Goal: Task Accomplishment & Management: Complete application form

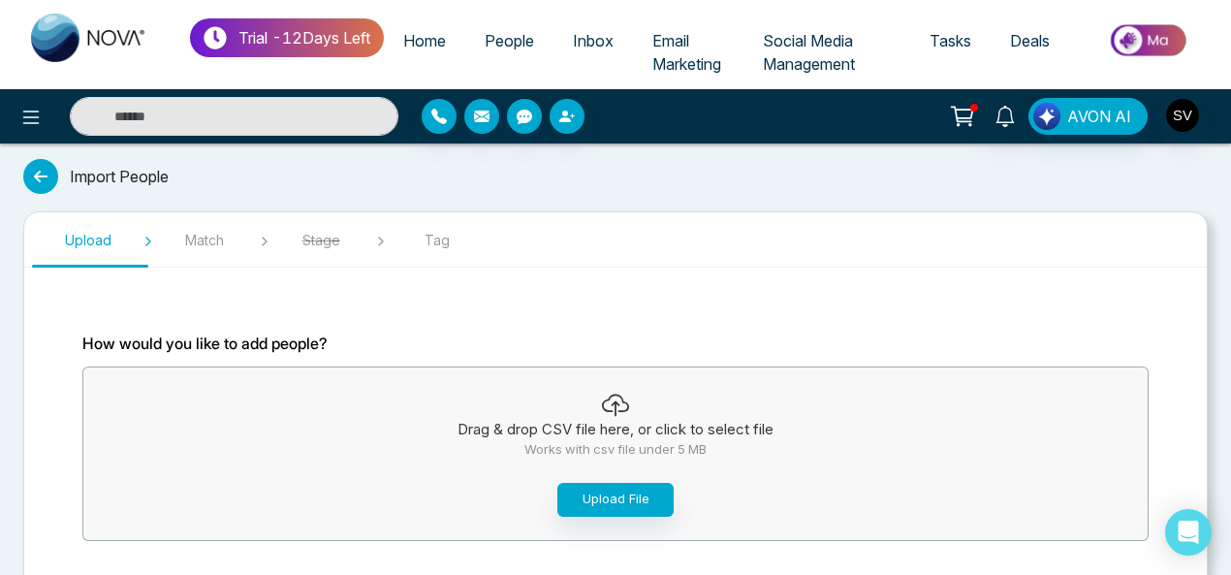
click at [952, 42] on span "Tasks" at bounding box center [951, 40] width 42 height 19
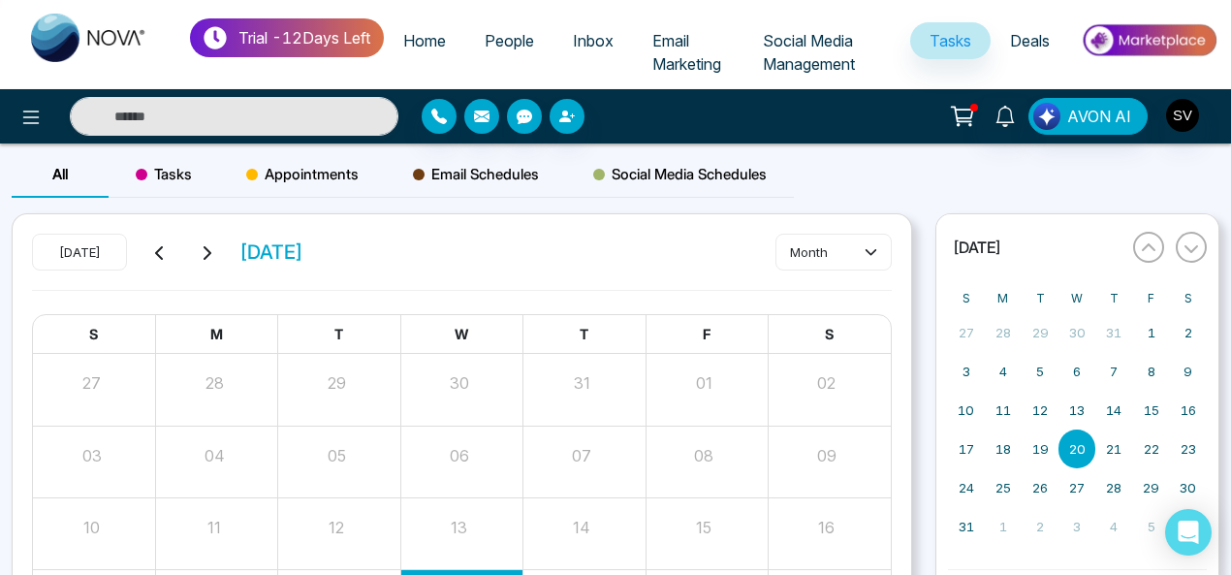
click at [1077, 441] on abbr "20" at bounding box center [1077, 449] width 16 height 16
click at [791, 47] on span "Social Media Management" at bounding box center [809, 52] width 92 height 43
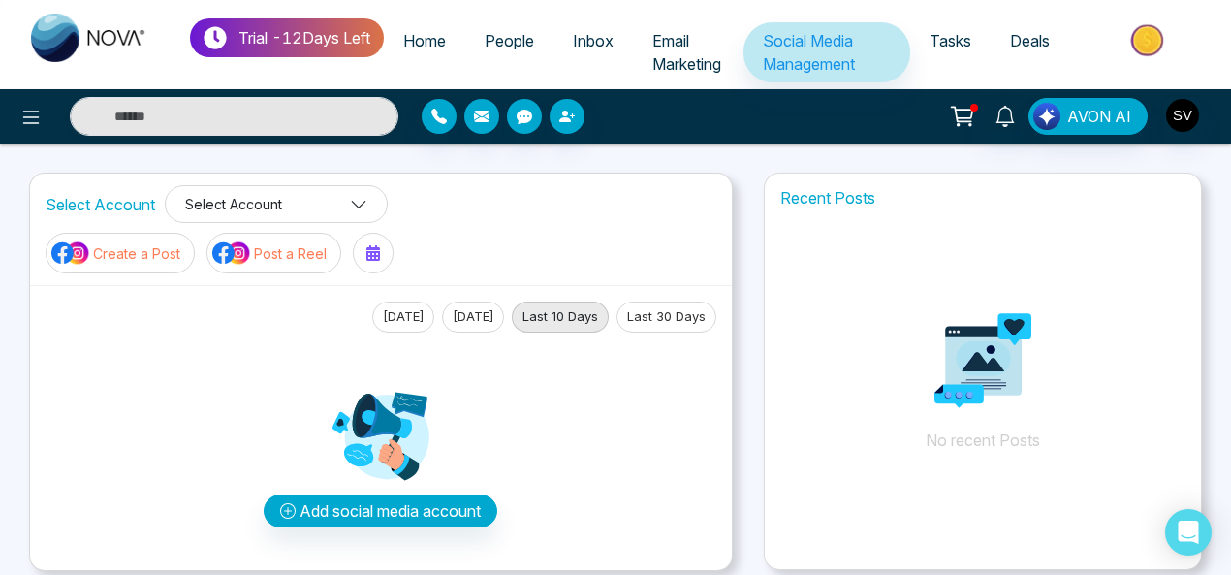
click at [223, 208] on button "Select Account" at bounding box center [276, 204] width 223 height 38
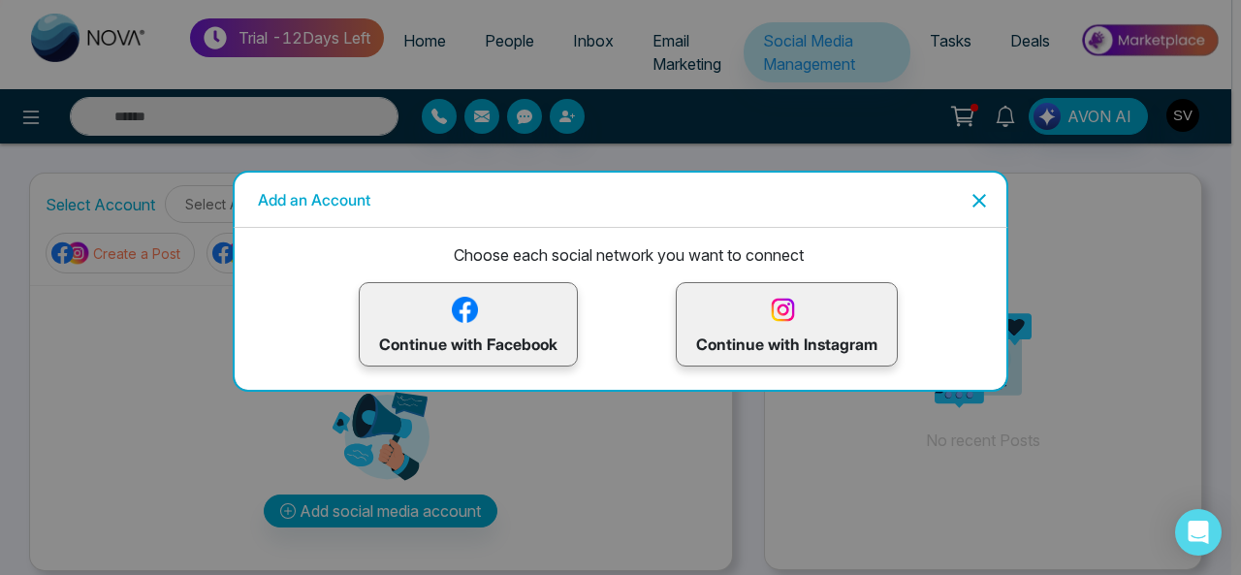
click at [507, 307] on p "Continue with Facebook" at bounding box center [468, 324] width 178 height 63
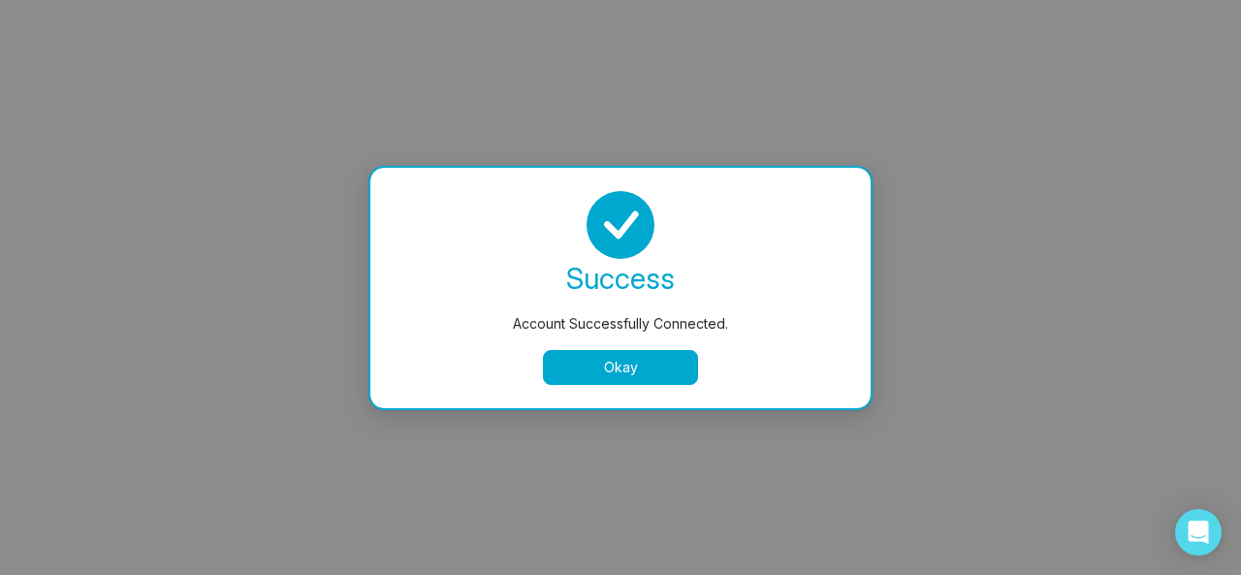
click at [640, 369] on button "Okay" at bounding box center [620, 367] width 155 height 35
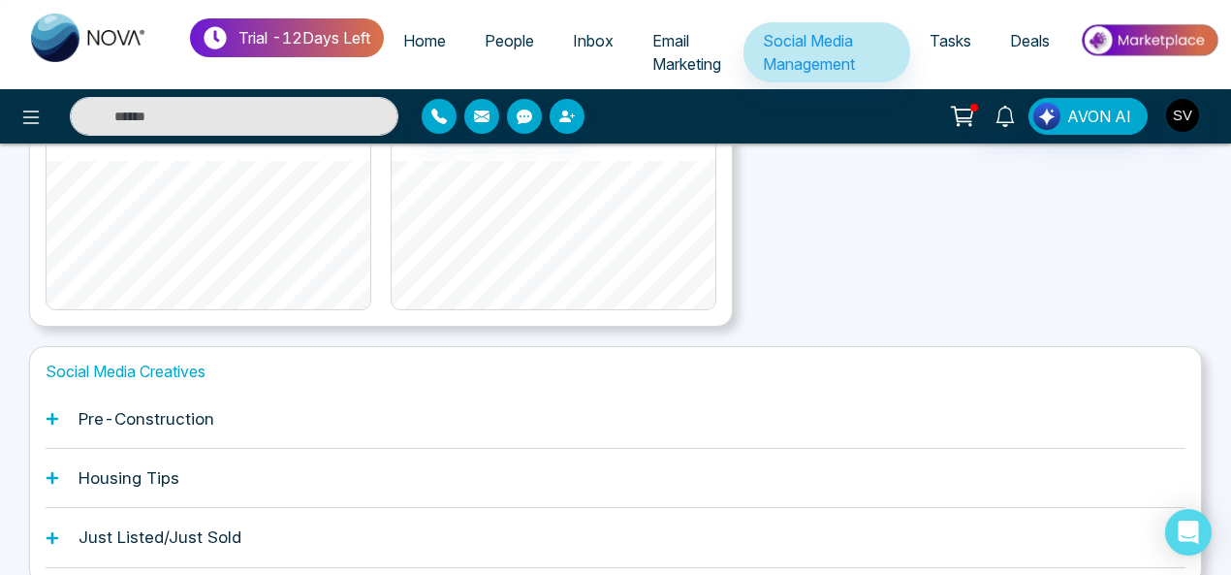
scroll to position [610, 0]
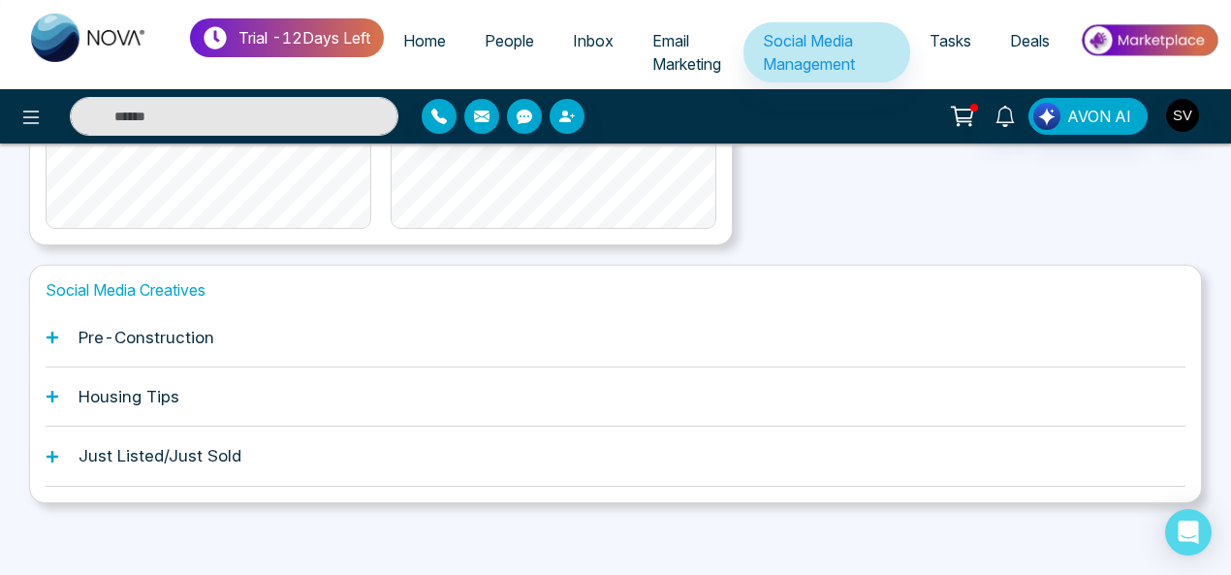
click at [45, 329] on div "Social Media Creatives Pre-Construction Housing Tips Just Listed/Just Sold" at bounding box center [615, 383] width 1173 height 237
click at [53, 334] on icon at bounding box center [53, 338] width 14 height 14
click at [50, 331] on icon at bounding box center [53, 337] width 12 height 12
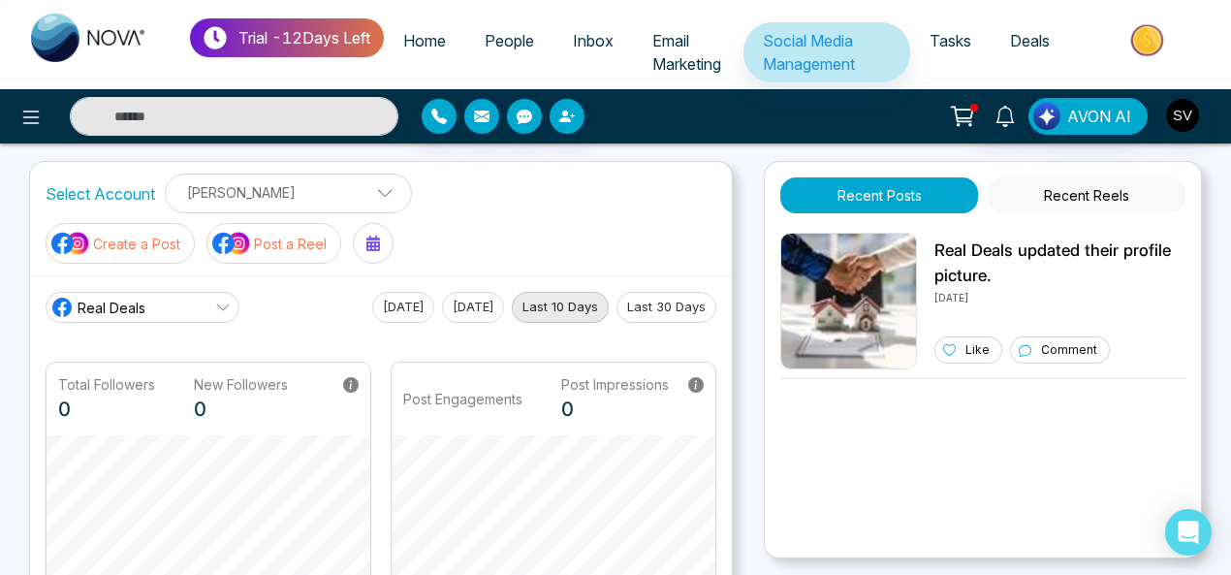
scroll to position [6, 0]
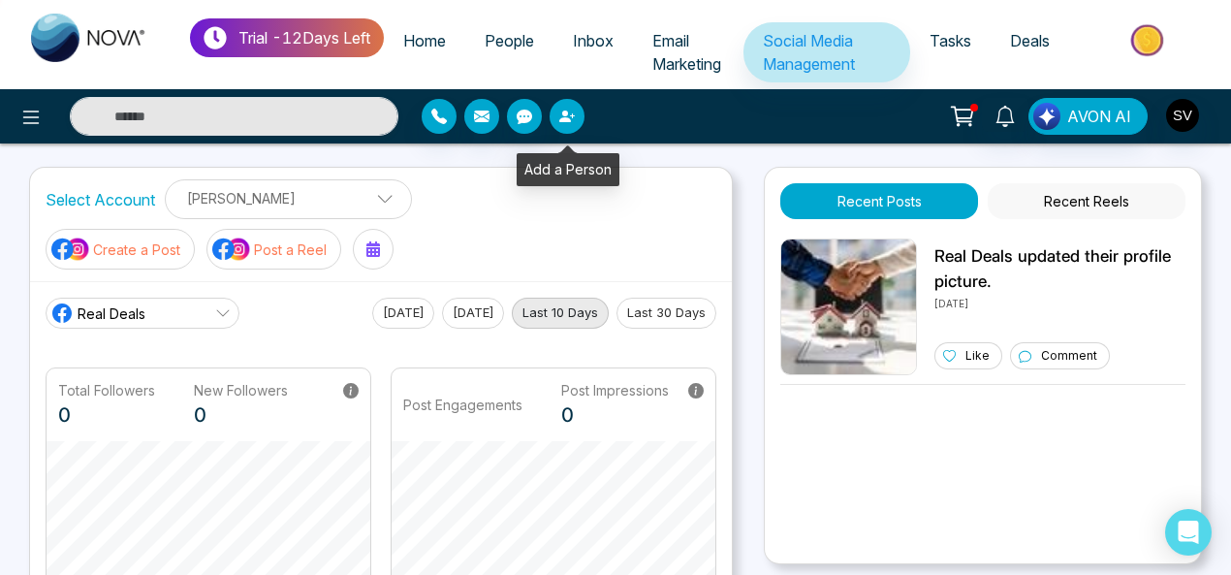
click at [562, 132] on button "button" at bounding box center [567, 116] width 35 height 35
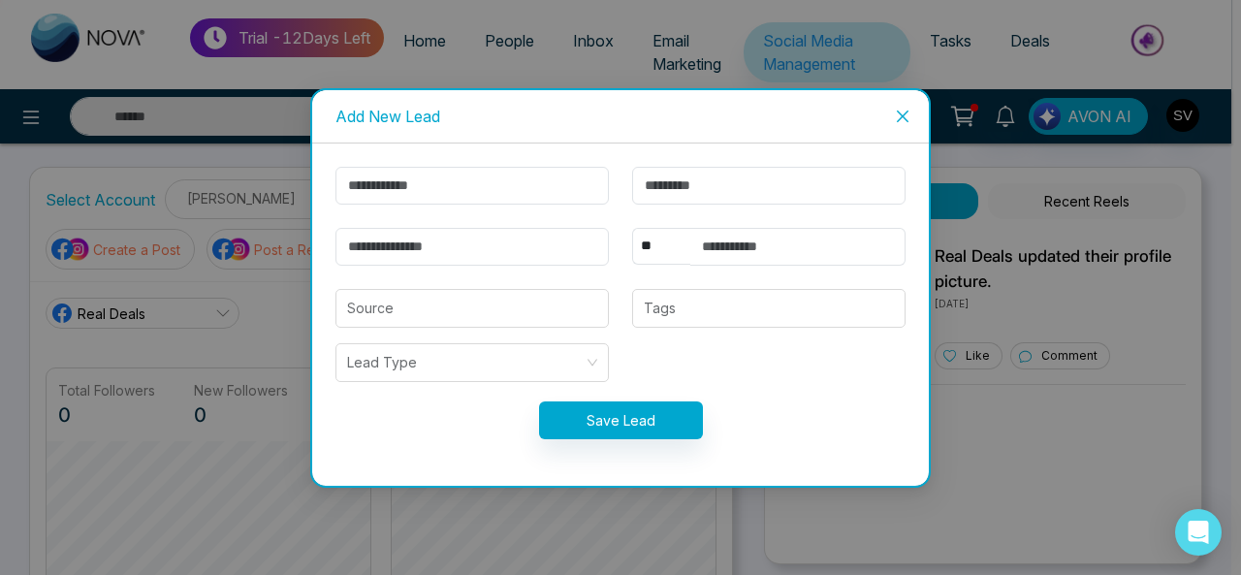
click at [902, 110] on icon "close" at bounding box center [903, 117] width 16 height 16
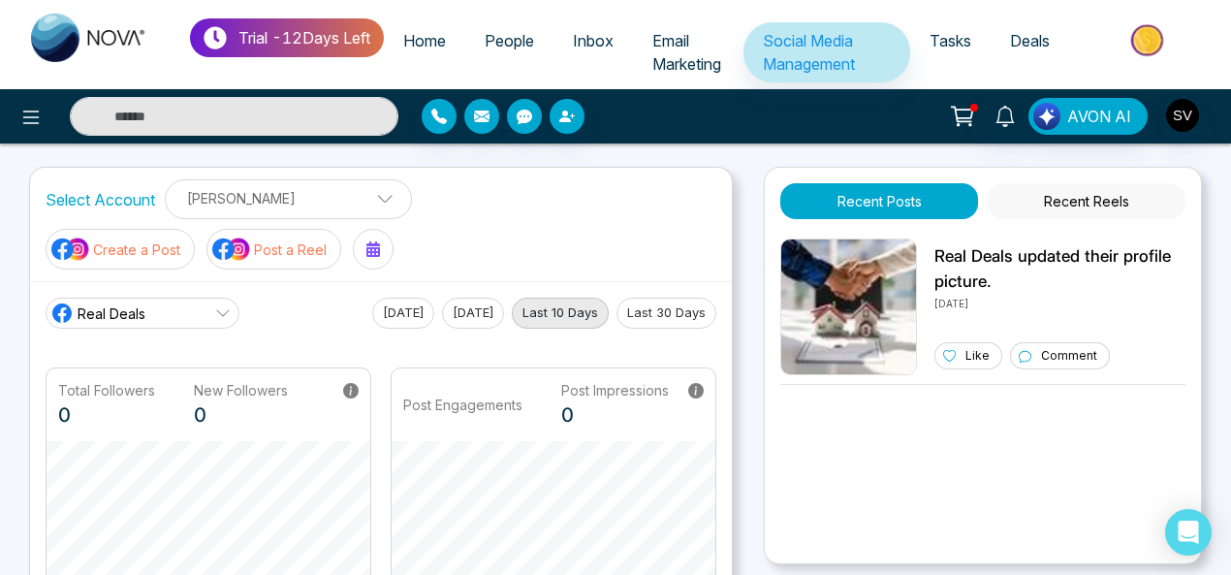
click at [525, 34] on span "People" at bounding box center [509, 40] width 49 height 19
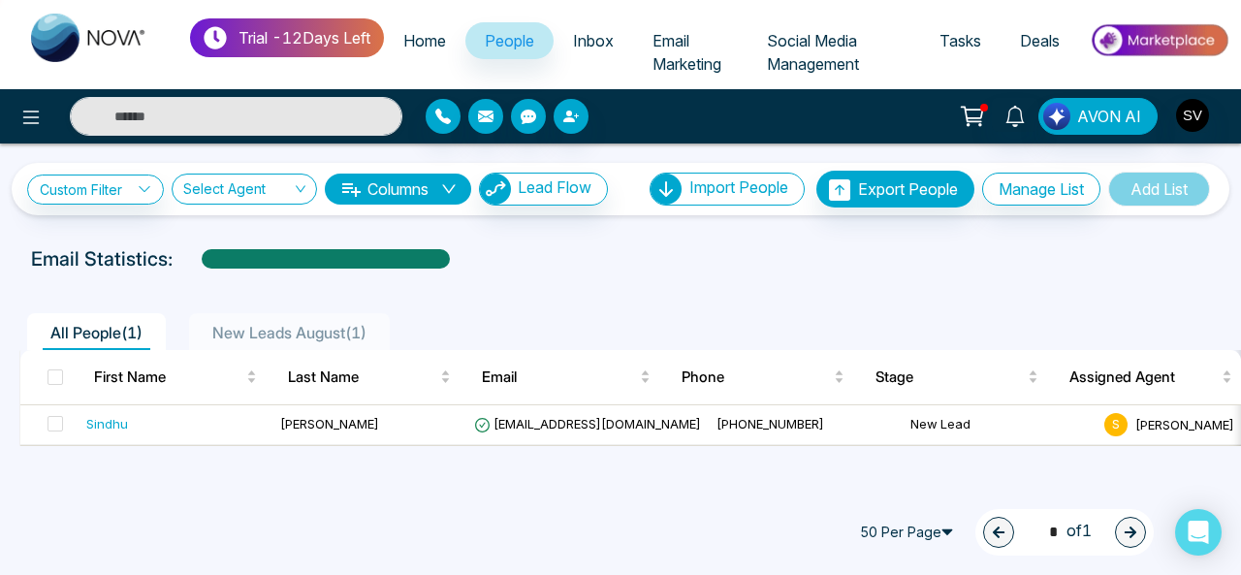
click at [438, 38] on span "Home" at bounding box center [424, 40] width 43 height 19
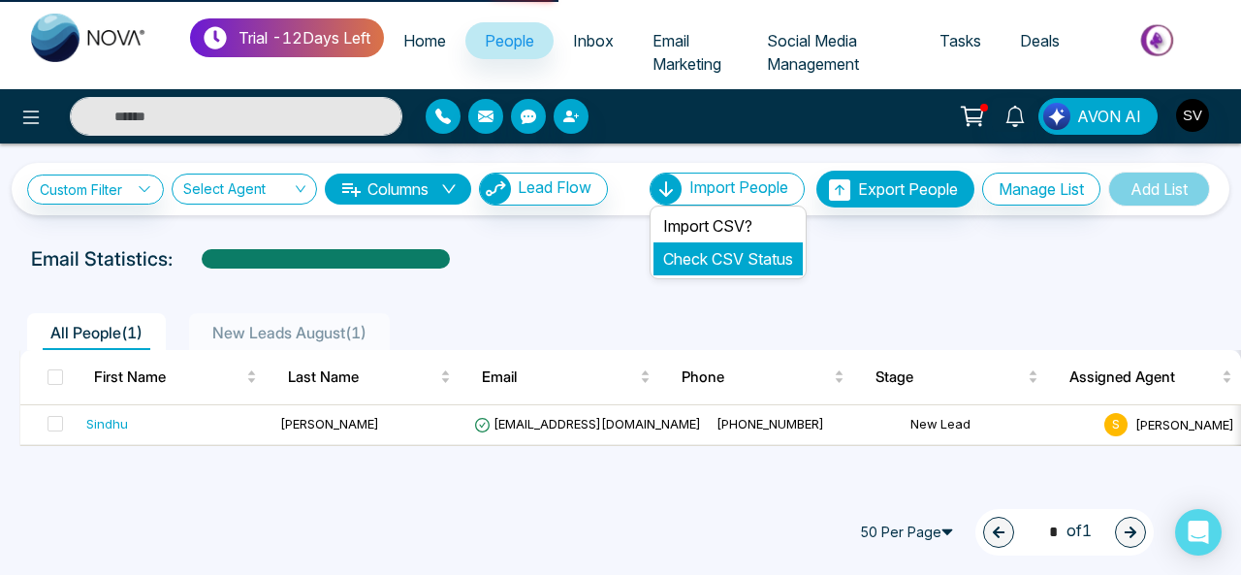
select select "*"
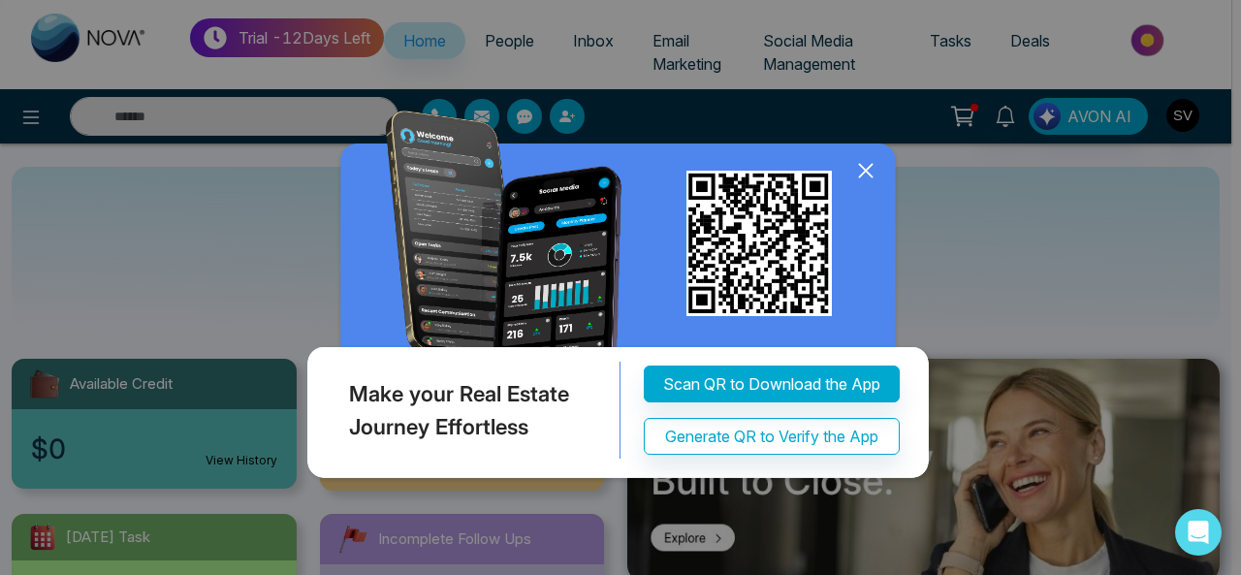
click at [1066, 245] on div "Make your Real Estate Journey Effortless Scan QR to Download the App Generate Q…" at bounding box center [620, 287] width 1241 height 575
click at [871, 163] on icon at bounding box center [865, 170] width 29 height 29
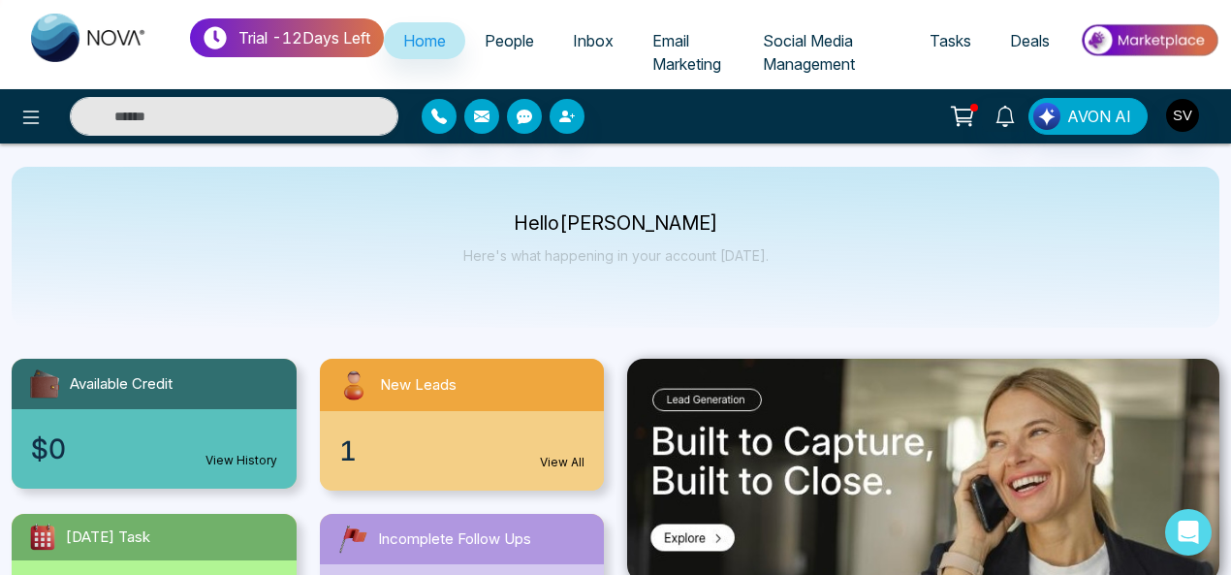
click at [531, 42] on span "People" at bounding box center [509, 40] width 49 height 19
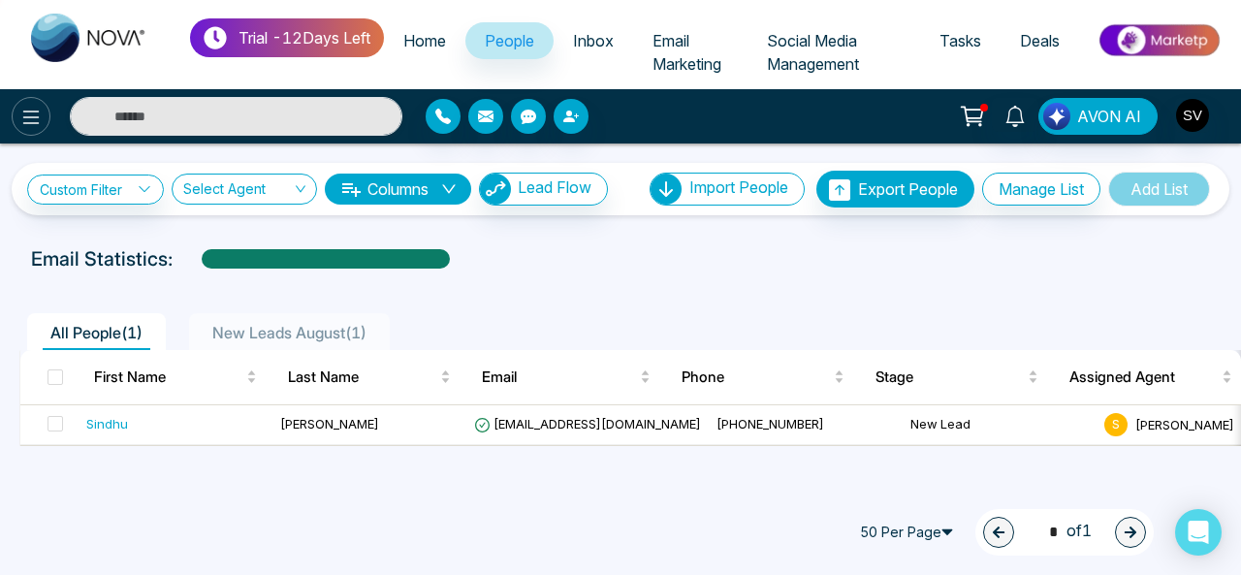
click at [25, 126] on icon at bounding box center [30, 117] width 23 height 23
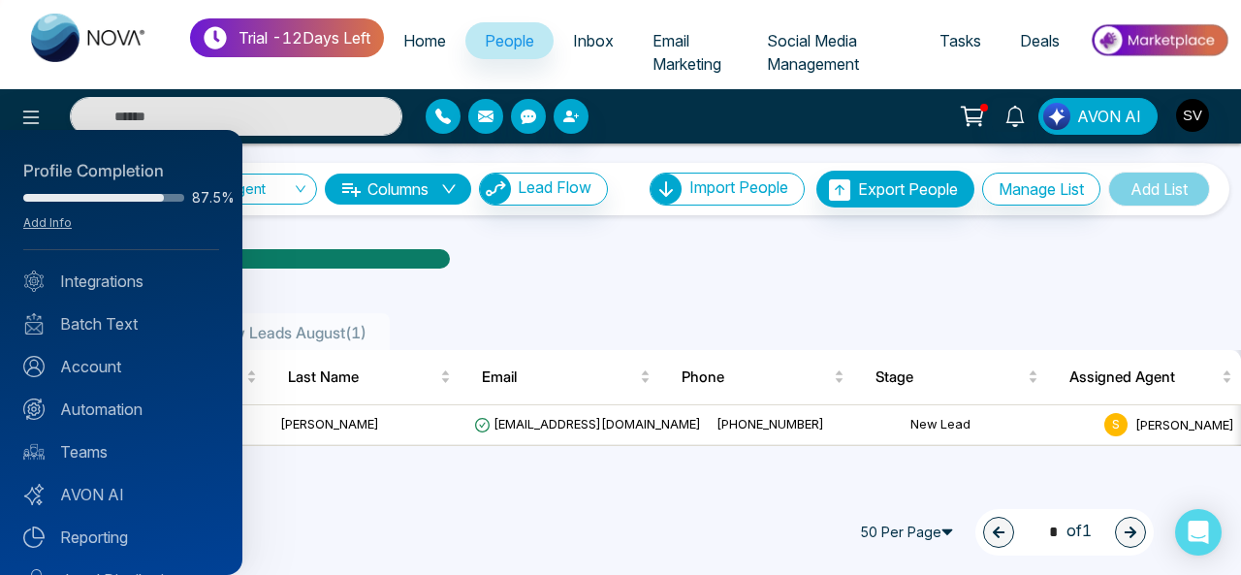
click at [465, 253] on div at bounding box center [620, 287] width 1241 height 575
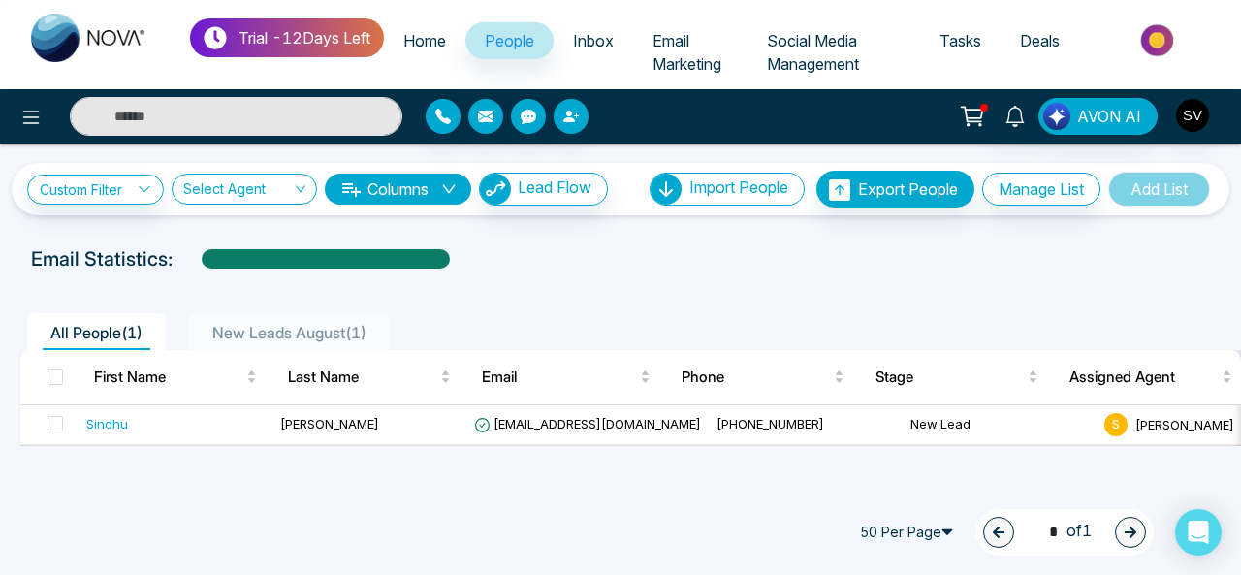
click at [440, 185] on button "Columns" at bounding box center [398, 188] width 146 height 31
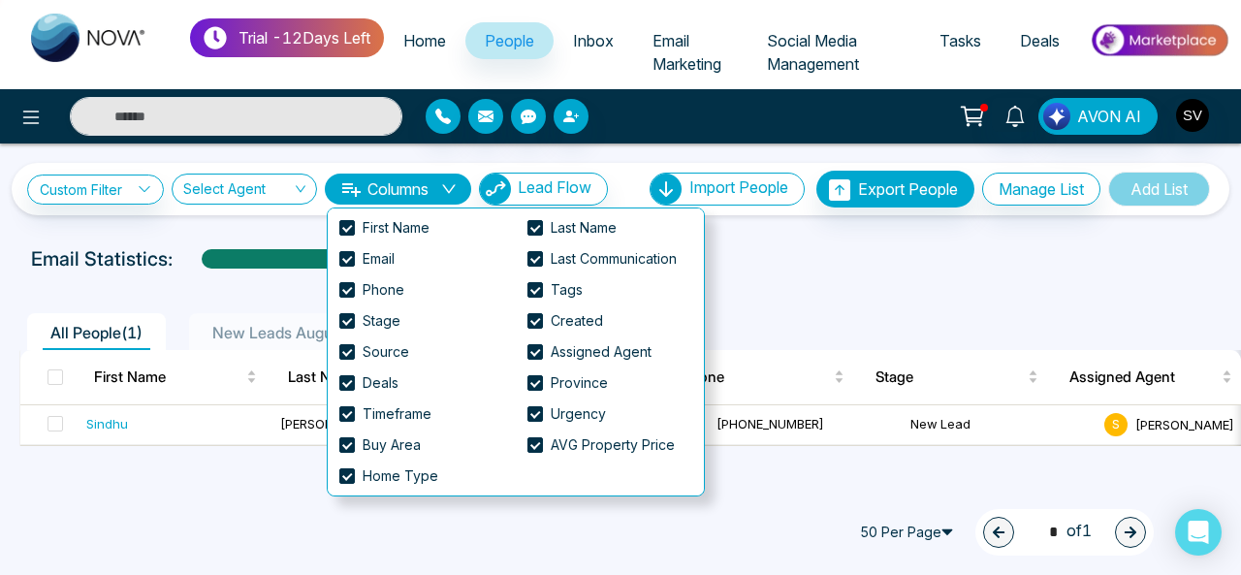
click at [216, 539] on div "50 Per Page 1 * of 1" at bounding box center [620, 531] width 1241 height 85
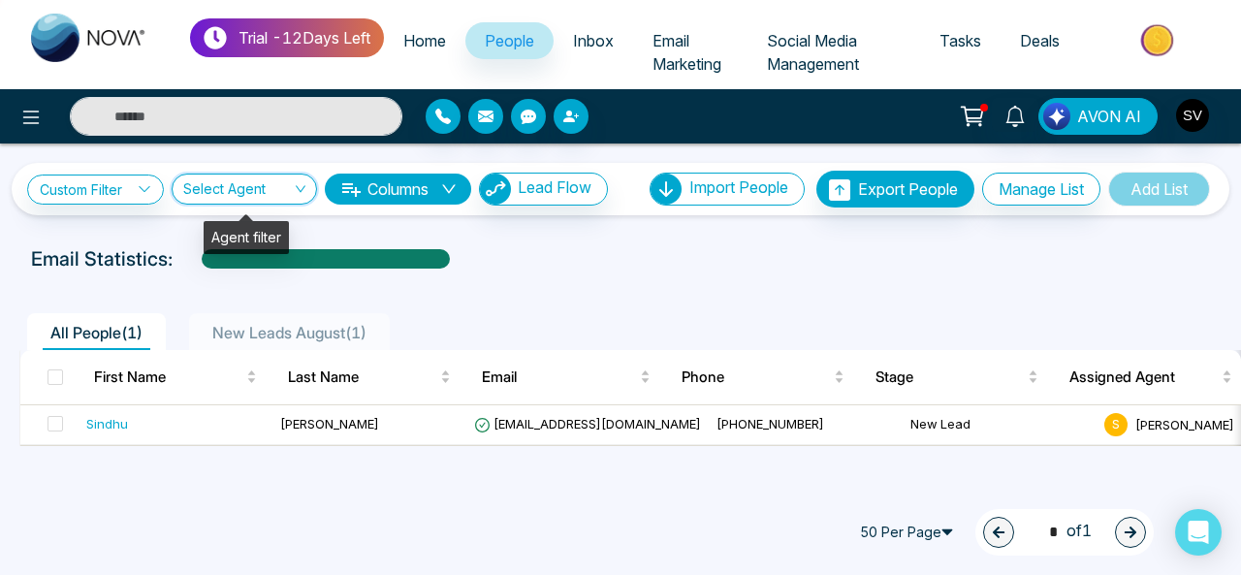
click at [248, 197] on input "search" at bounding box center [237, 192] width 109 height 37
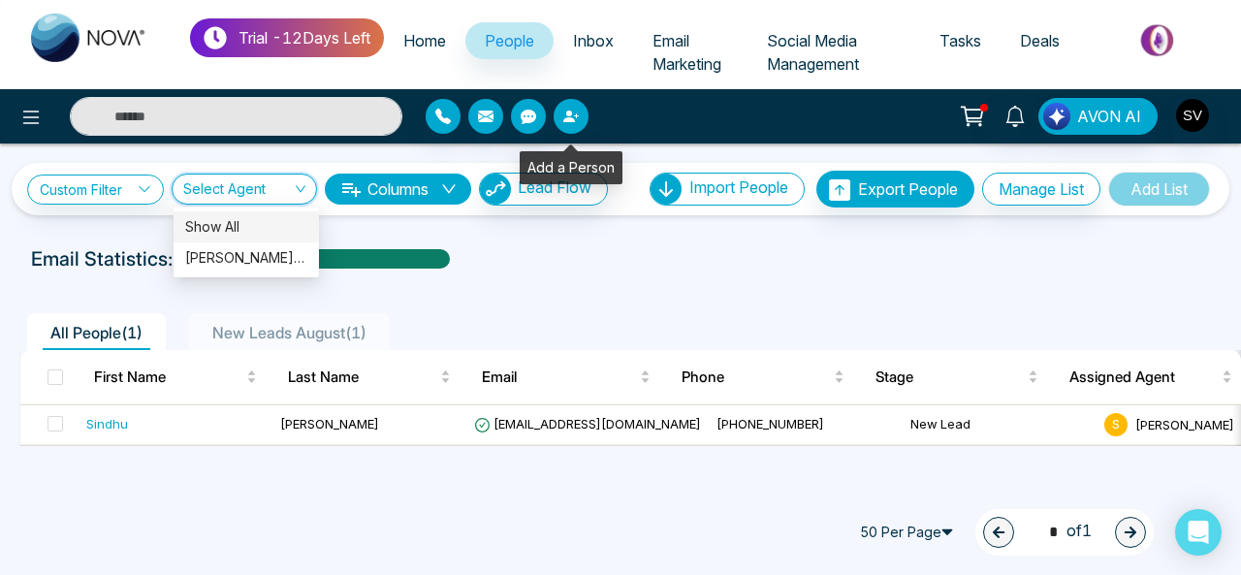
click at [576, 113] on icon "button" at bounding box center [571, 117] width 16 height 16
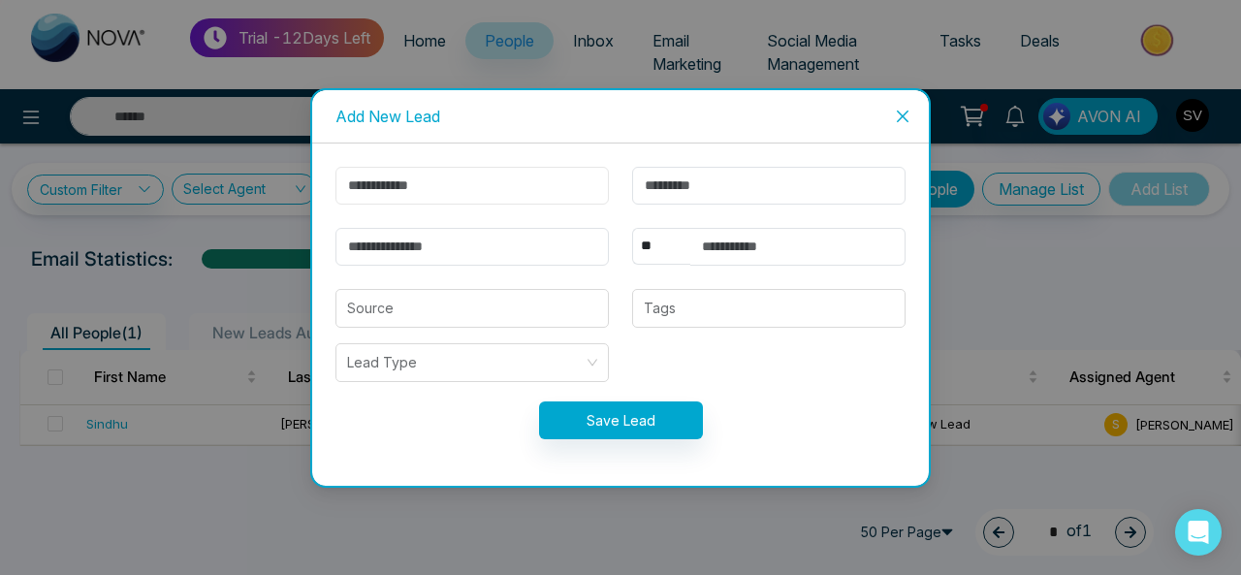
click at [489, 201] on input "text" at bounding box center [471, 186] width 273 height 38
type input "******"
click at [692, 191] on input "text" at bounding box center [768, 186] width 273 height 38
type input "**"
click at [523, 255] on input "email" at bounding box center [471, 247] width 273 height 38
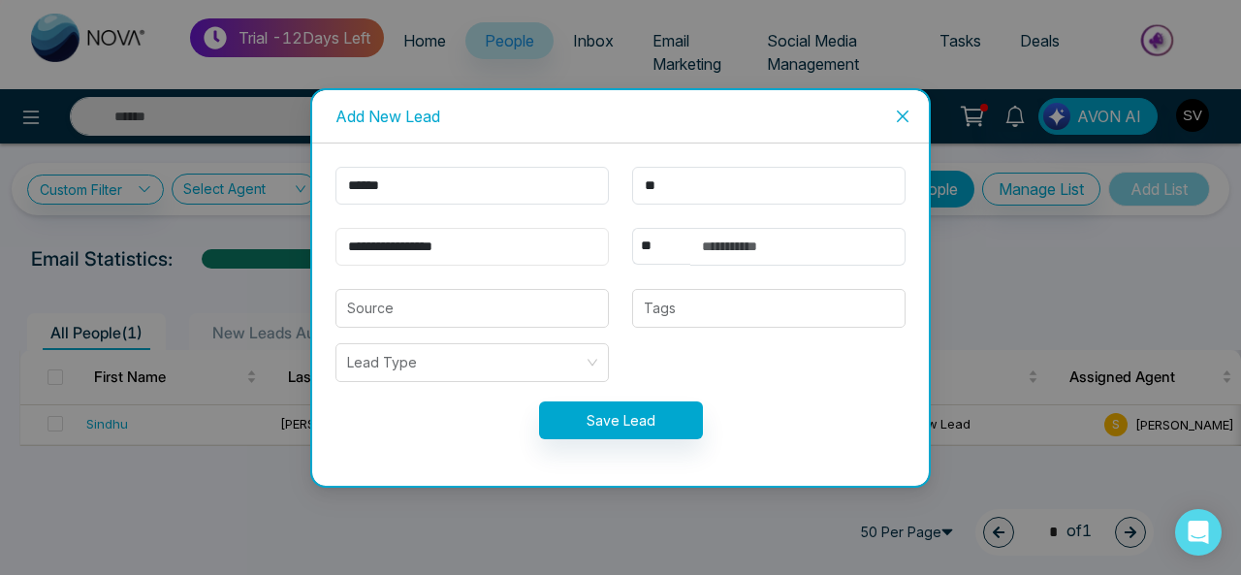
type input "**********"
click at [715, 251] on input "text" at bounding box center [797, 247] width 215 height 38
type input "**********"
select select "***"
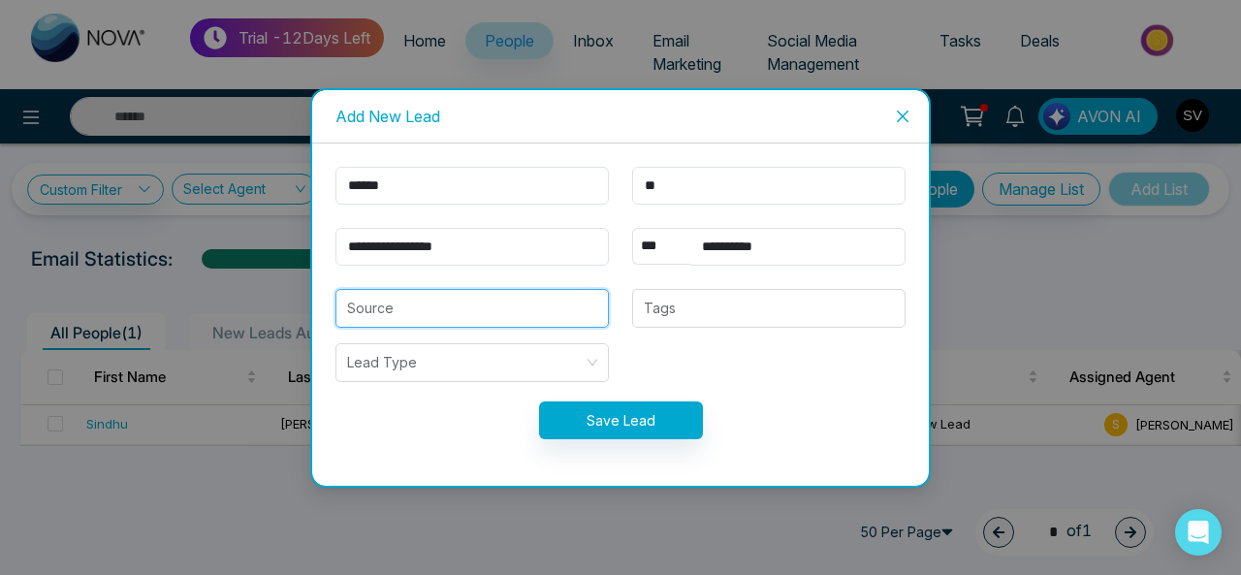
click at [407, 317] on input "search" at bounding box center [472, 308] width 250 height 37
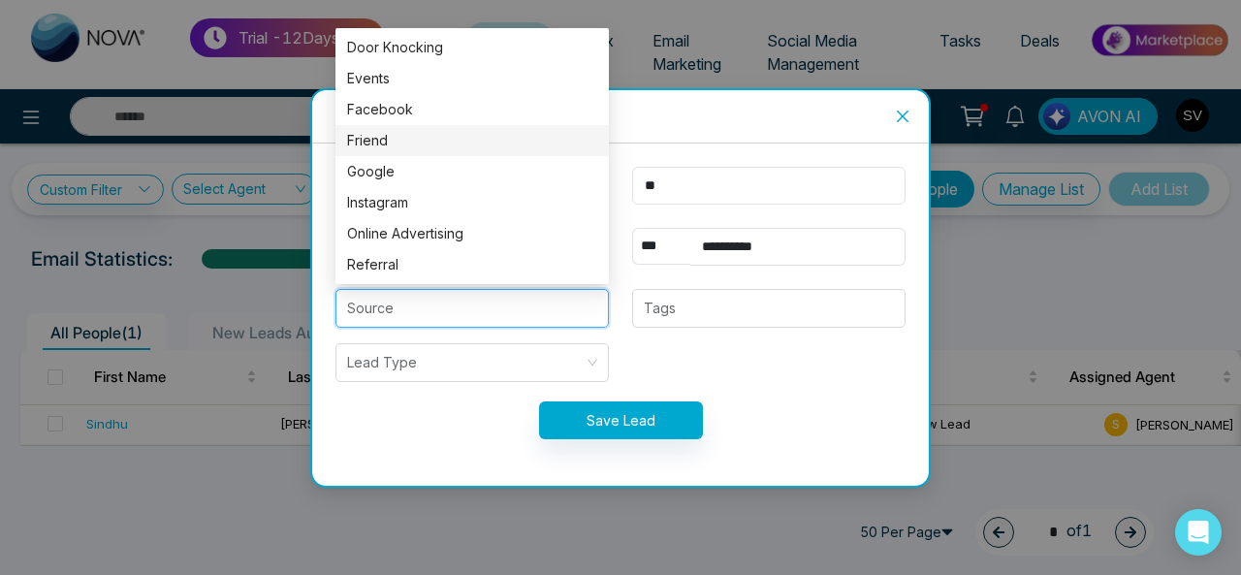
click at [390, 139] on div "Friend" at bounding box center [472, 140] width 250 height 21
type input "******"
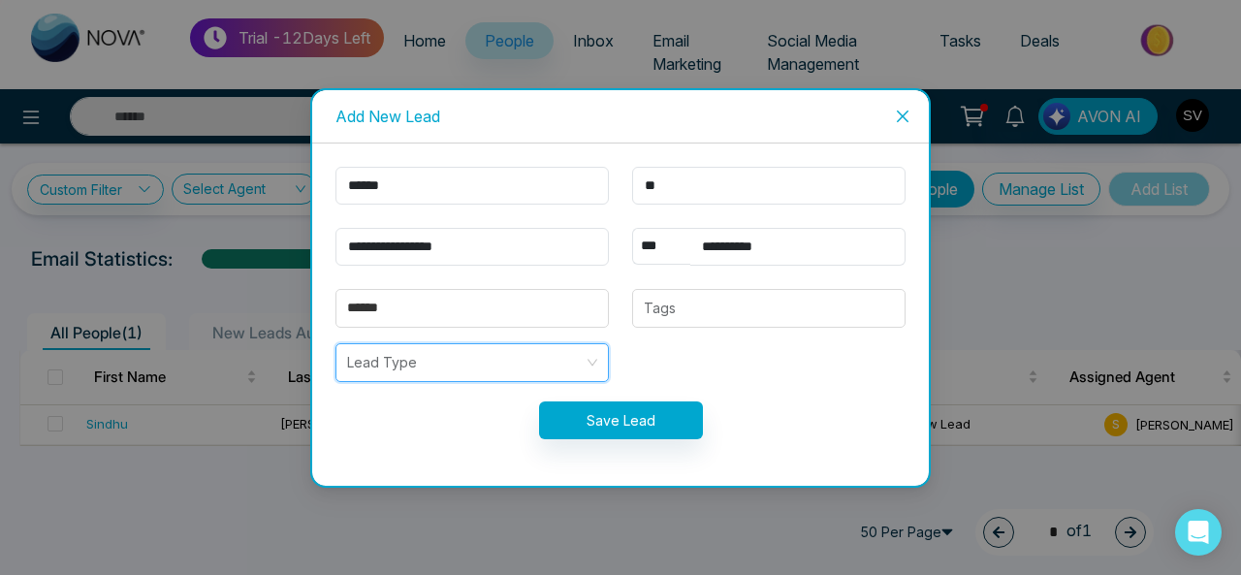
click at [433, 362] on input "search" at bounding box center [465, 362] width 236 height 37
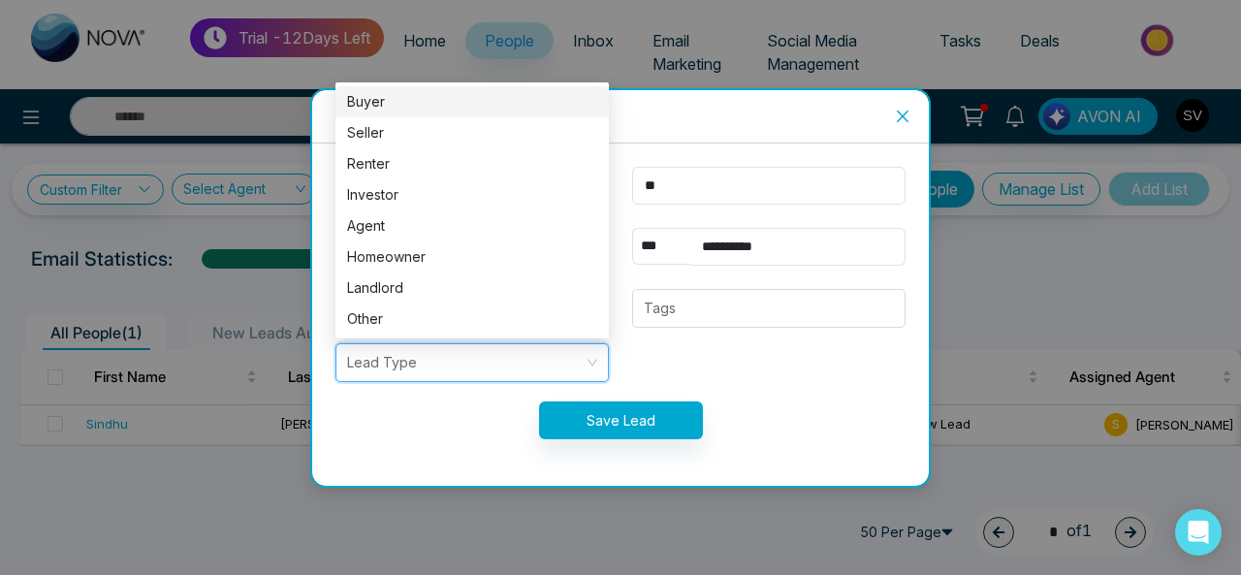
click at [373, 102] on div "Buyer" at bounding box center [472, 101] width 250 height 21
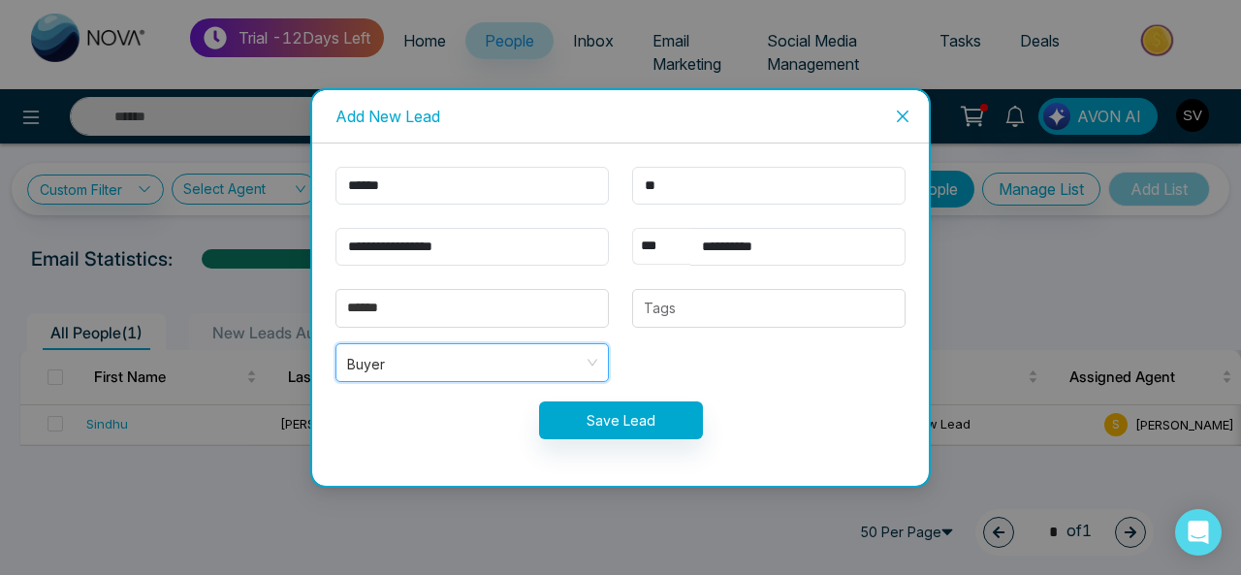
click at [687, 249] on select "** **** *** *** *** **** ***" at bounding box center [661, 246] width 58 height 37
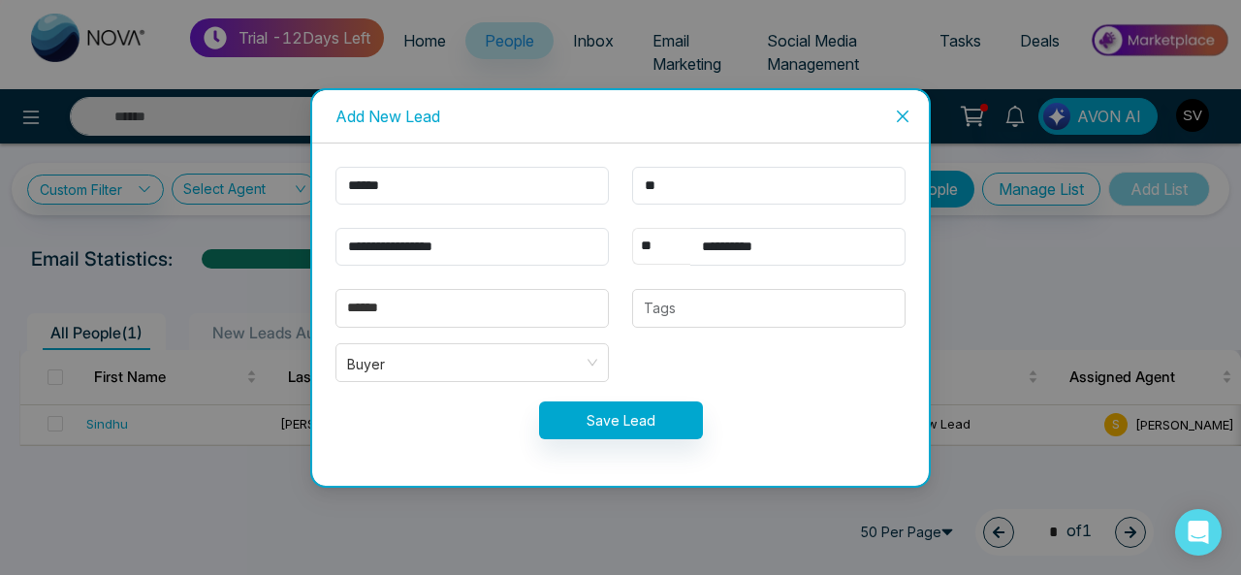
click at [632, 228] on select "** **** *** *** *** **** ***" at bounding box center [661, 246] width 58 height 37
click at [796, 249] on input "**********" at bounding box center [797, 247] width 215 height 38
click at [615, 426] on button "Save Lead" at bounding box center [621, 420] width 164 height 38
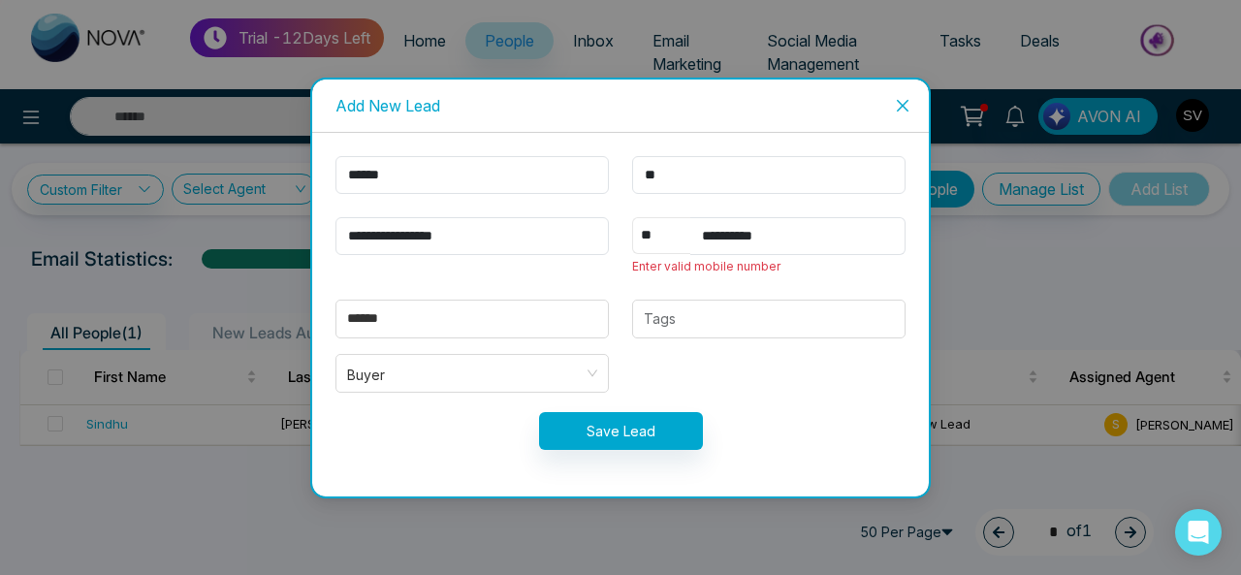
click at [643, 236] on select "** **** *** *** *** **** ***" at bounding box center [661, 235] width 58 height 37
select select "***"
click at [632, 217] on select "** **** *** *** *** **** ***" at bounding box center [661, 235] width 58 height 37
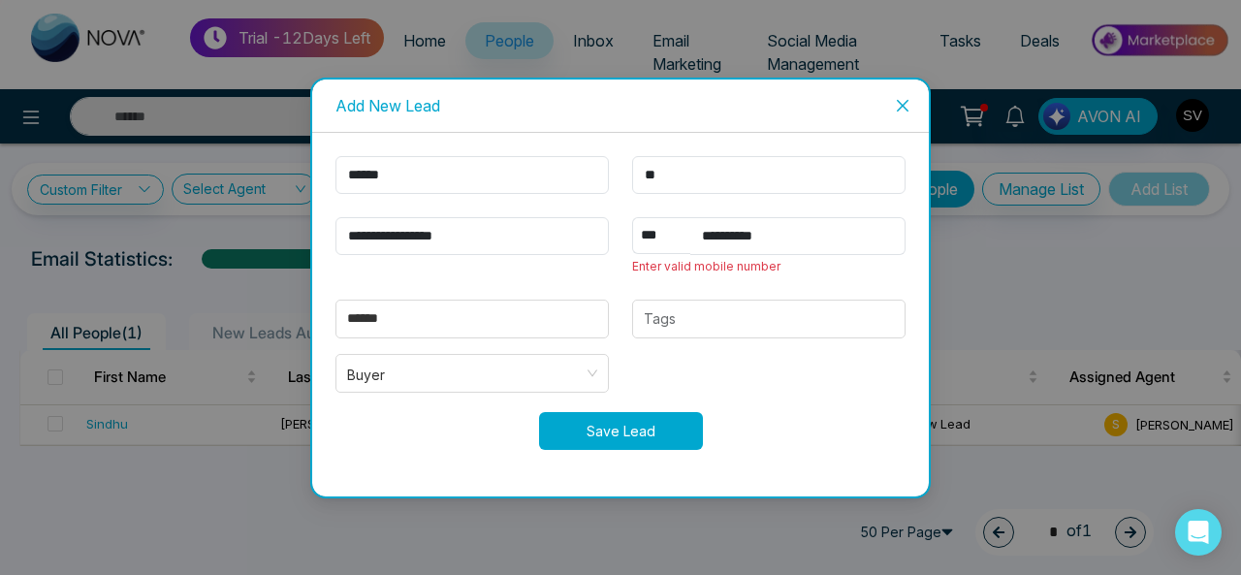
click at [625, 429] on button "Save Lead" at bounding box center [621, 431] width 164 height 38
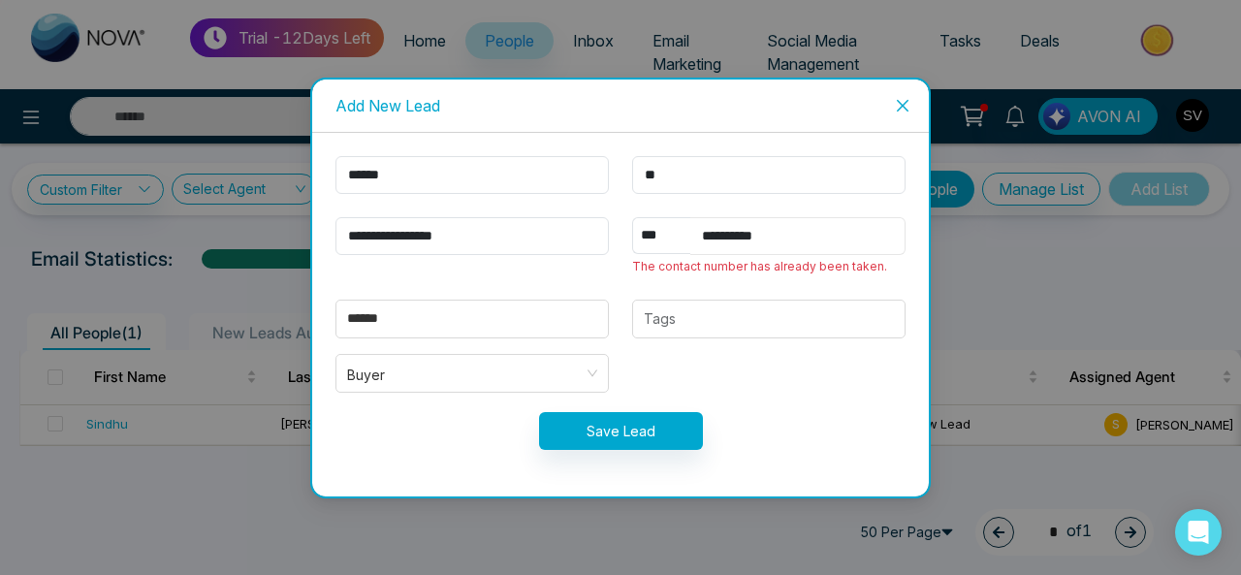
click at [810, 236] on input "**********" at bounding box center [797, 236] width 215 height 38
drag, startPoint x: 810, startPoint y: 236, endPoint x: 725, endPoint y: 236, distance: 85.3
click at [725, 236] on input "**********" at bounding box center [797, 236] width 215 height 38
click at [820, 408] on form "**********" at bounding box center [620, 314] width 593 height 317
click at [905, 108] on icon "close" at bounding box center [903, 106] width 16 height 16
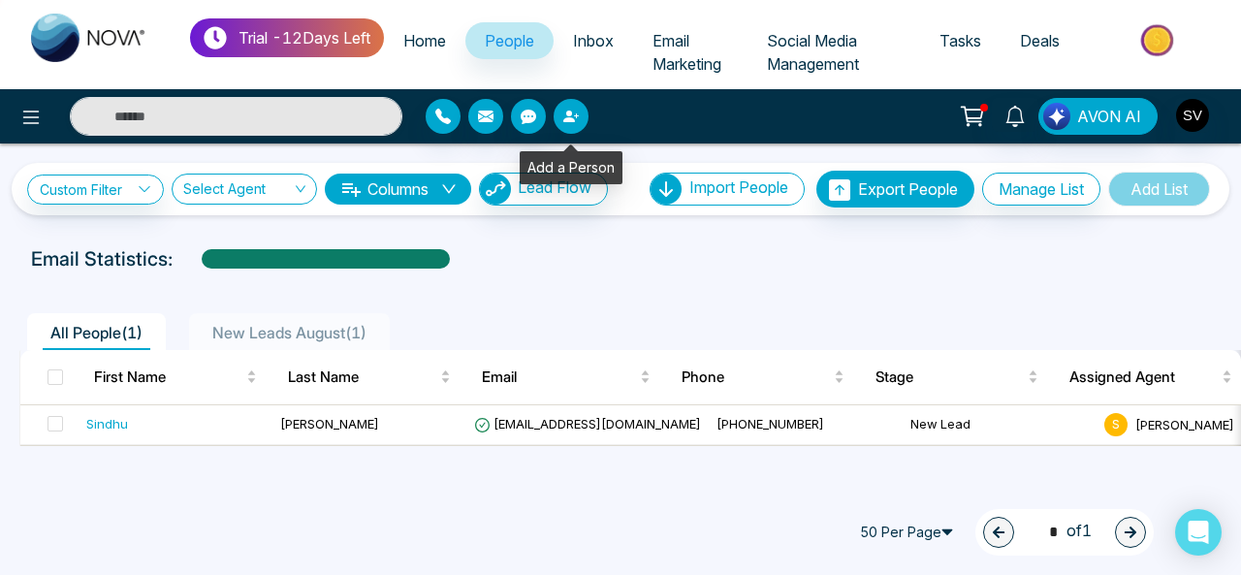
click at [580, 110] on button "button" at bounding box center [570, 116] width 35 height 35
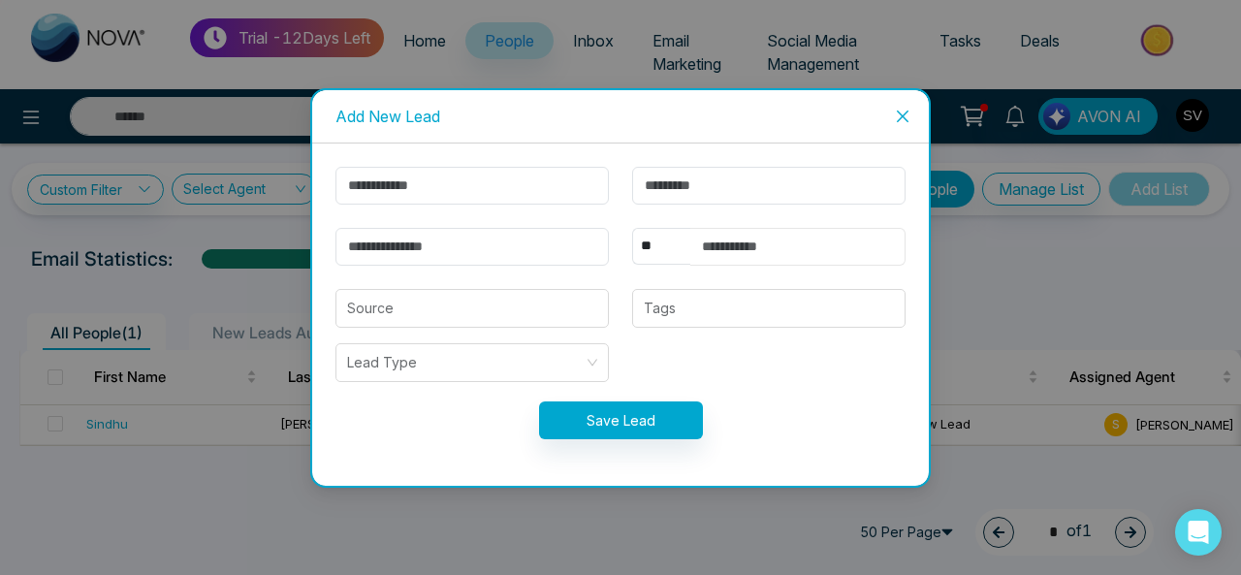
click at [777, 259] on input "text" at bounding box center [797, 247] width 215 height 38
click at [907, 115] on icon "close" at bounding box center [903, 117] width 16 height 16
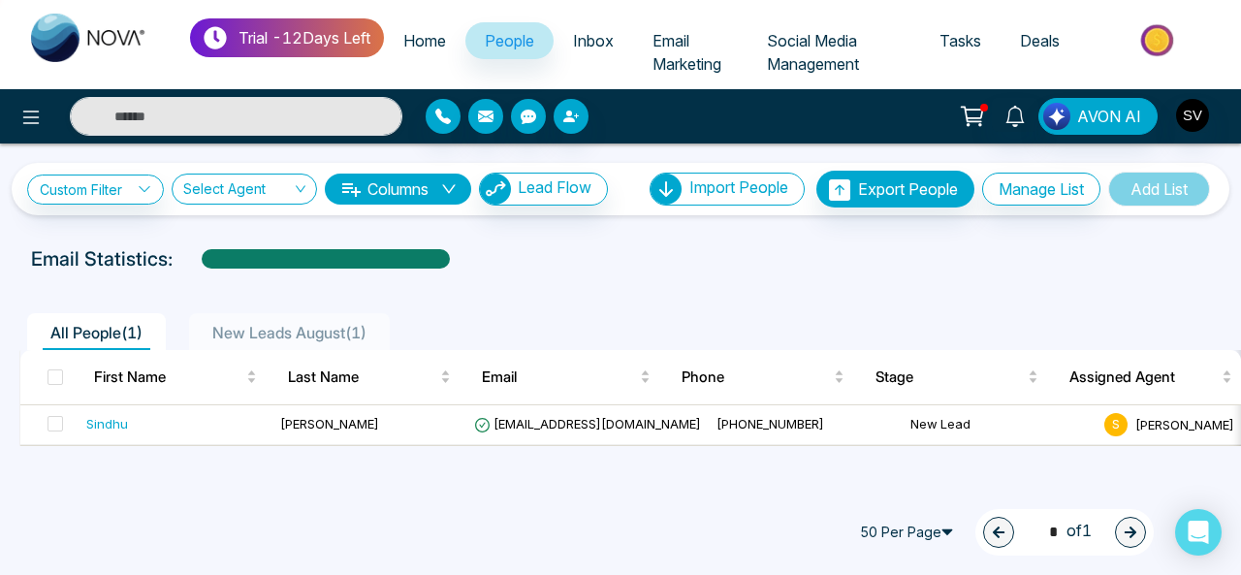
click at [547, 205] on div "**********" at bounding box center [620, 189] width 1186 height 37
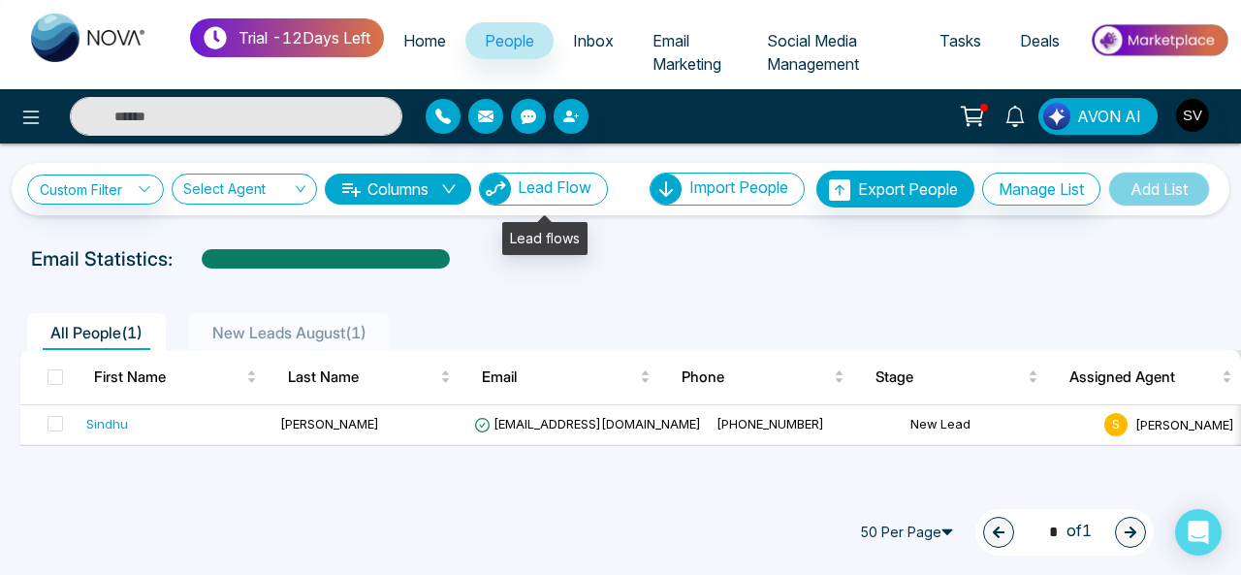
click at [547, 183] on span "Lead Flow" at bounding box center [555, 186] width 74 height 19
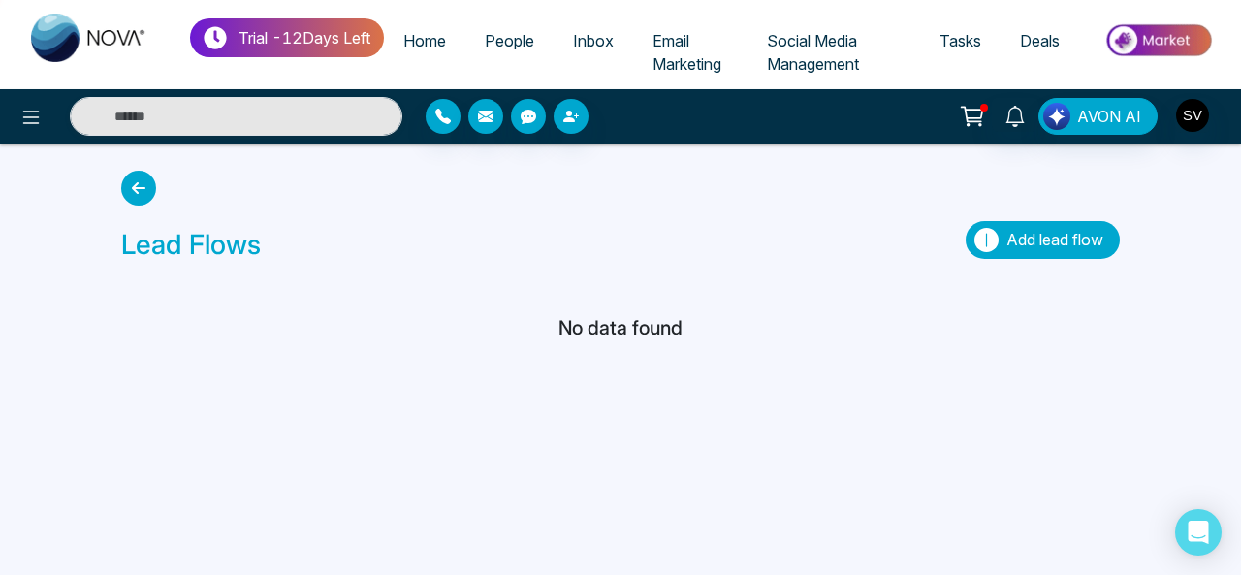
click at [1042, 241] on span "Add lead flow" at bounding box center [1054, 239] width 97 height 19
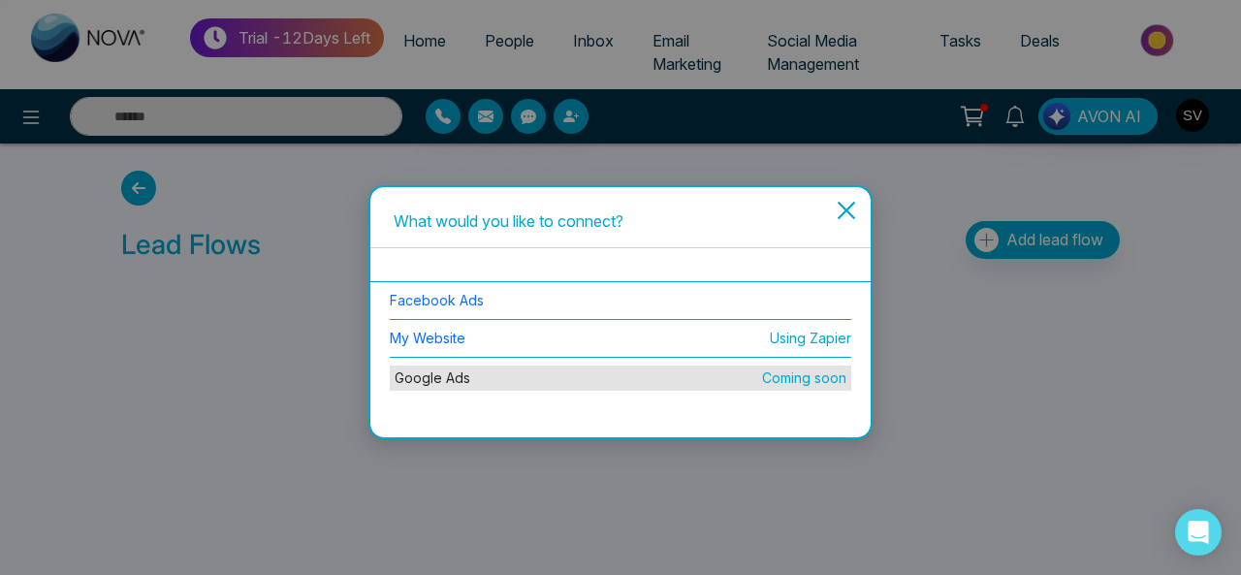
click at [845, 210] on icon "close" at bounding box center [845, 210] width 18 height 18
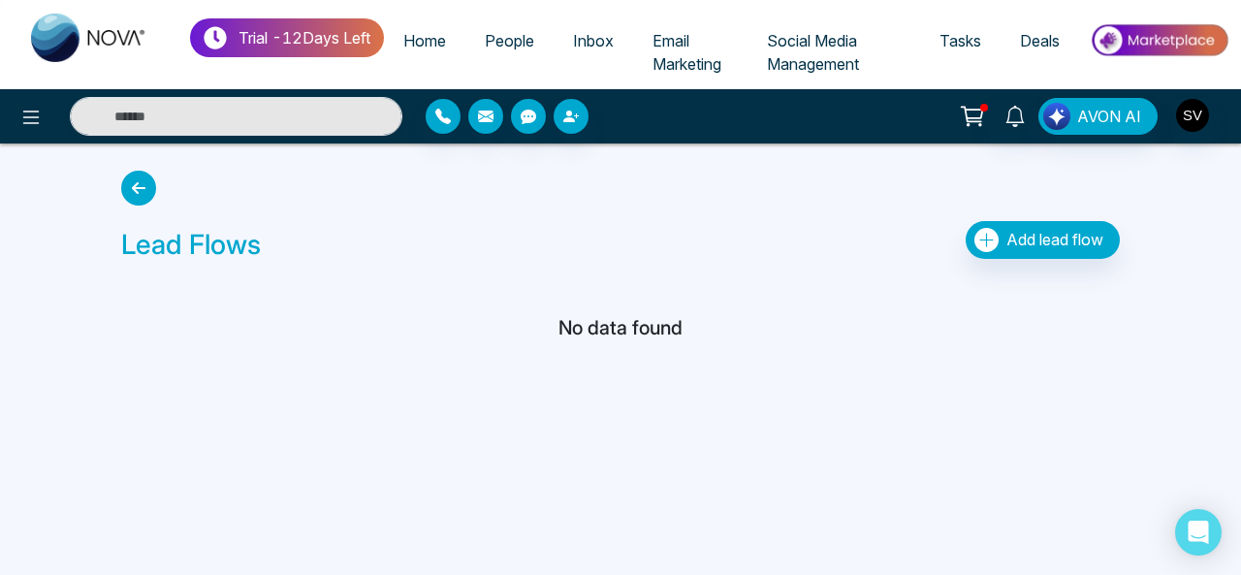
click at [702, 67] on span "Email Marketing" at bounding box center [686, 52] width 69 height 43
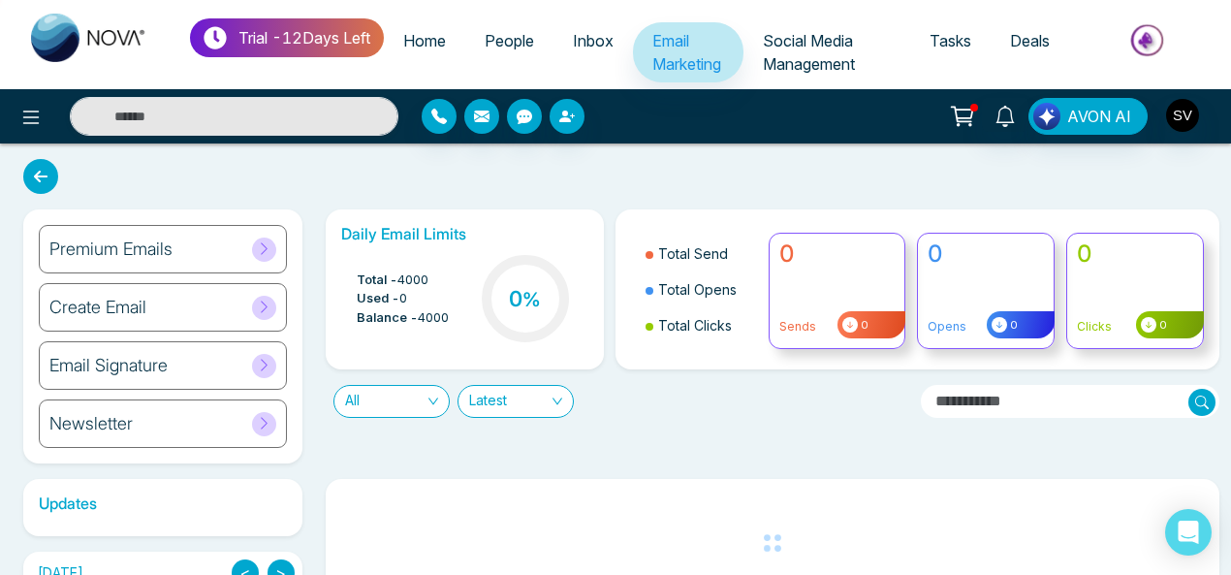
click at [170, 296] on div "Create Email" at bounding box center [163, 307] width 248 height 48
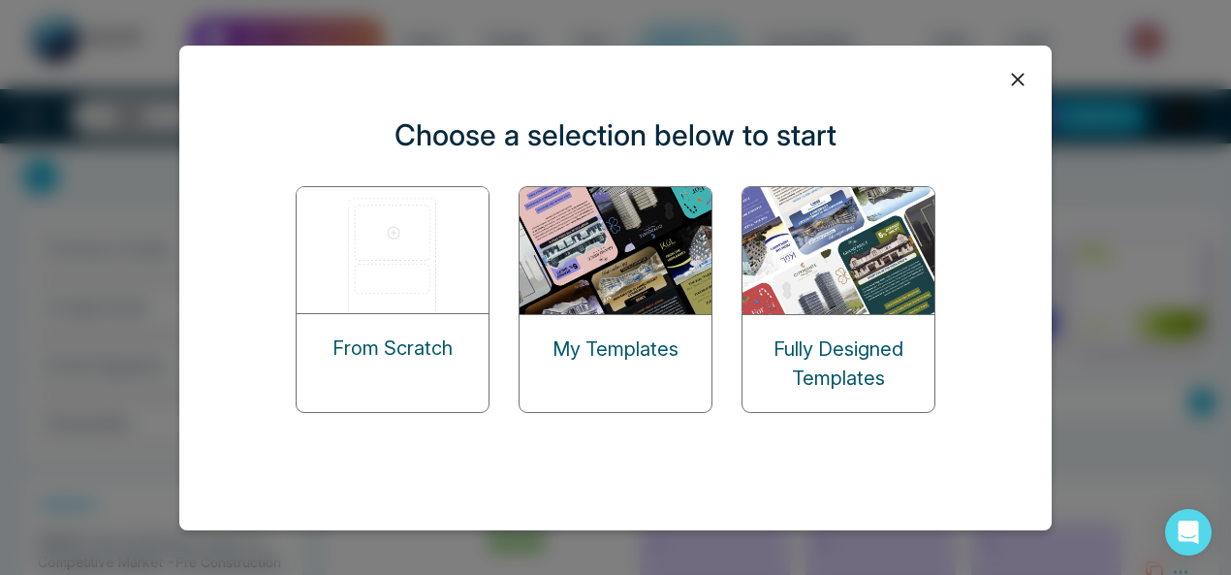
click at [440, 241] on img at bounding box center [394, 250] width 194 height 126
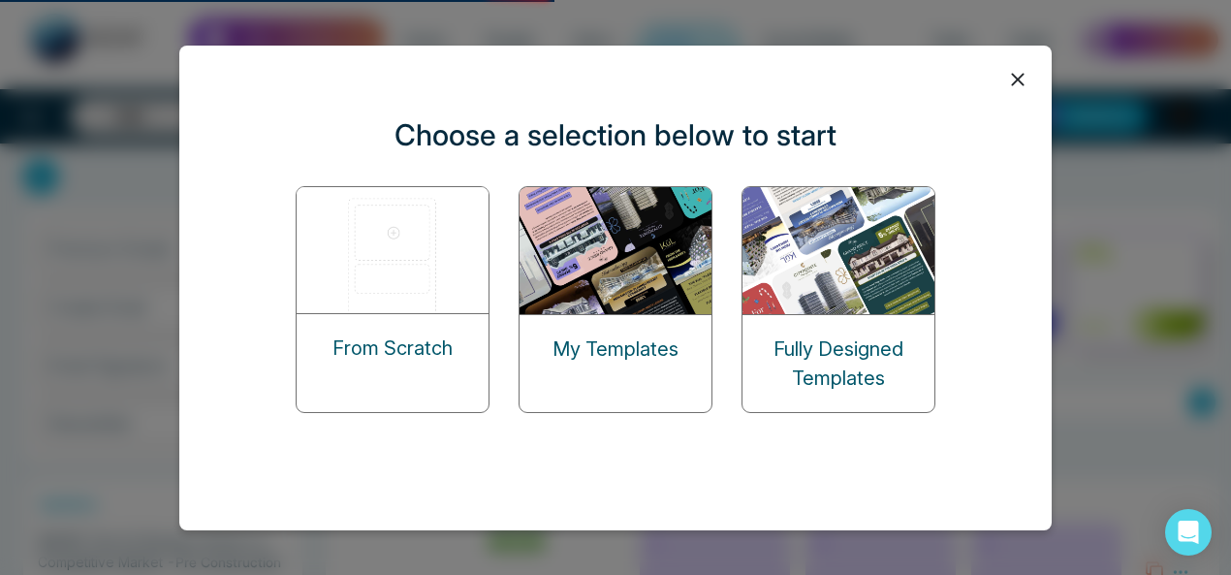
click at [412, 267] on img at bounding box center [394, 250] width 194 height 126
click at [651, 276] on img at bounding box center [617, 250] width 194 height 127
click at [620, 375] on div "My Templates" at bounding box center [616, 349] width 192 height 68
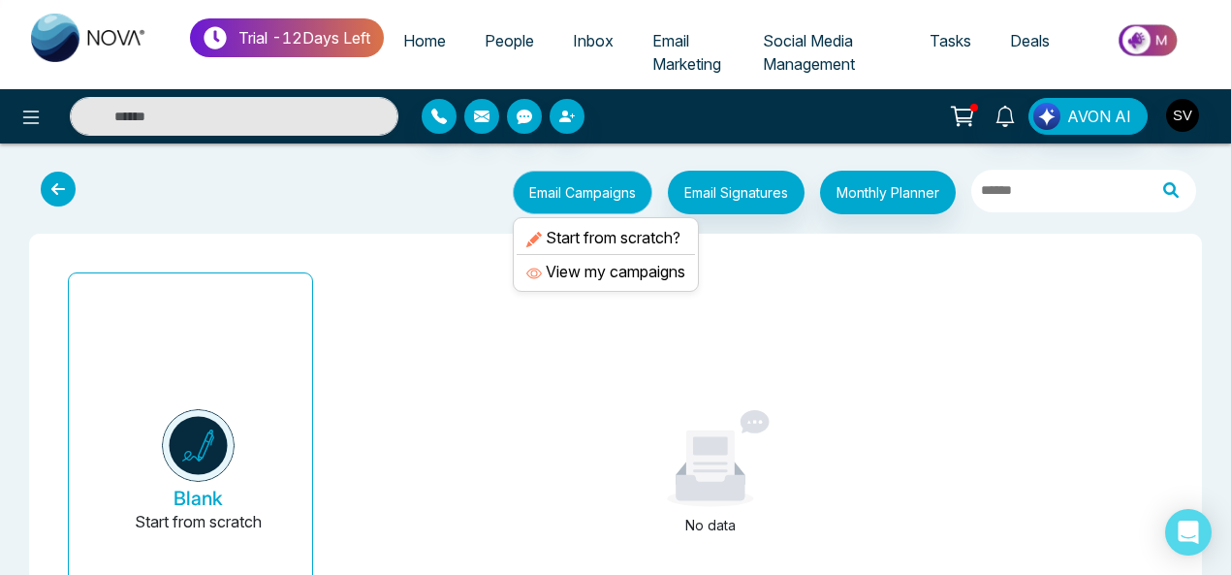
click at [593, 191] on button "Email Campaigns" at bounding box center [583, 193] width 140 height 44
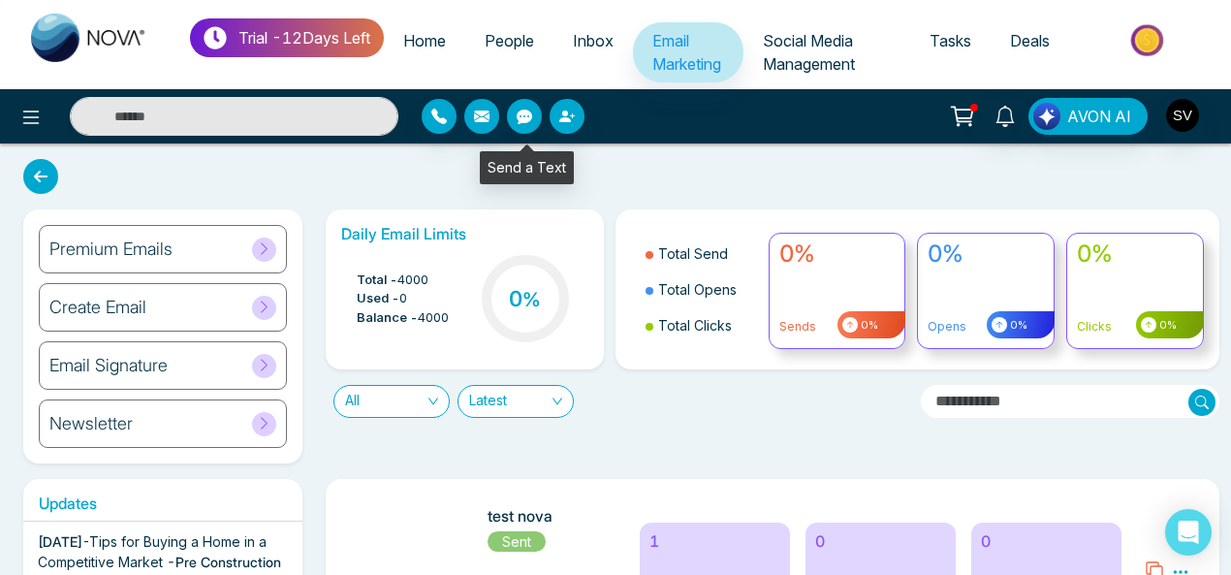
click at [523, 115] on icon "button" at bounding box center [525, 117] width 16 height 16
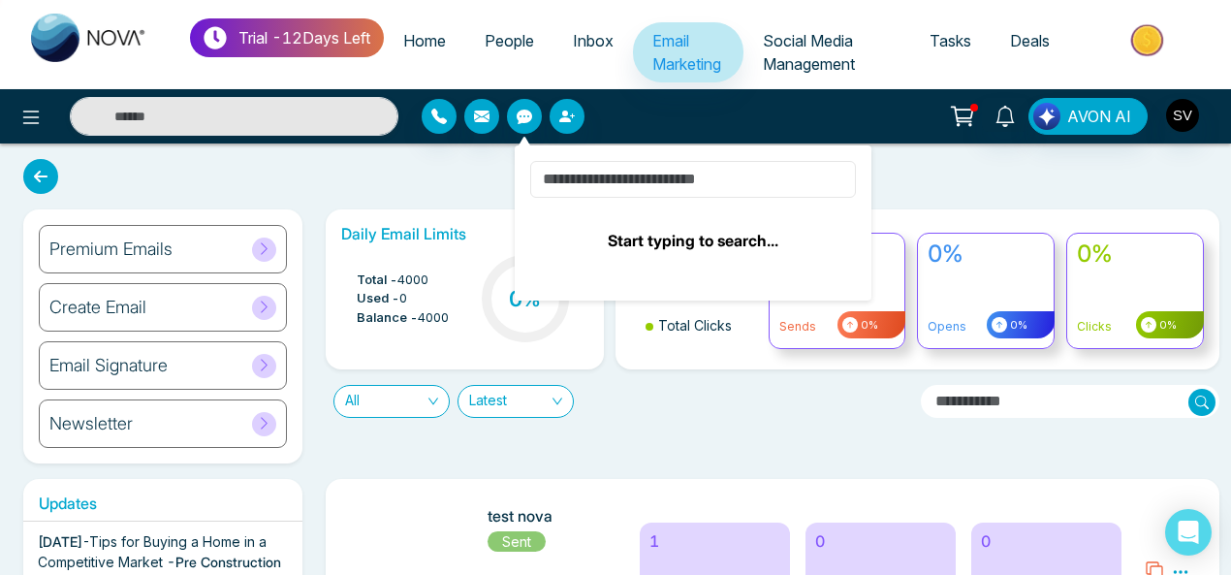
click at [640, 175] on input at bounding box center [693, 179] width 326 height 37
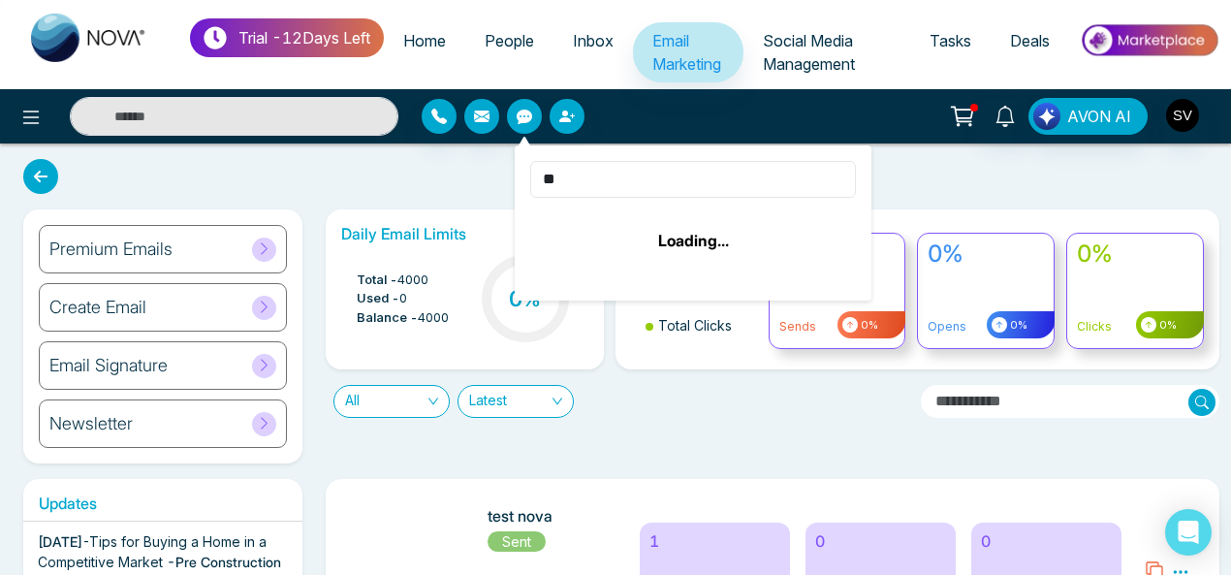
type input "*"
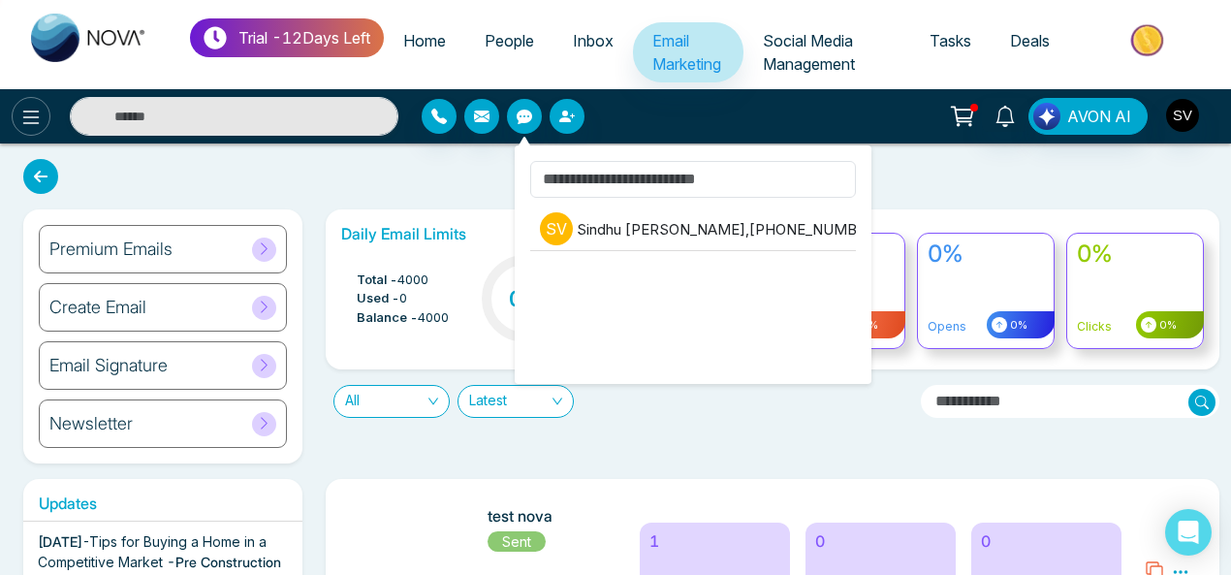
click at [29, 110] on icon at bounding box center [31, 117] width 16 height 14
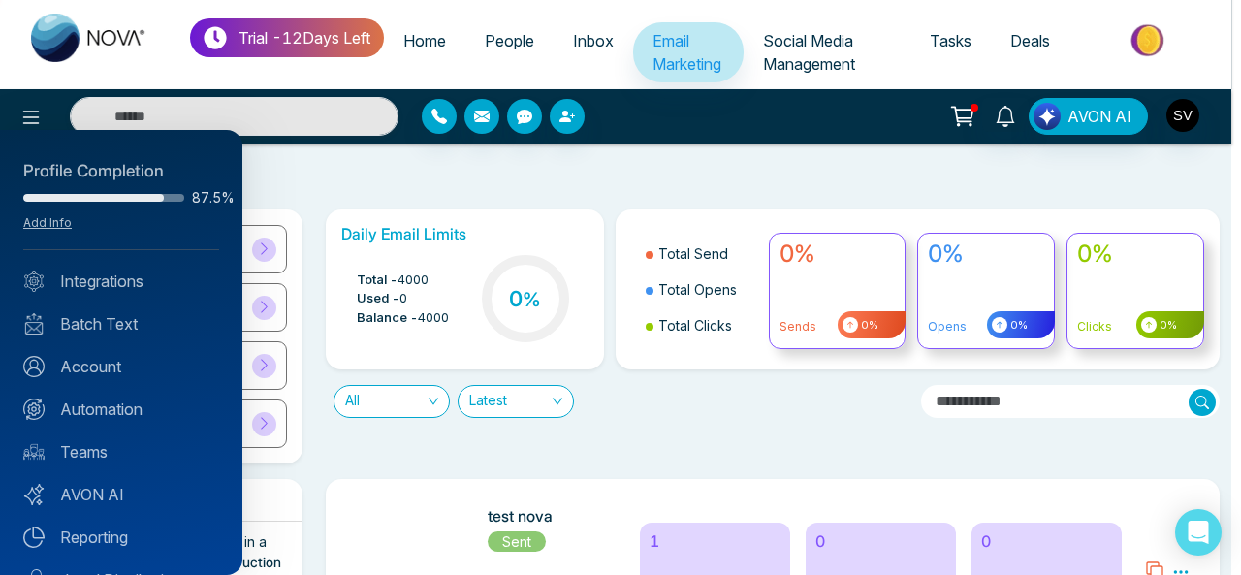
click at [413, 288] on div at bounding box center [620, 287] width 1241 height 575
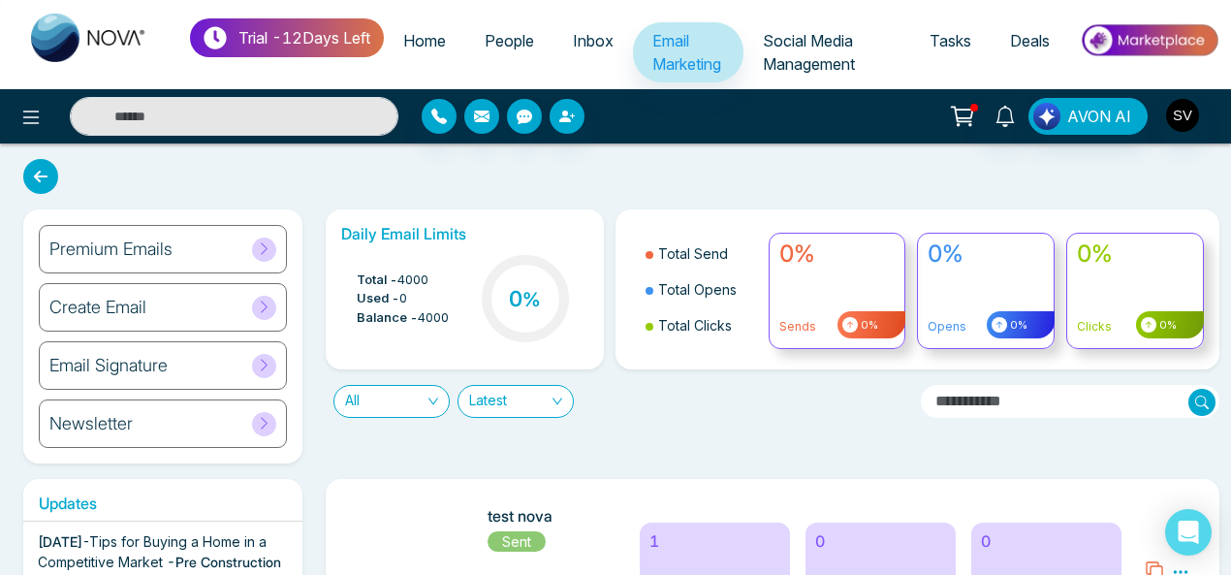
click at [266, 308] on icon at bounding box center [264, 306] width 15 height 15
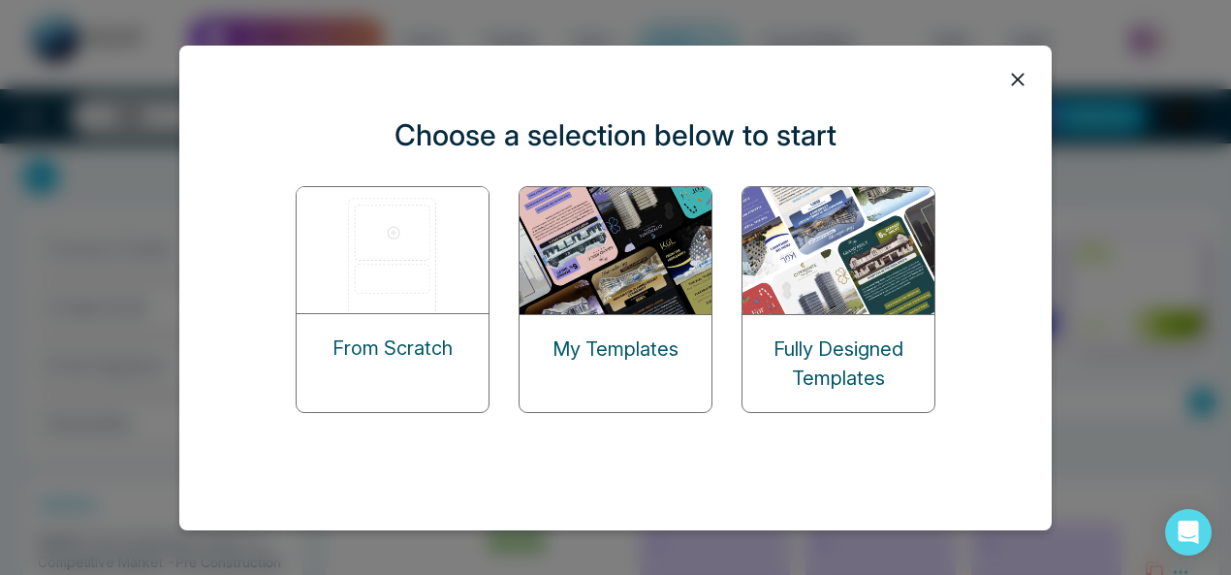
click at [564, 270] on img at bounding box center [617, 250] width 194 height 127
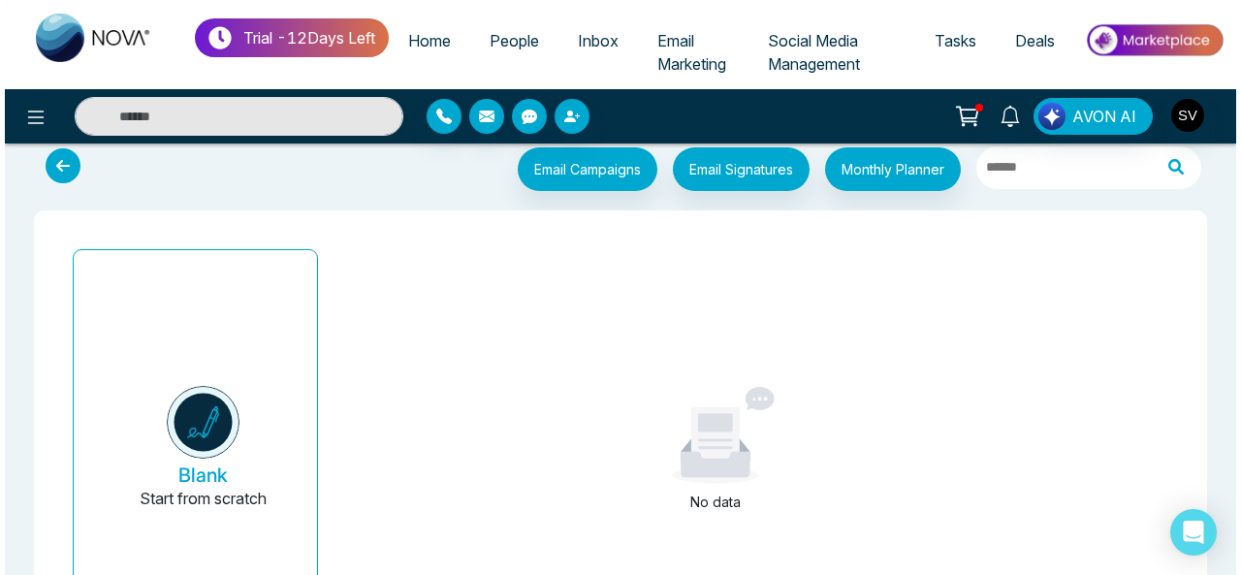
scroll to position [16, 0]
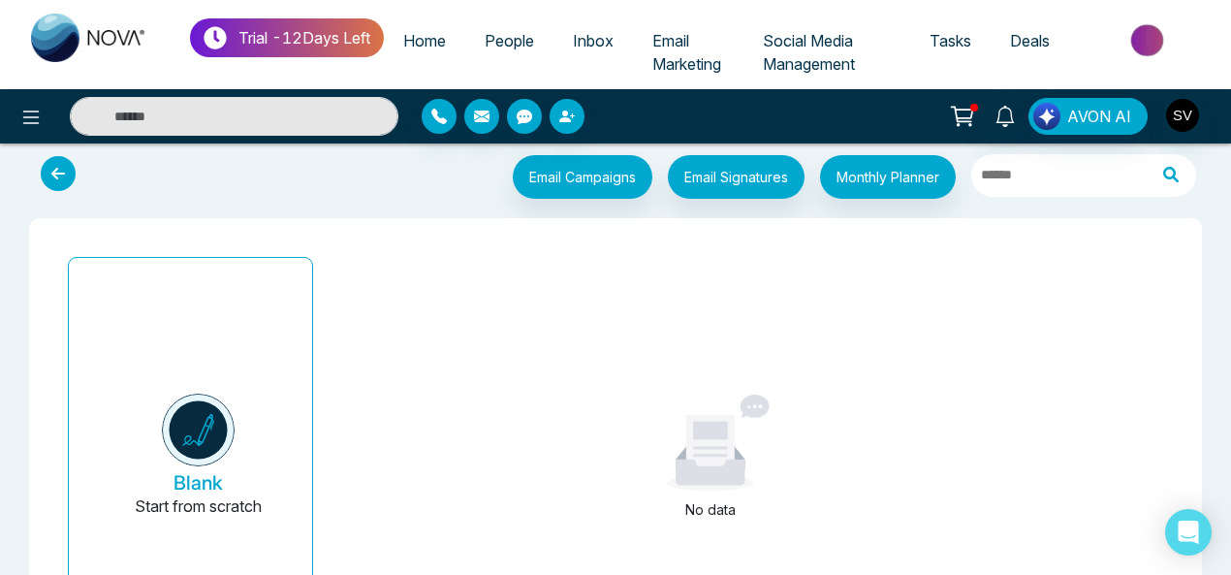
click at [218, 467] on button "Blank Start from scratch" at bounding box center [198, 456] width 197 height 367
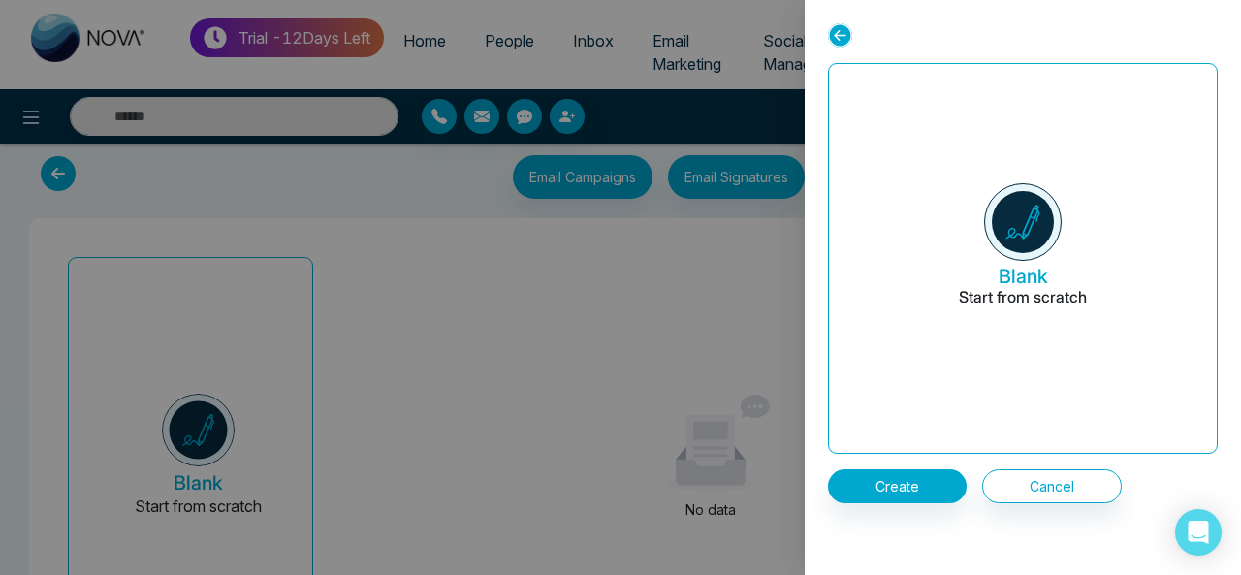
click at [1107, 209] on h6 "Blank Start from scratch" at bounding box center [1023, 258] width 388 height 389
click at [1039, 226] on img at bounding box center [1023, 222] width 78 height 78
click at [1025, 296] on p "Start from scratch" at bounding box center [1023, 309] width 128 height 42
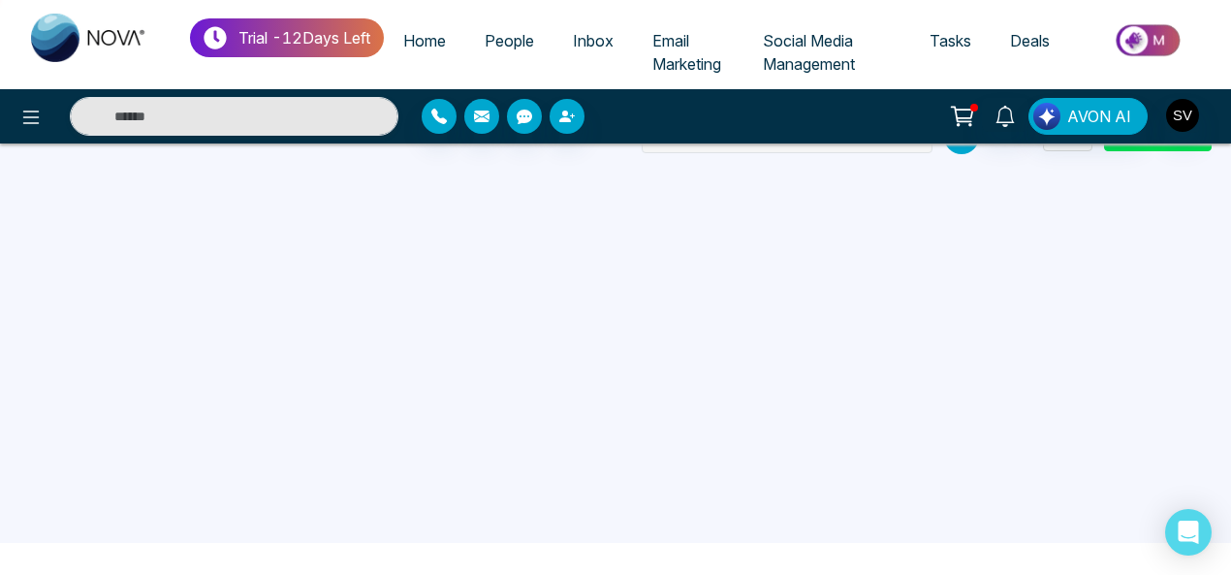
scroll to position [19, 0]
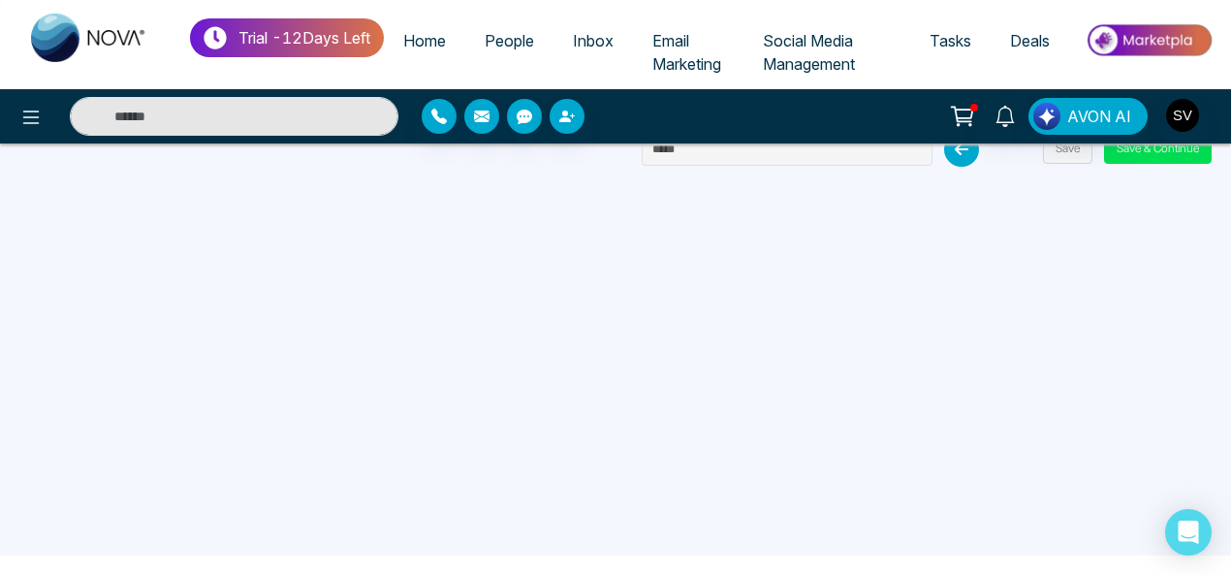
click at [64, 33] on img at bounding box center [89, 38] width 116 height 48
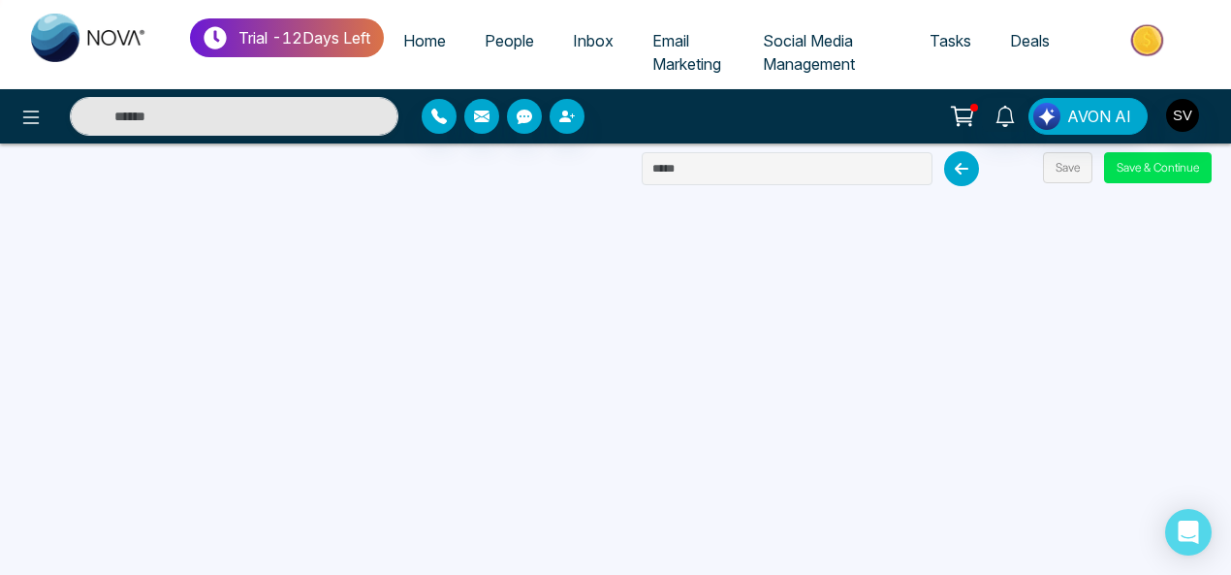
select select "*"
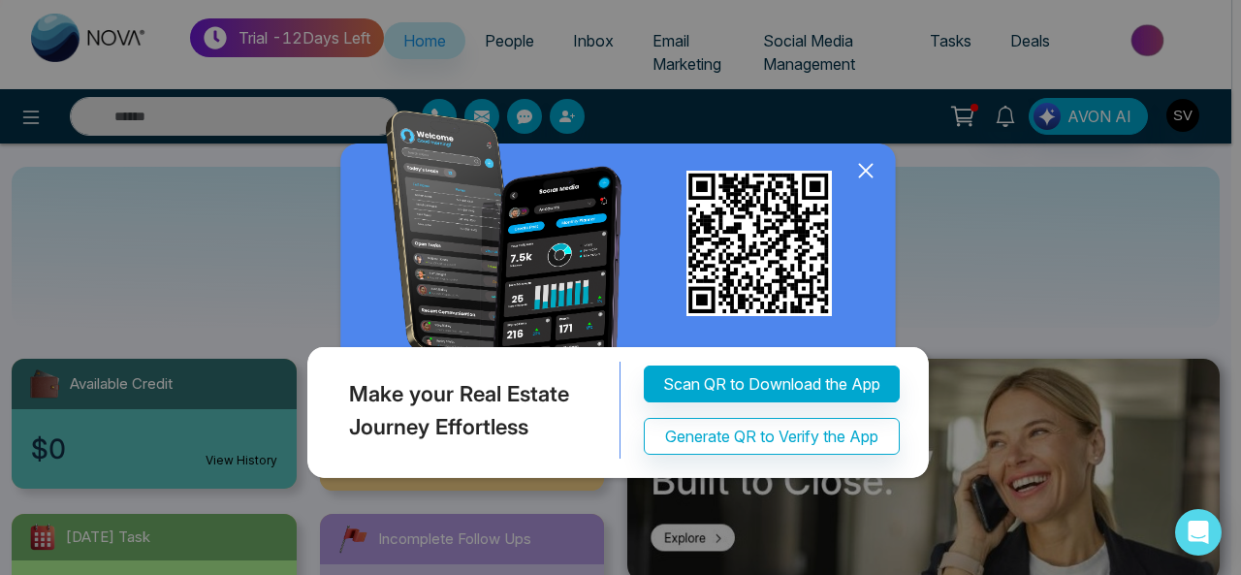
click at [870, 185] on icon at bounding box center [865, 170] width 29 height 29
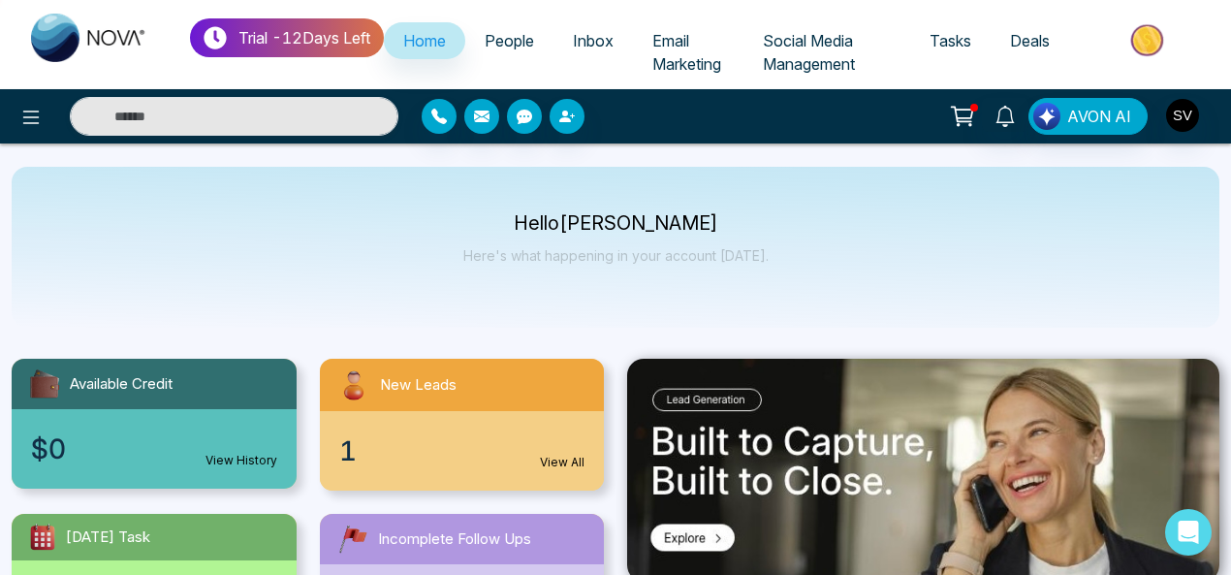
click at [611, 42] on span "Inbox" at bounding box center [593, 40] width 41 height 19
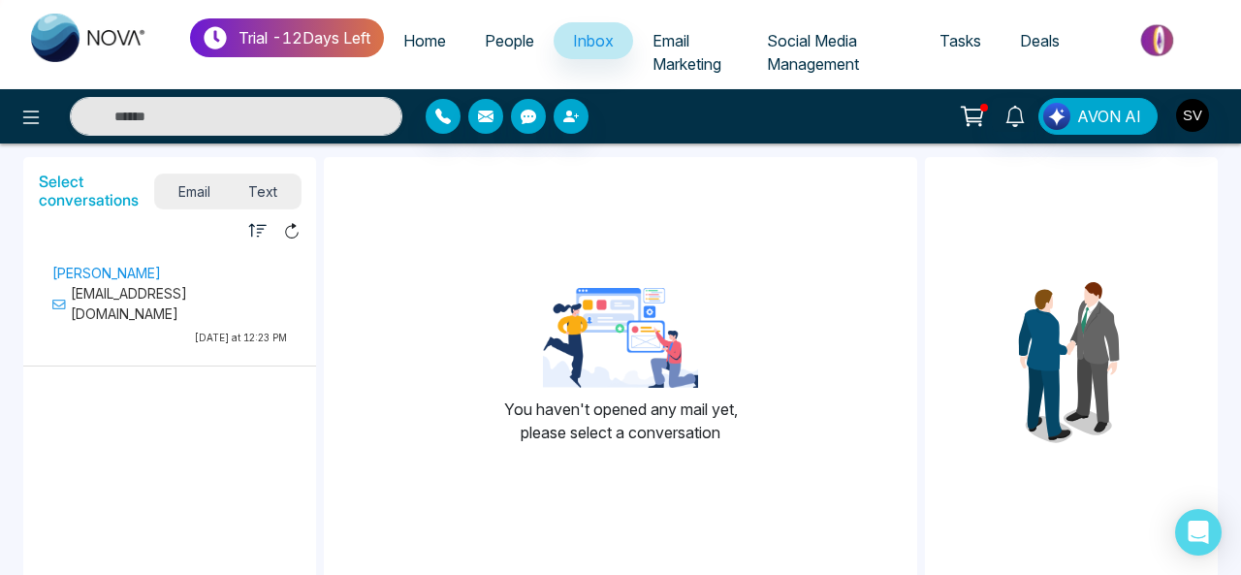
click at [198, 291] on p "[EMAIL_ADDRESS][DOMAIN_NAME]" at bounding box center [169, 303] width 235 height 41
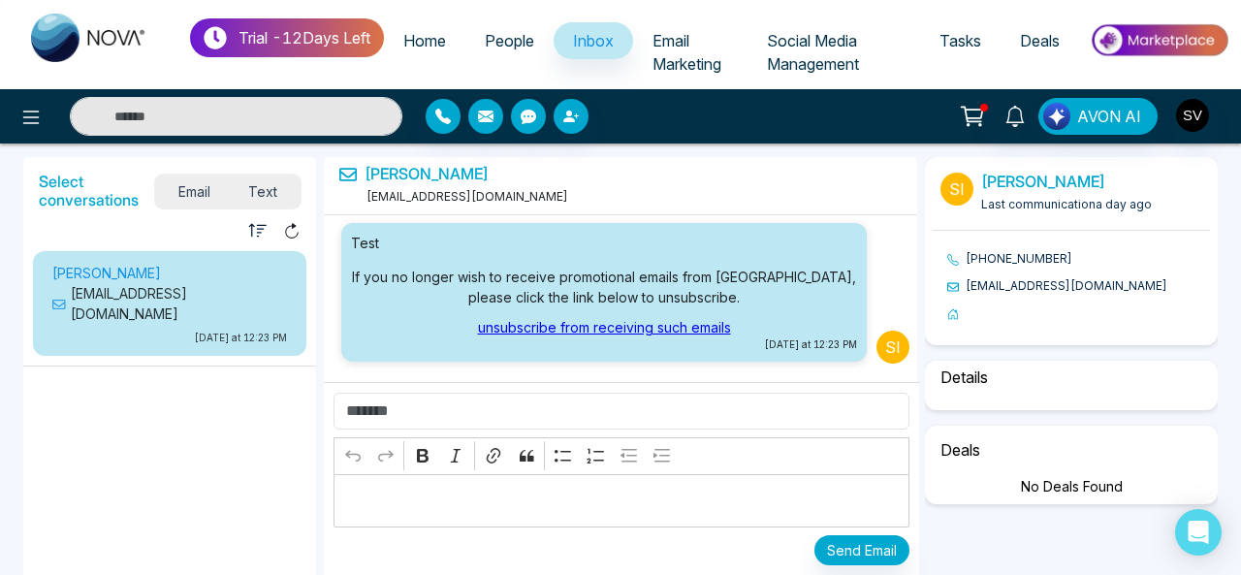
select select "****"
select select "********"
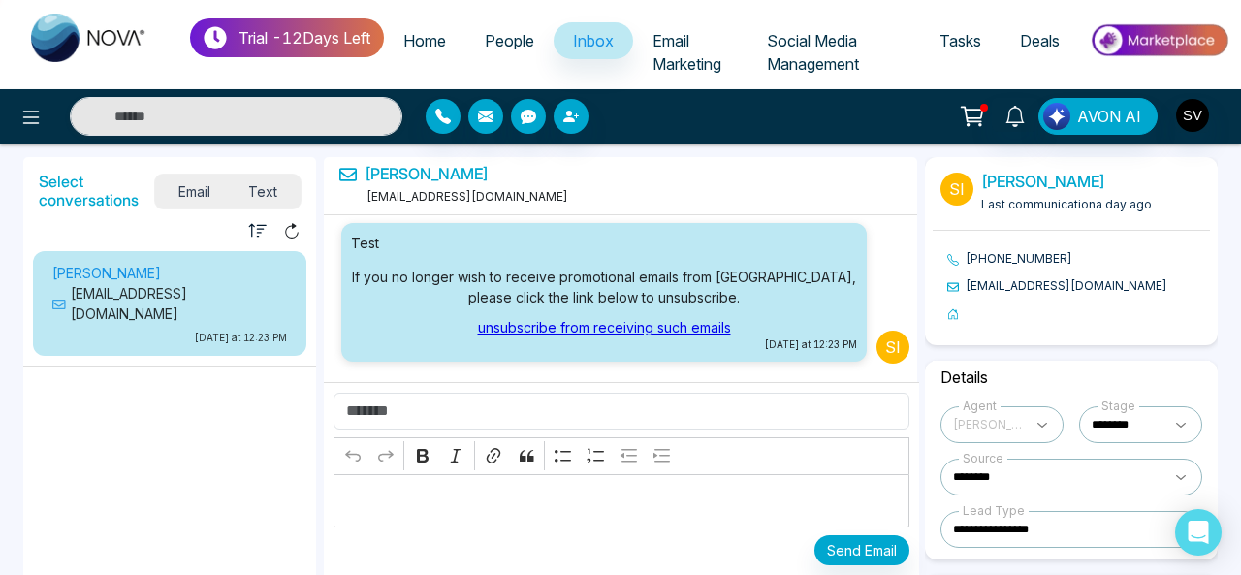
click at [527, 21] on ul "Home People Inbox Email Marketing Social Media Management Tasks Deals" at bounding box center [806, 53] width 845 height 74
click at [525, 35] on span "People" at bounding box center [509, 40] width 49 height 19
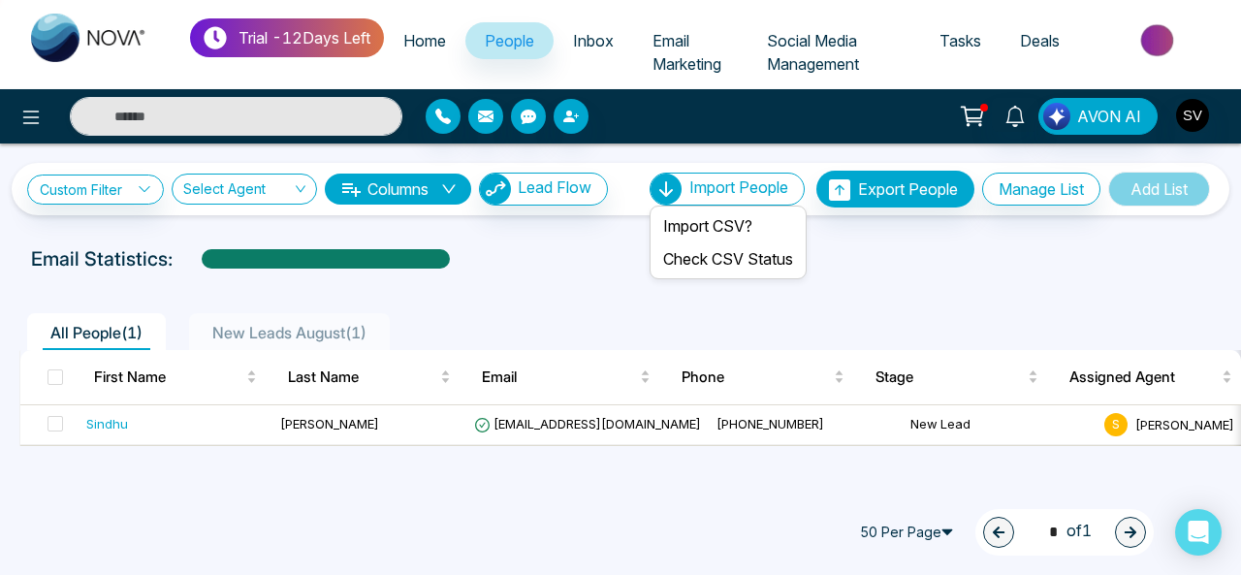
click at [725, 197] on span "Import People" at bounding box center [738, 186] width 99 height 19
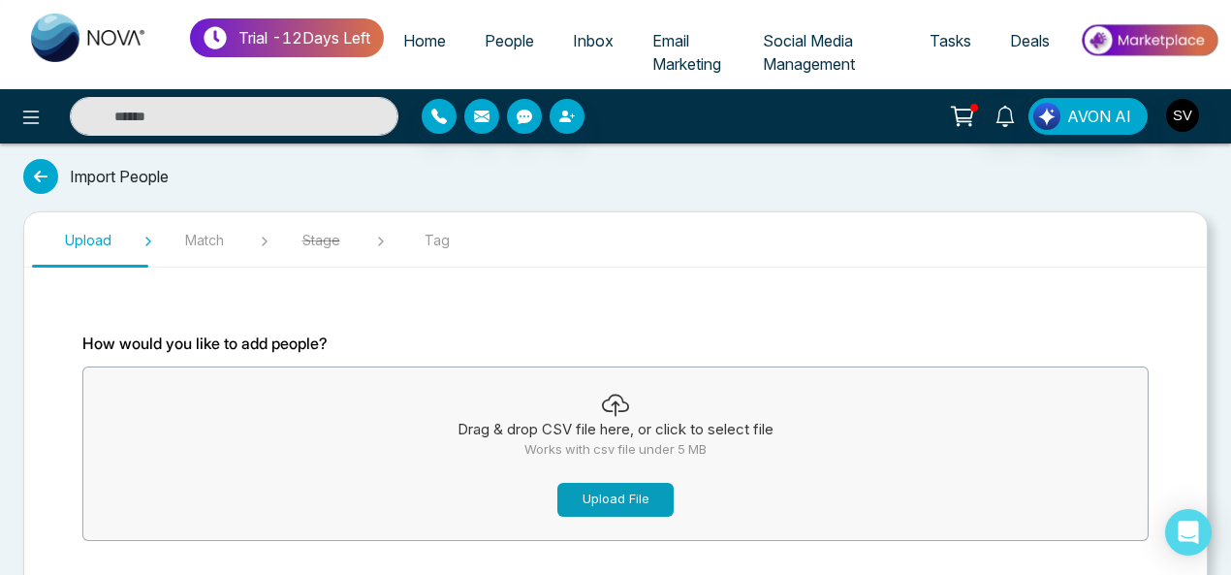
click at [604, 504] on button "Upload File" at bounding box center [615, 500] width 116 height 34
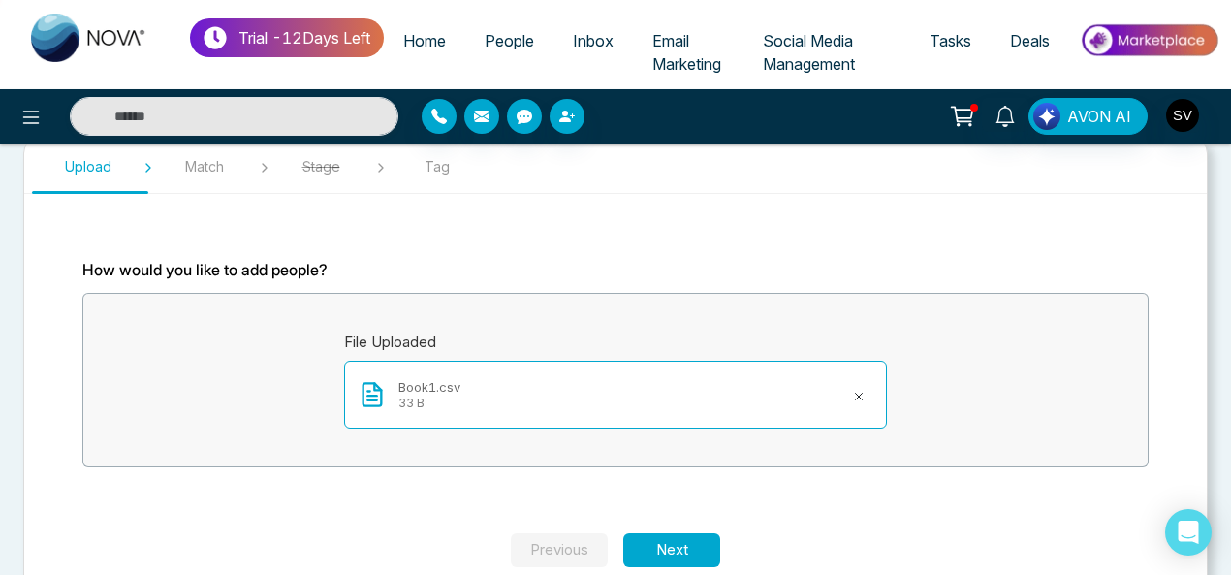
scroll to position [111, 0]
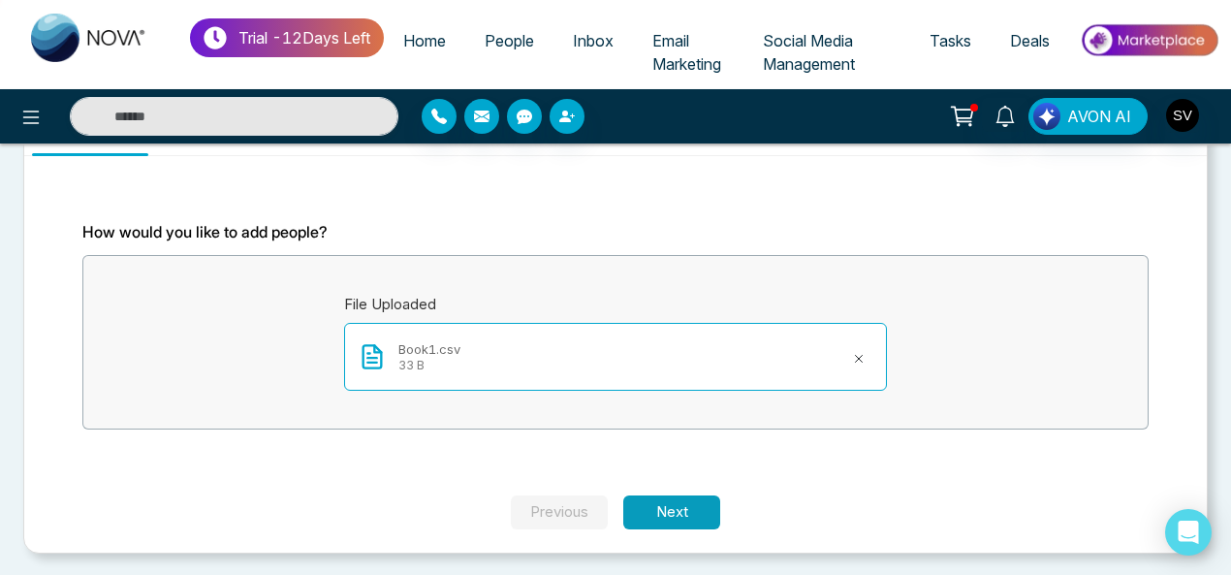
click at [708, 511] on button "Next" at bounding box center [671, 512] width 97 height 34
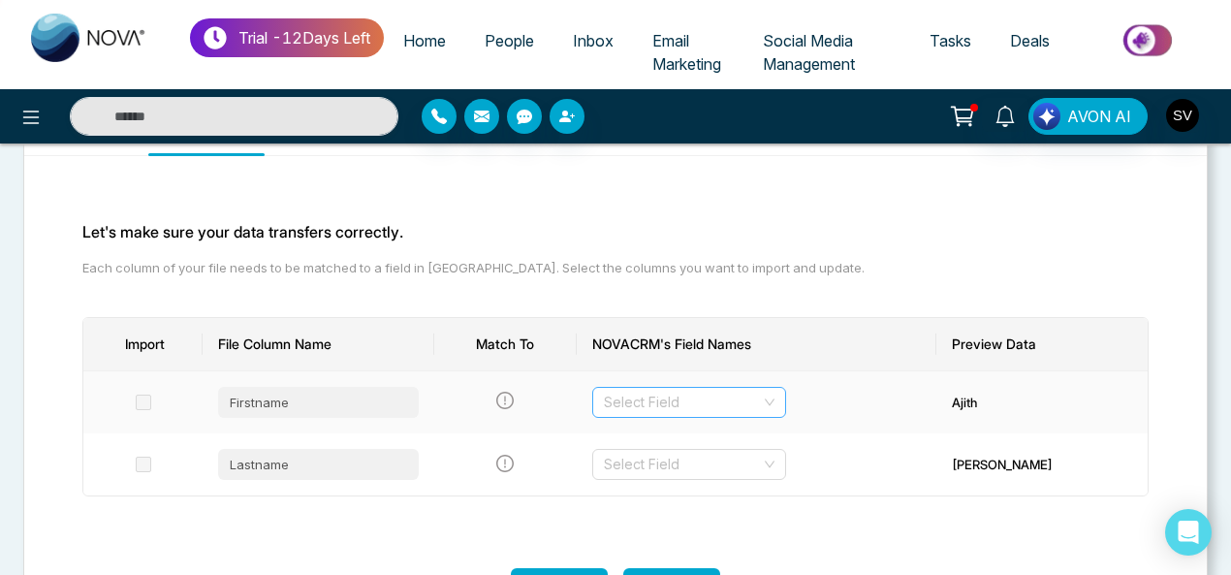
click at [771, 396] on div "Select Field" at bounding box center [689, 402] width 194 height 31
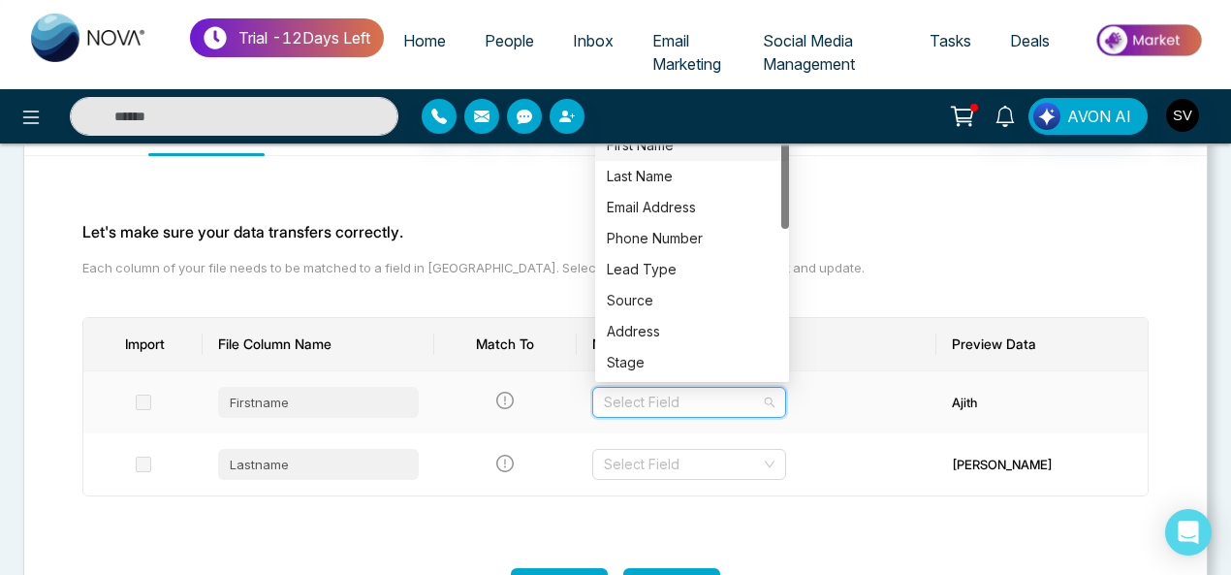
click at [669, 144] on div "First Name" at bounding box center [692, 145] width 171 height 21
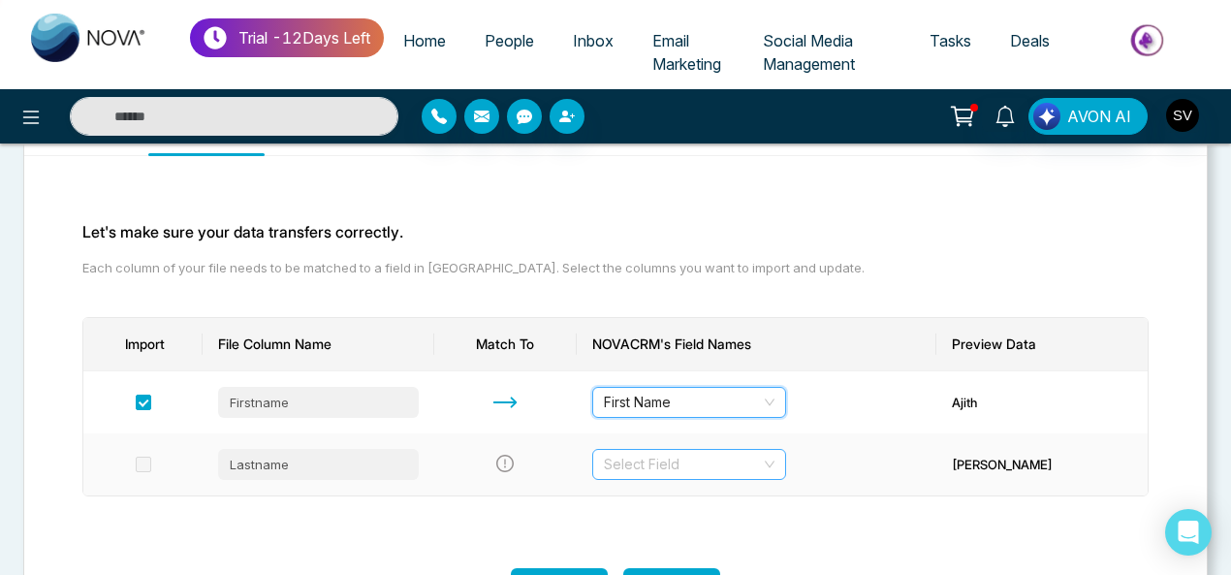
click at [728, 465] on input "search" at bounding box center [682, 464] width 157 height 29
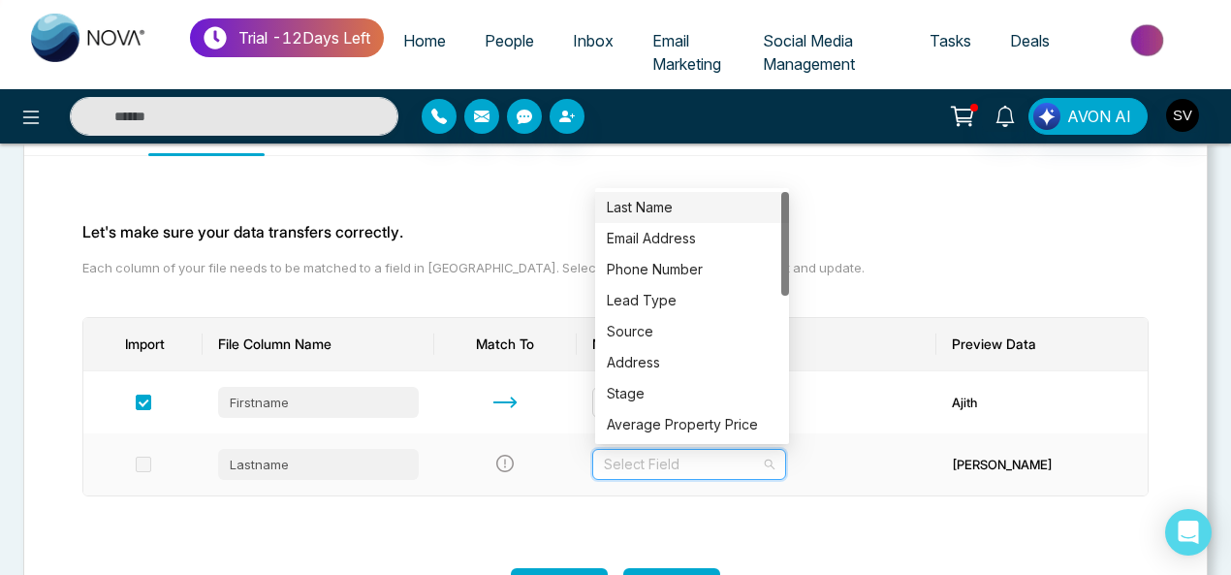
click at [665, 208] on div "Last Name" at bounding box center [692, 207] width 171 height 21
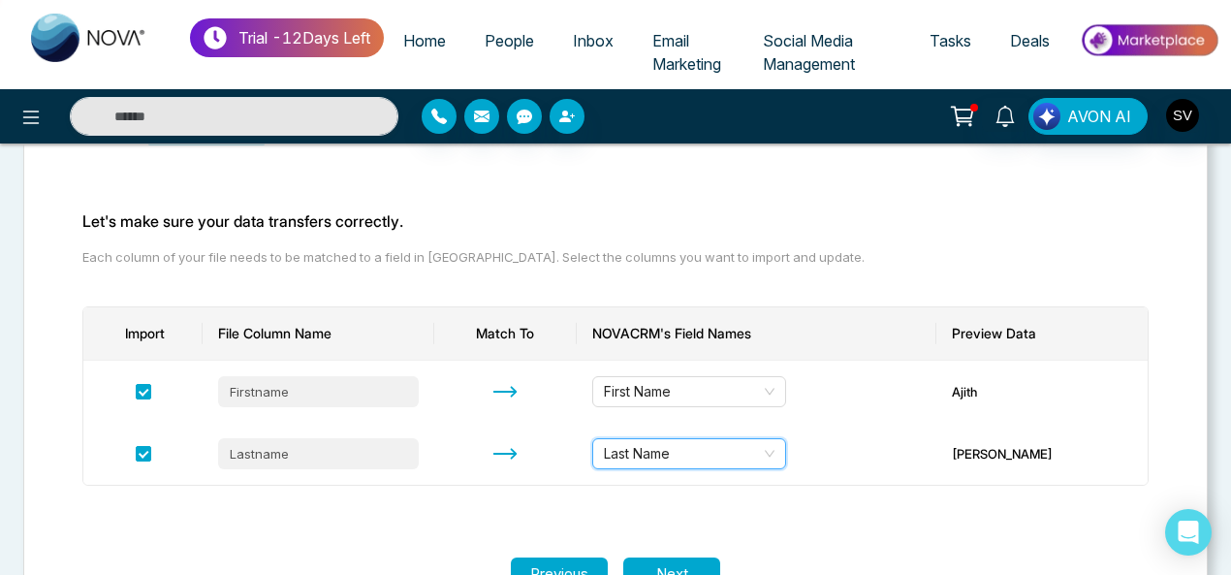
scroll to position [183, 0]
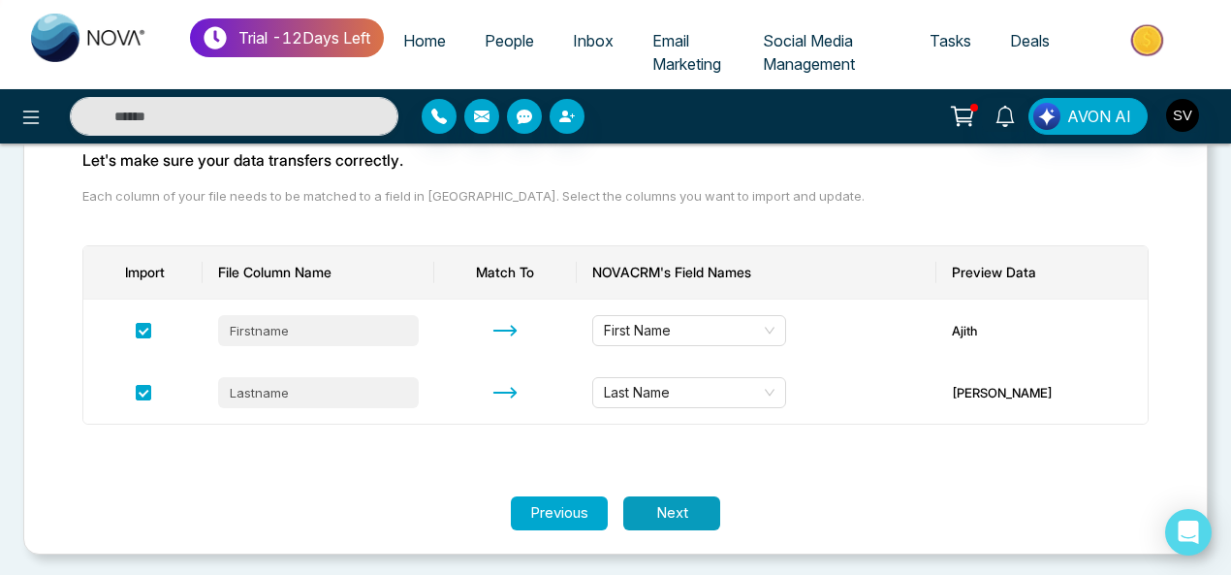
click at [674, 513] on button "Next" at bounding box center [671, 513] width 97 height 34
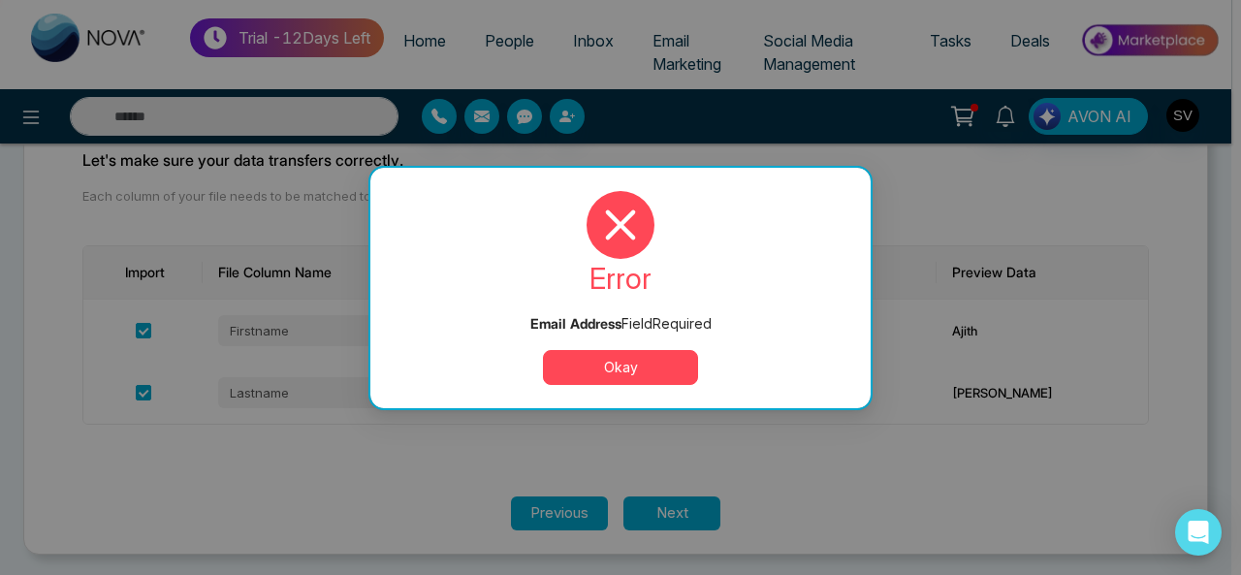
click at [663, 364] on button "Okay" at bounding box center [620, 367] width 155 height 35
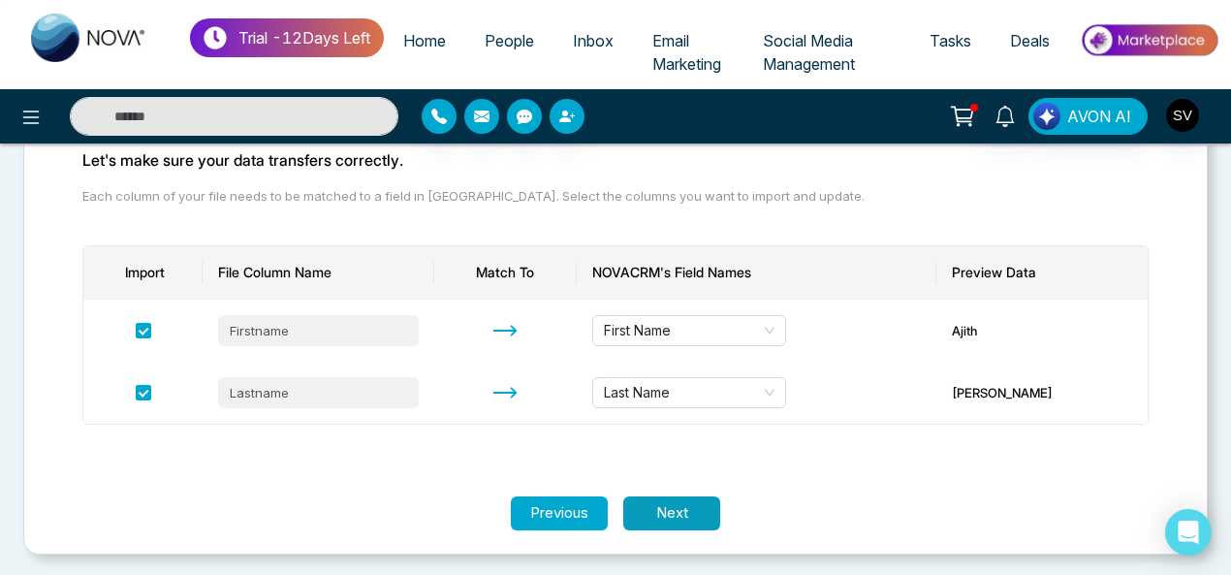
click at [673, 510] on button "Next" at bounding box center [671, 513] width 97 height 34
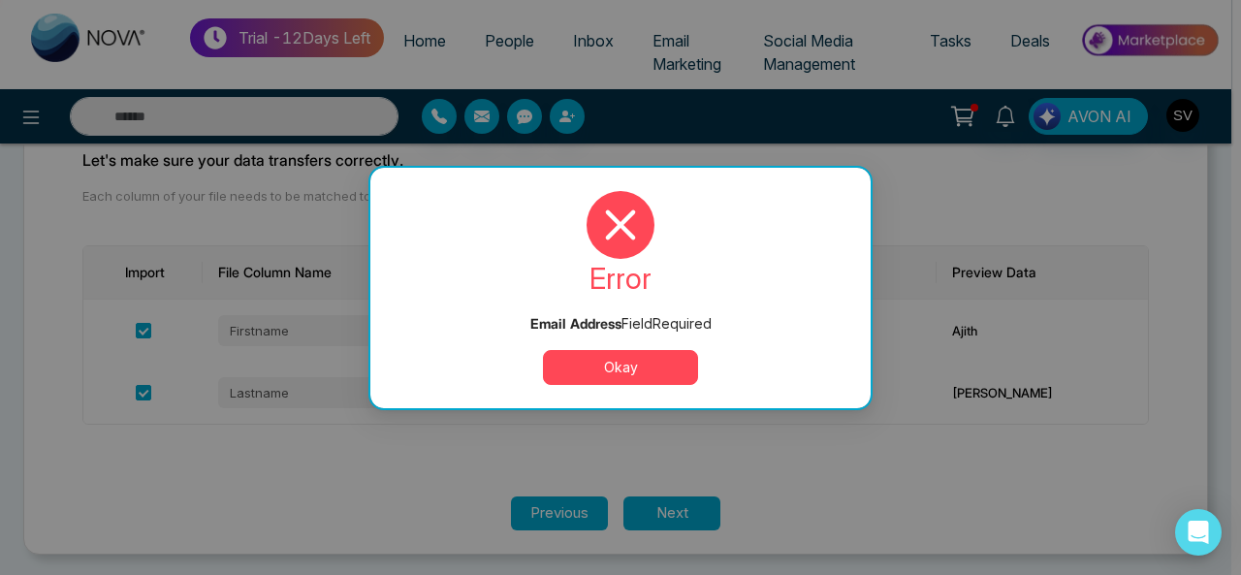
click at [650, 357] on button "Okay" at bounding box center [620, 367] width 155 height 35
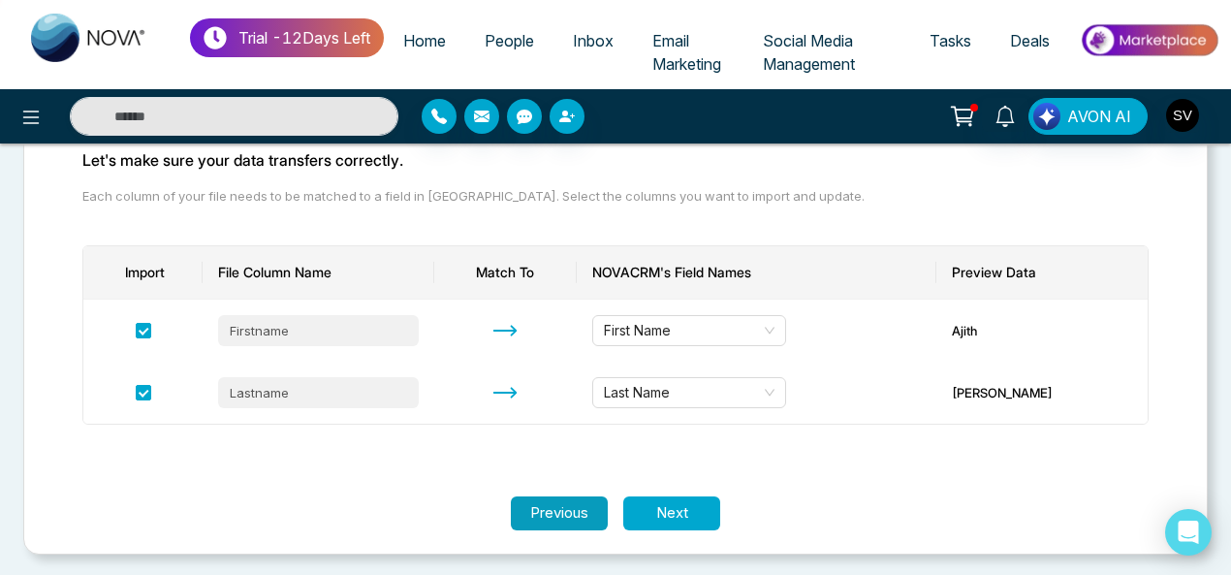
click at [543, 516] on button "Previous" at bounding box center [559, 513] width 97 height 34
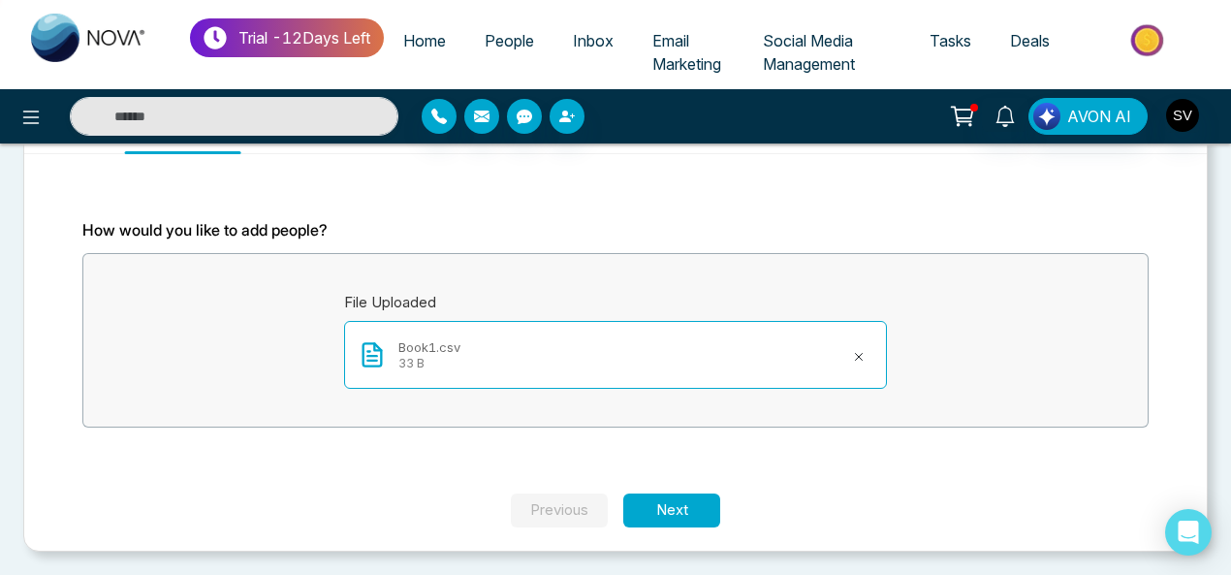
scroll to position [111, 0]
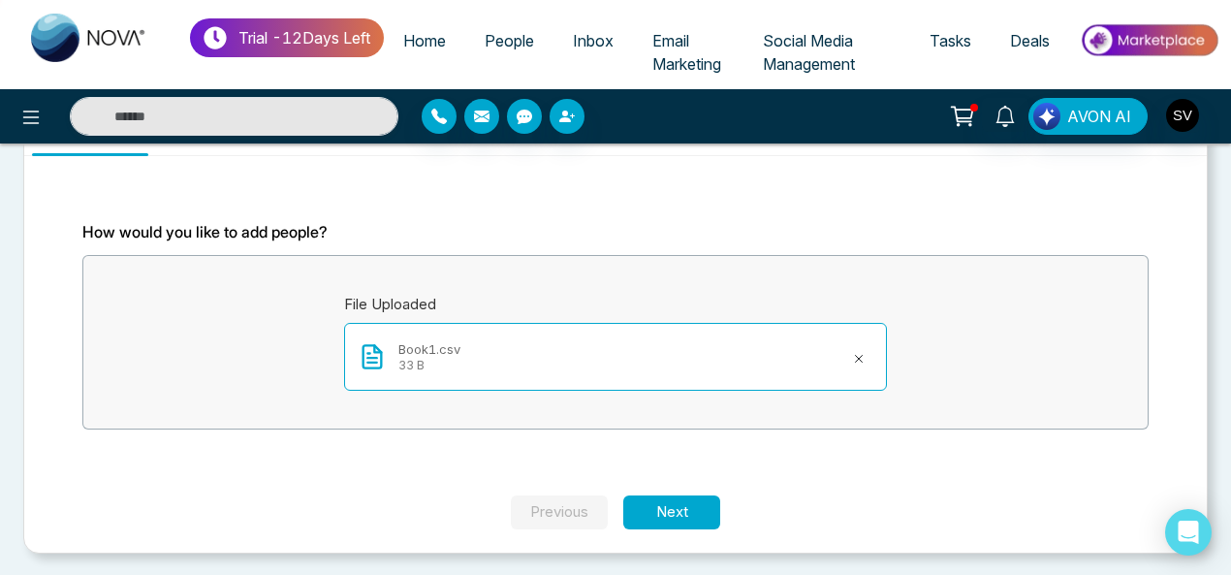
click at [495, 358] on div "Book1.csv 33 B" at bounding box center [615, 357] width 543 height 68
click at [862, 347] on button at bounding box center [858, 356] width 27 height 31
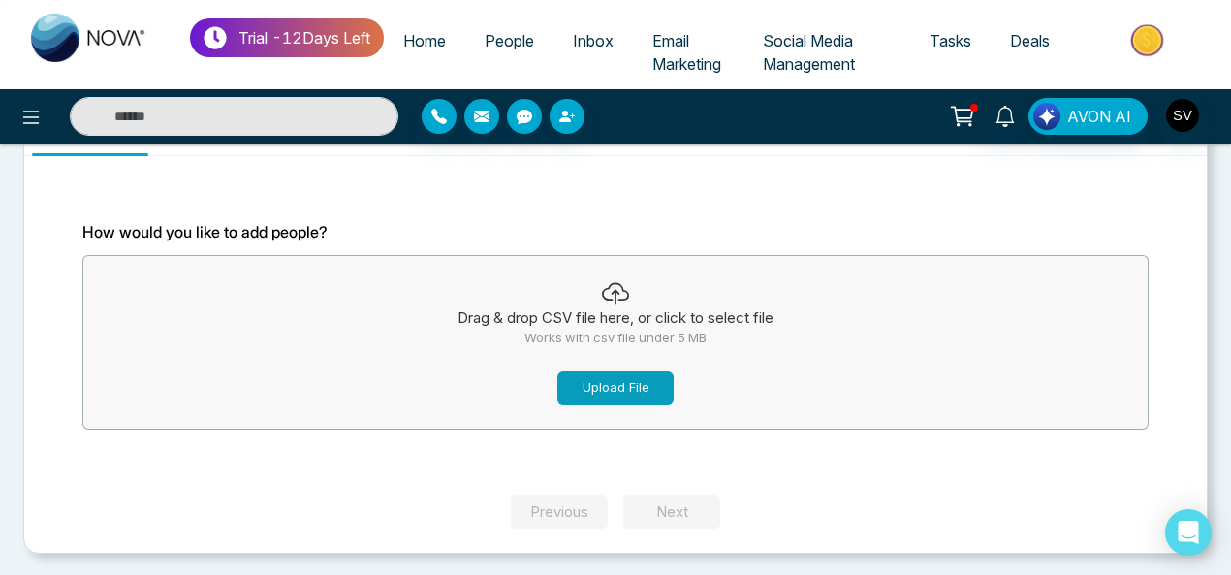
click at [605, 394] on button "Upload File" at bounding box center [615, 388] width 116 height 34
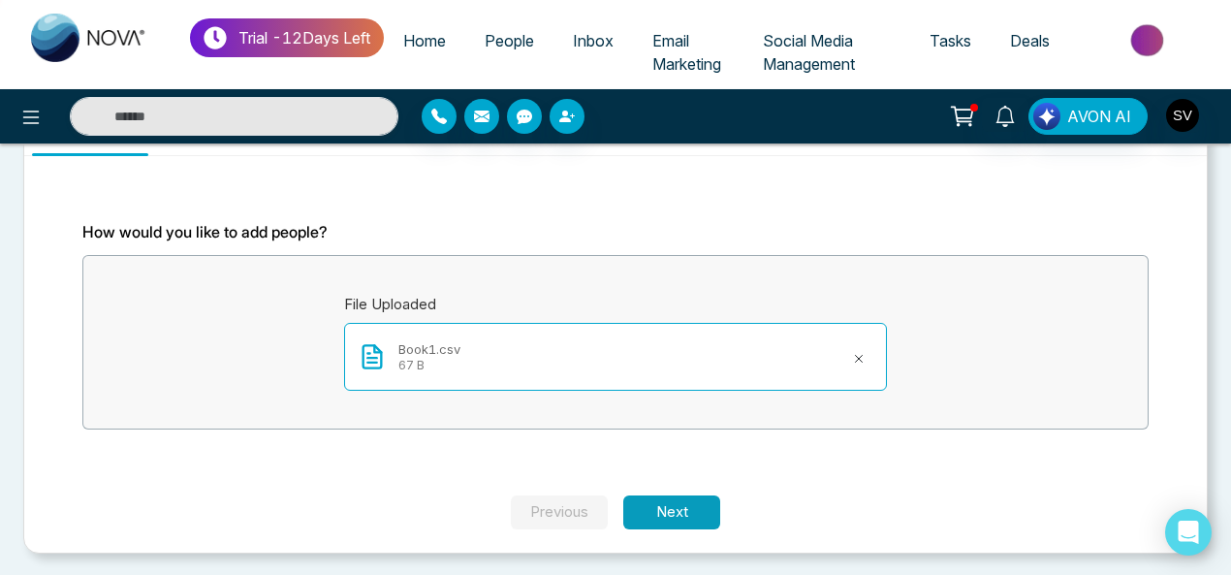
click at [669, 517] on button "Next" at bounding box center [671, 512] width 97 height 34
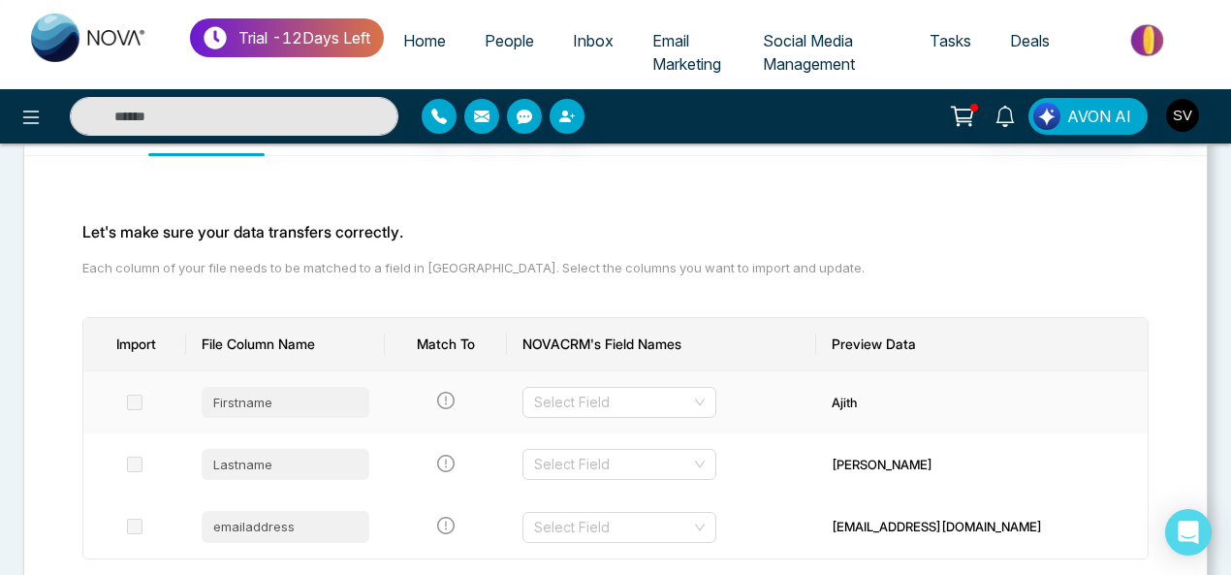
click at [141, 408] on label at bounding box center [135, 402] width 16 height 21
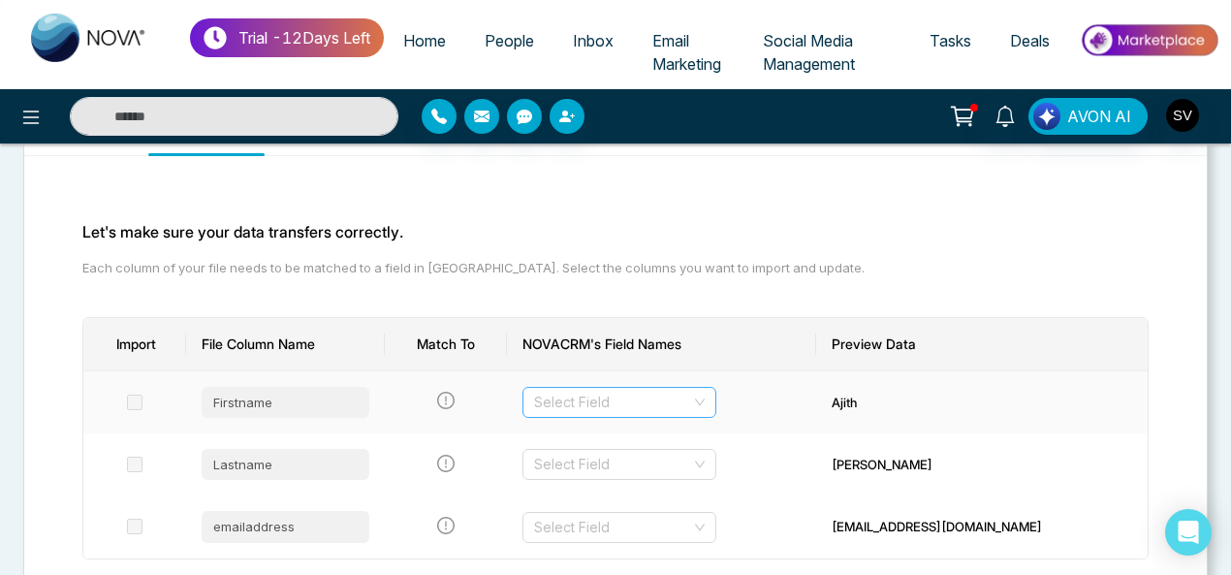
click at [654, 408] on input "search" at bounding box center [612, 402] width 157 height 29
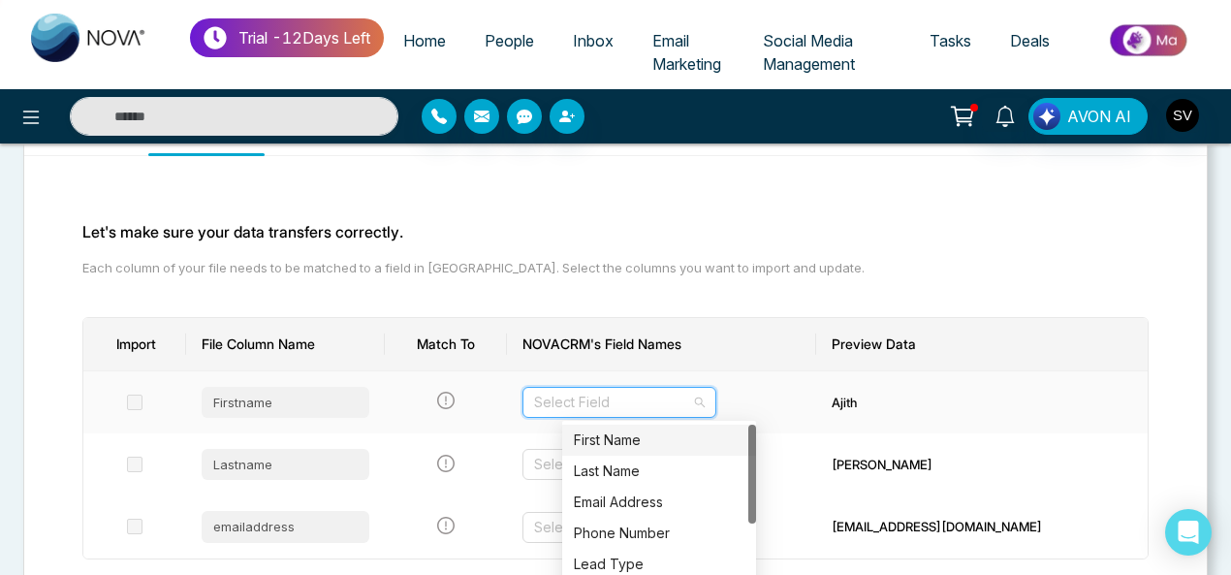
click at [636, 445] on div "First Name" at bounding box center [659, 439] width 171 height 21
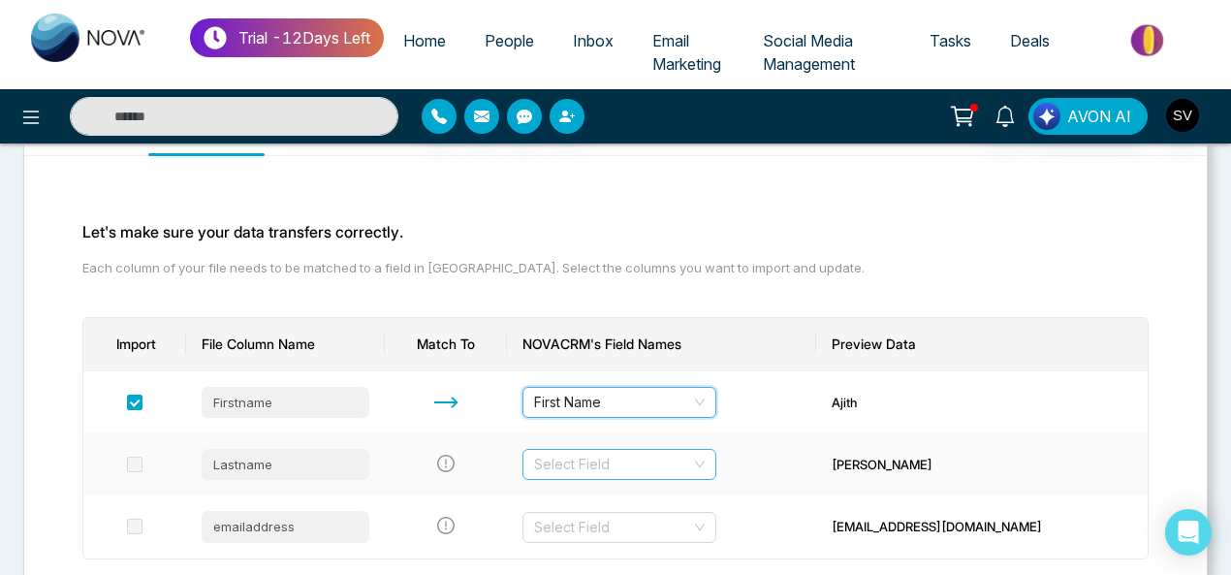
click at [652, 464] on input "search" at bounding box center [612, 464] width 157 height 29
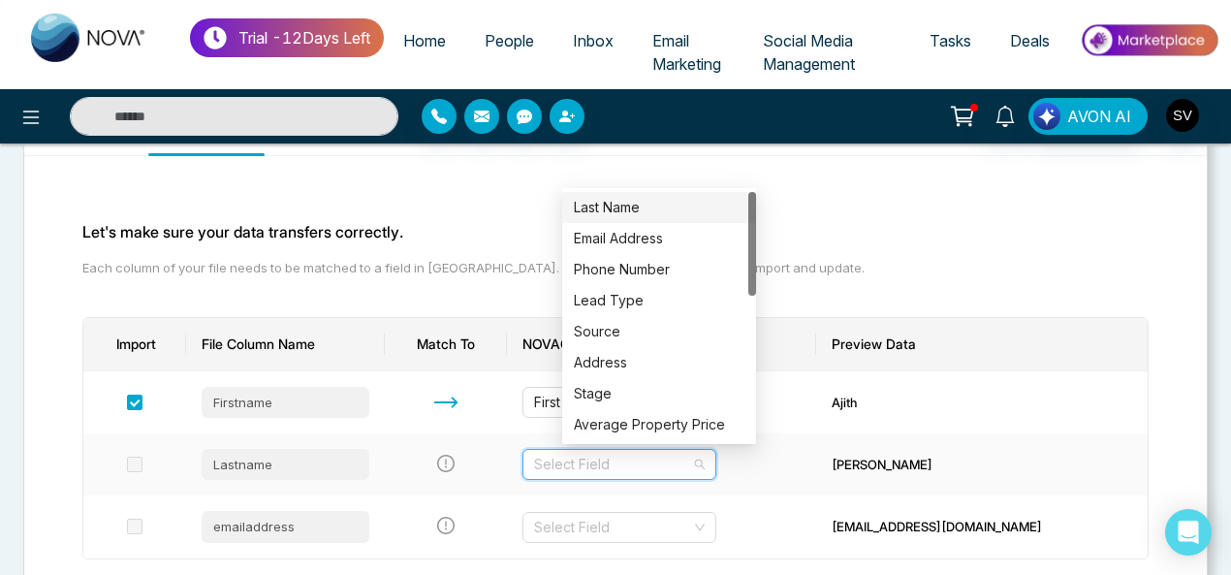
click at [611, 209] on div "Last Name" at bounding box center [659, 207] width 171 height 21
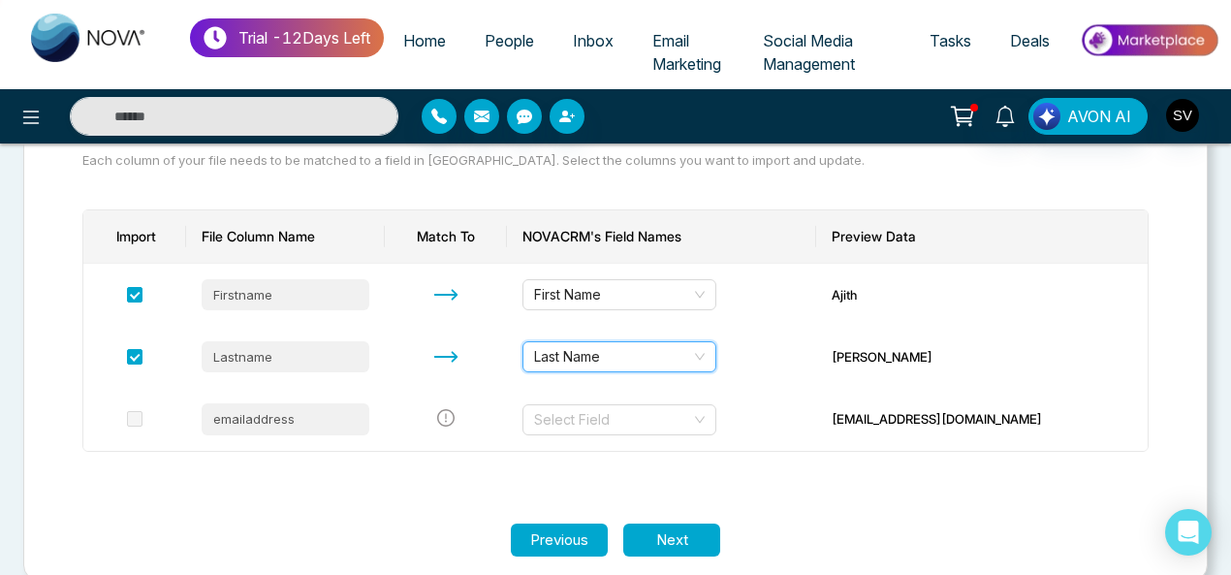
scroll to position [246, 0]
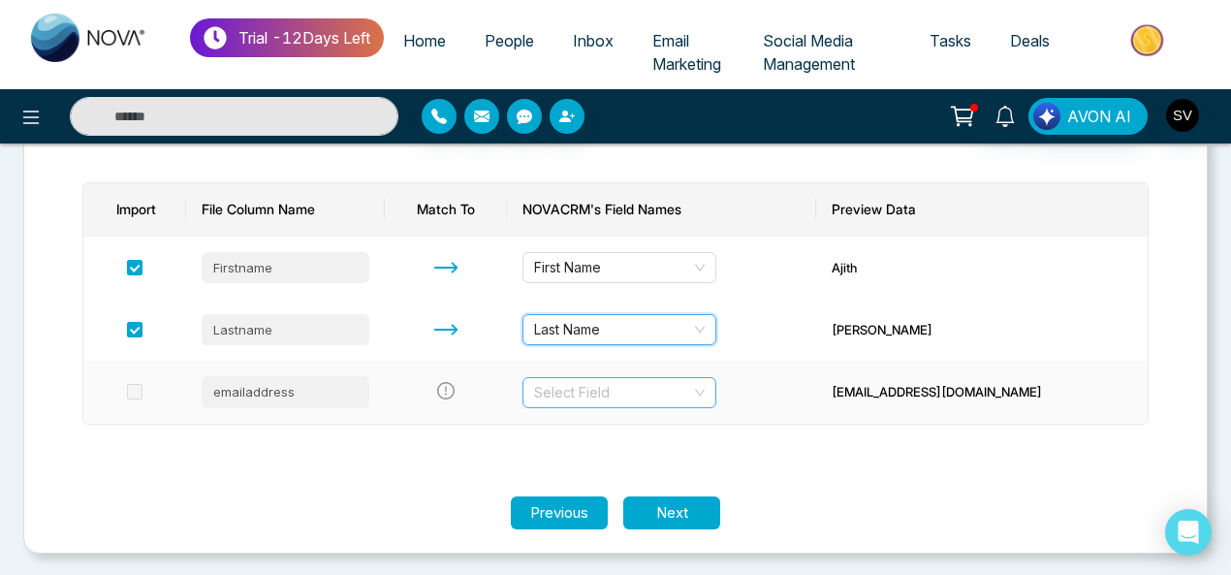
click at [621, 393] on input "search" at bounding box center [612, 392] width 157 height 29
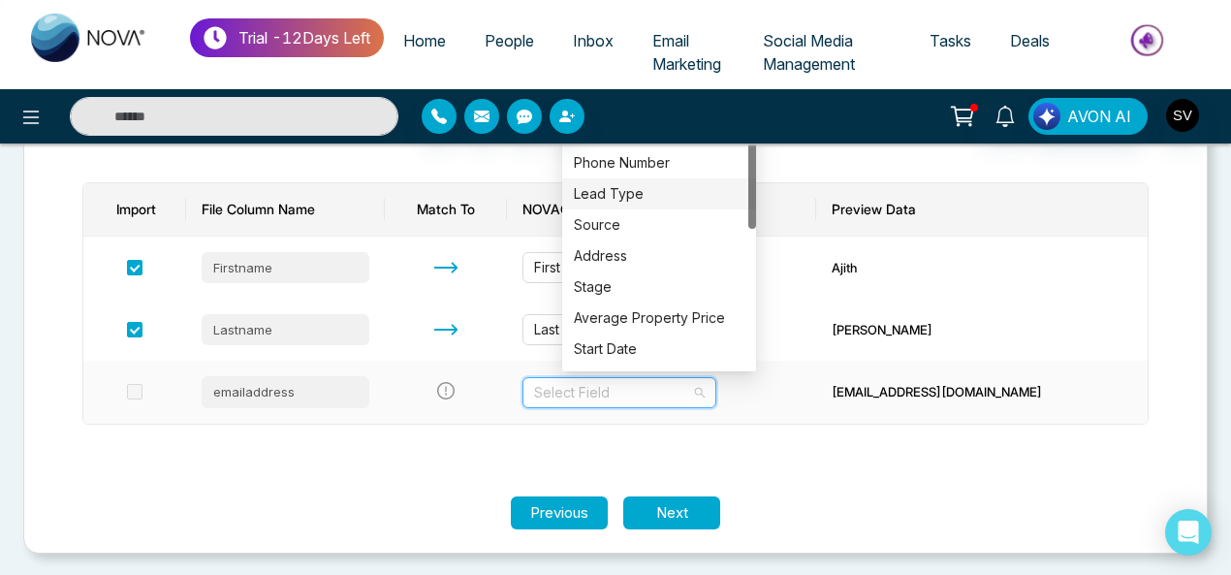
scroll to position [0, 0]
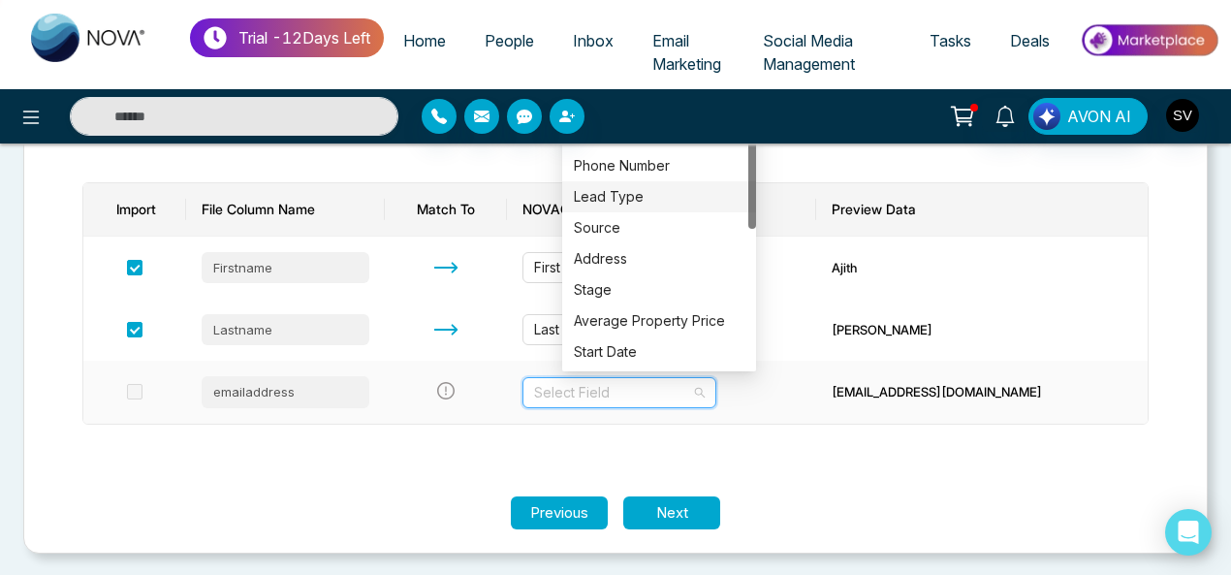
drag, startPoint x: 753, startPoint y: 206, endPoint x: 734, endPoint y: 177, distance: 34.9
click at [734, 177] on div "Email Address Phone Number Lead Type Source Address Stage Average Property Pric…" at bounding box center [659, 243] width 194 height 248
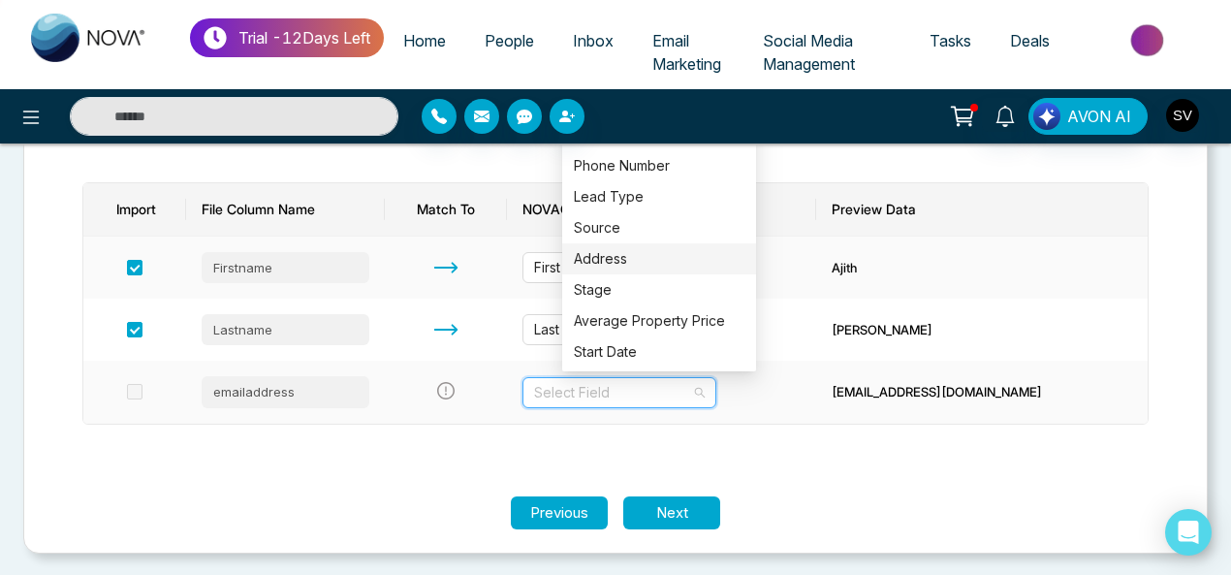
click at [619, 249] on div "Address" at bounding box center [659, 258] width 171 height 21
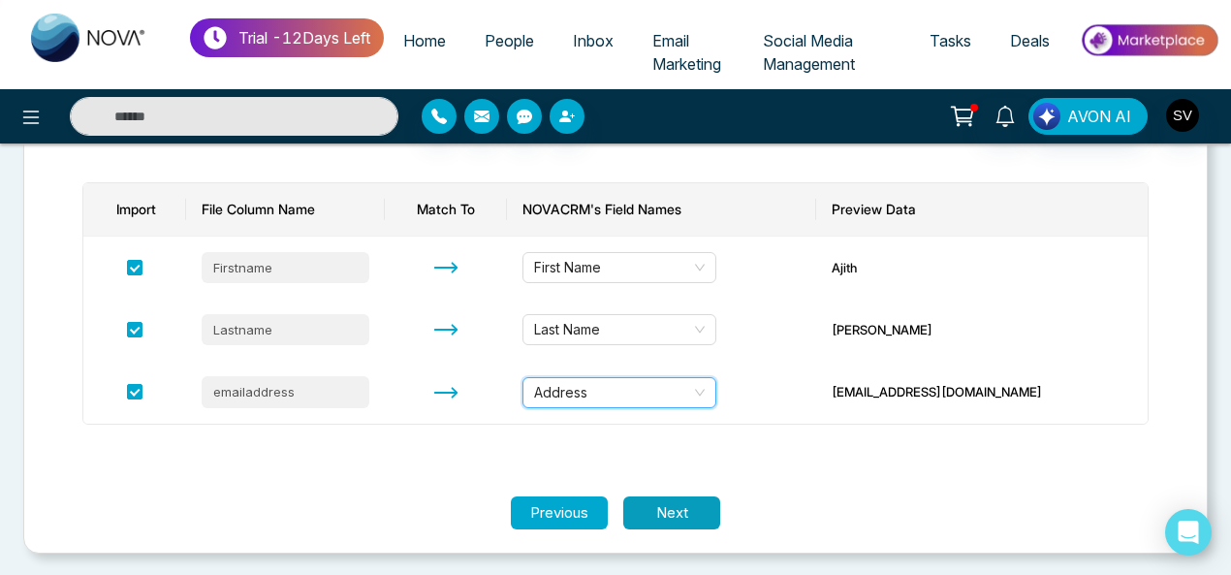
click at [671, 509] on button "Next" at bounding box center [671, 513] width 97 height 34
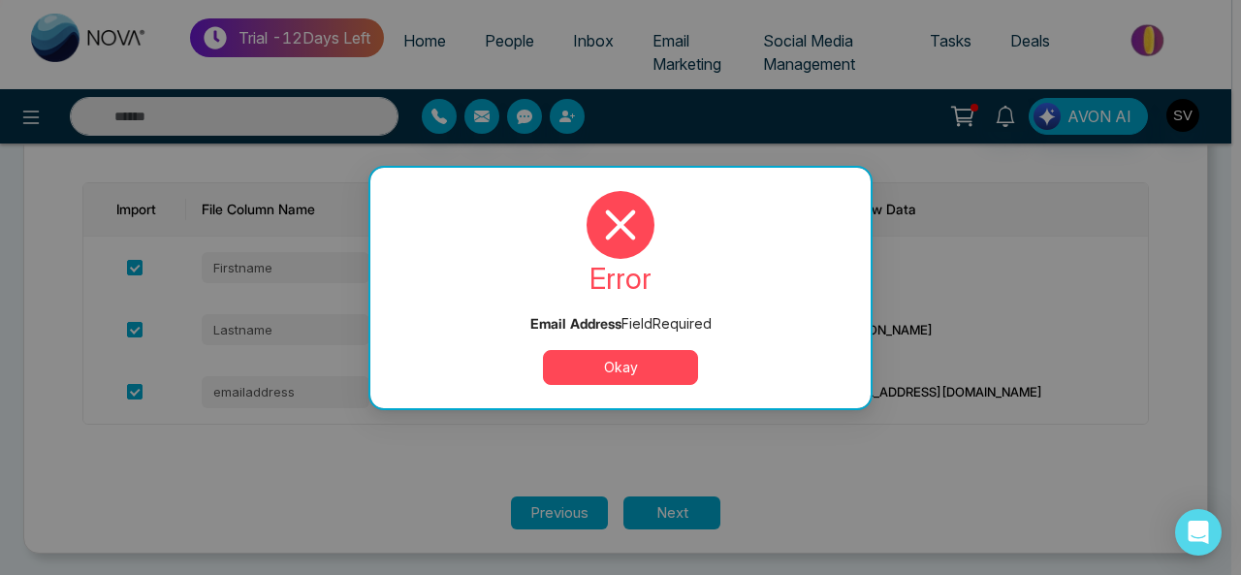
click at [638, 361] on button "Okay" at bounding box center [620, 367] width 155 height 35
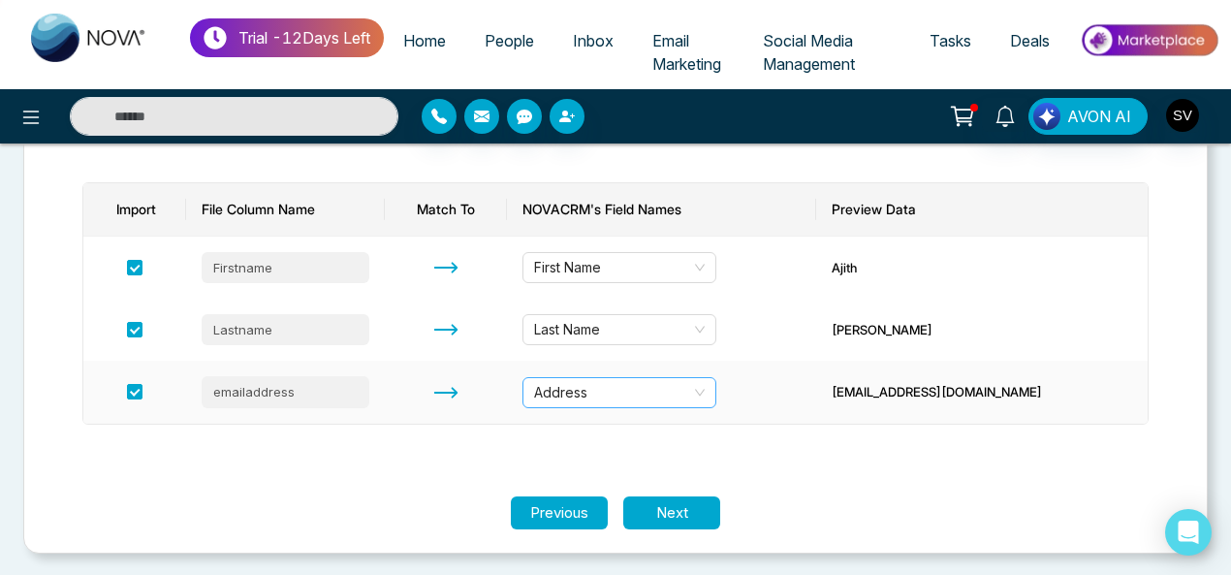
click at [580, 393] on span "Address" at bounding box center [619, 392] width 171 height 29
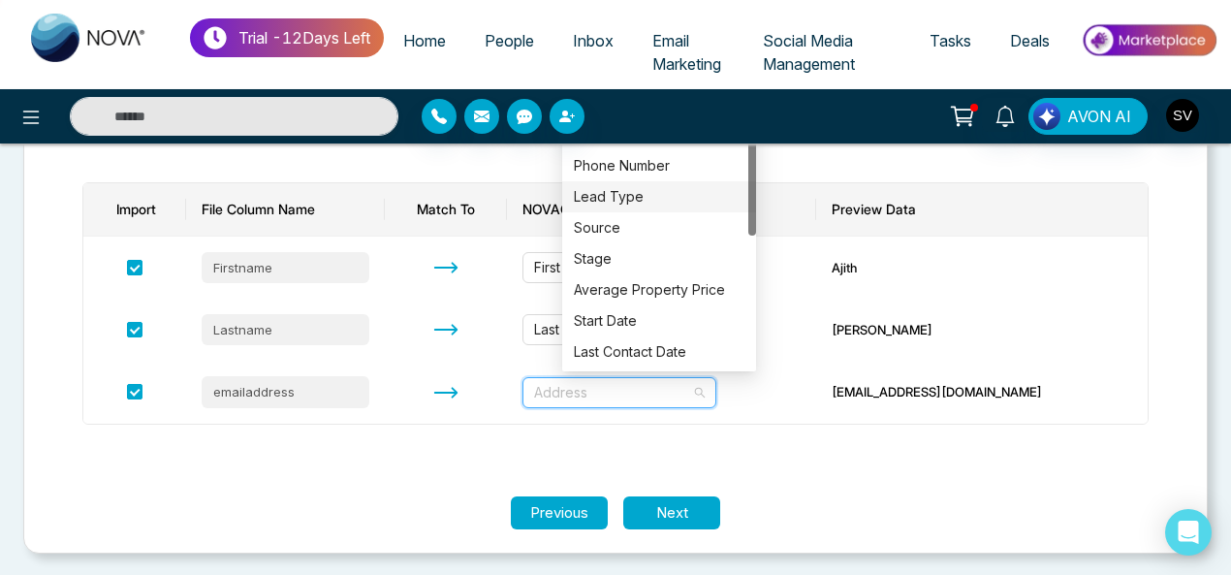
click at [1230, 268] on html "Trial - 12 Days Left Home People Inbox Email Marketing Social Media Management …" at bounding box center [615, 41] width 1231 height 575
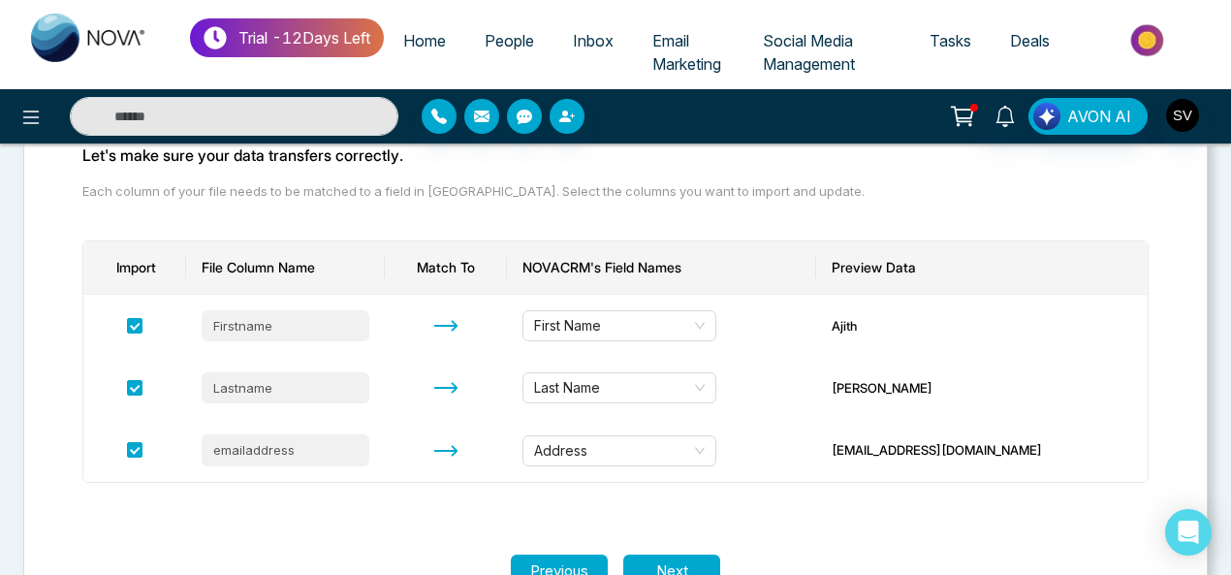
scroll to position [184, 0]
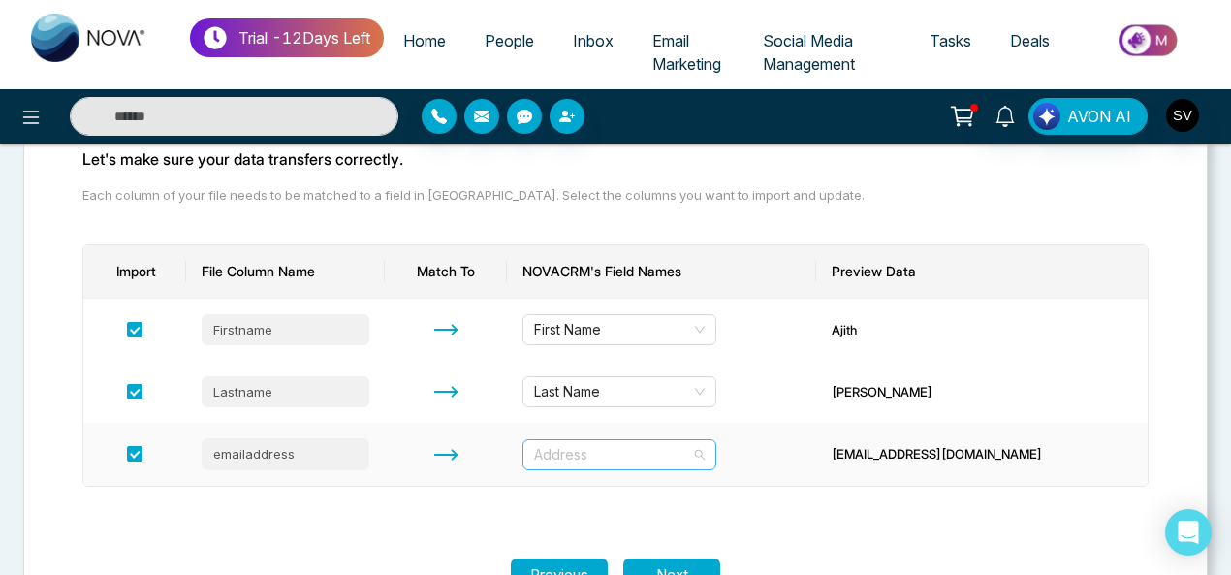
click at [595, 455] on span "Address" at bounding box center [619, 454] width 171 height 29
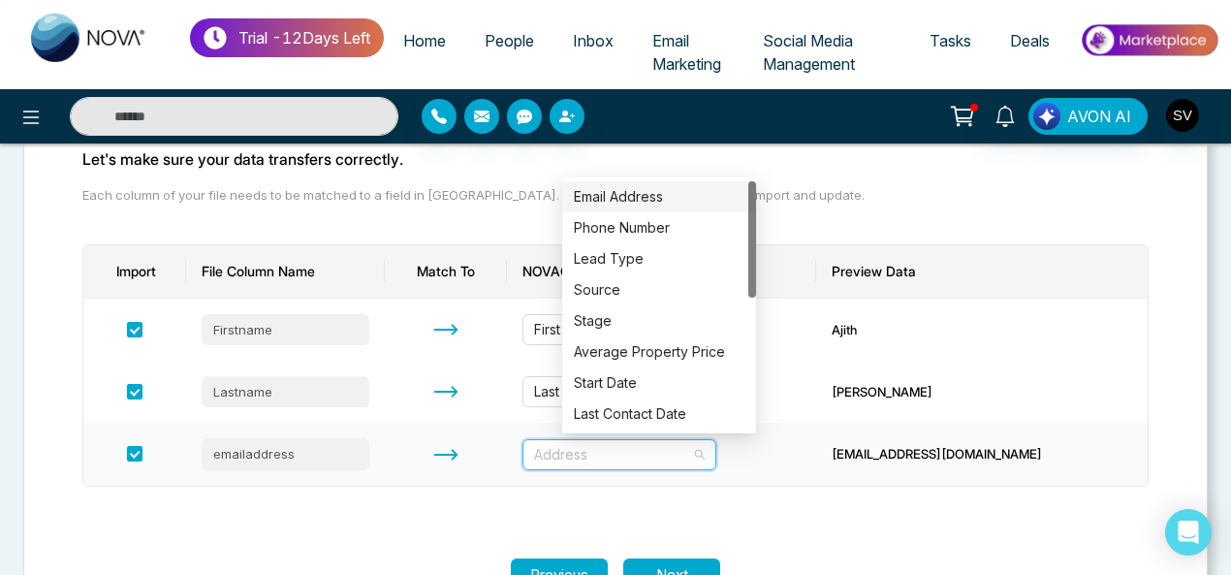
click at [684, 193] on div "Email Address" at bounding box center [659, 196] width 171 height 21
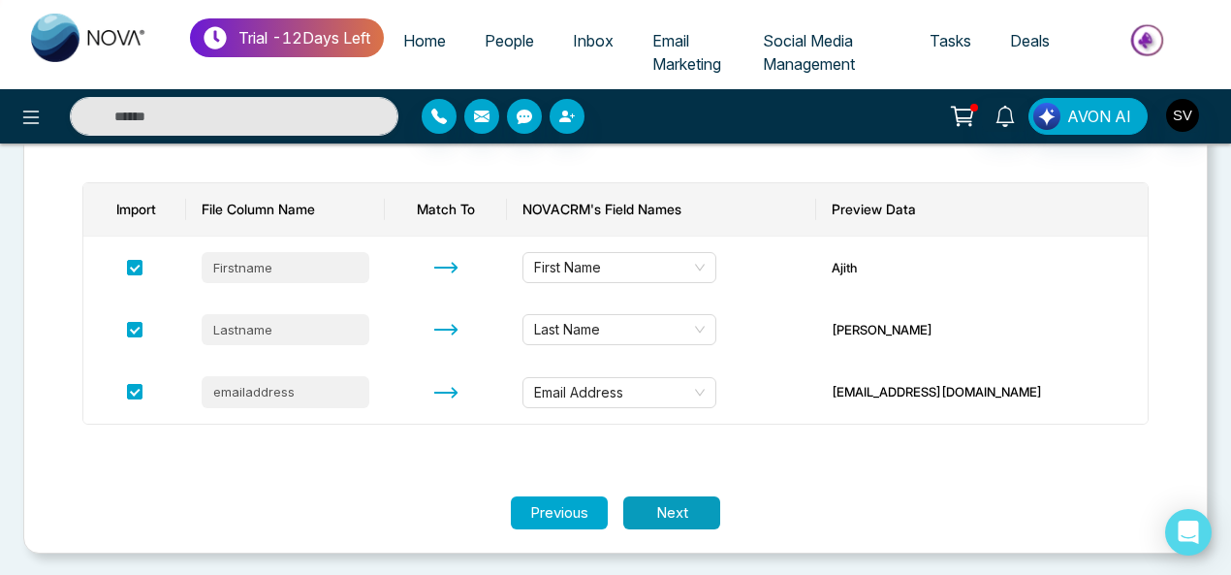
click at [679, 506] on button "Next" at bounding box center [671, 513] width 97 height 34
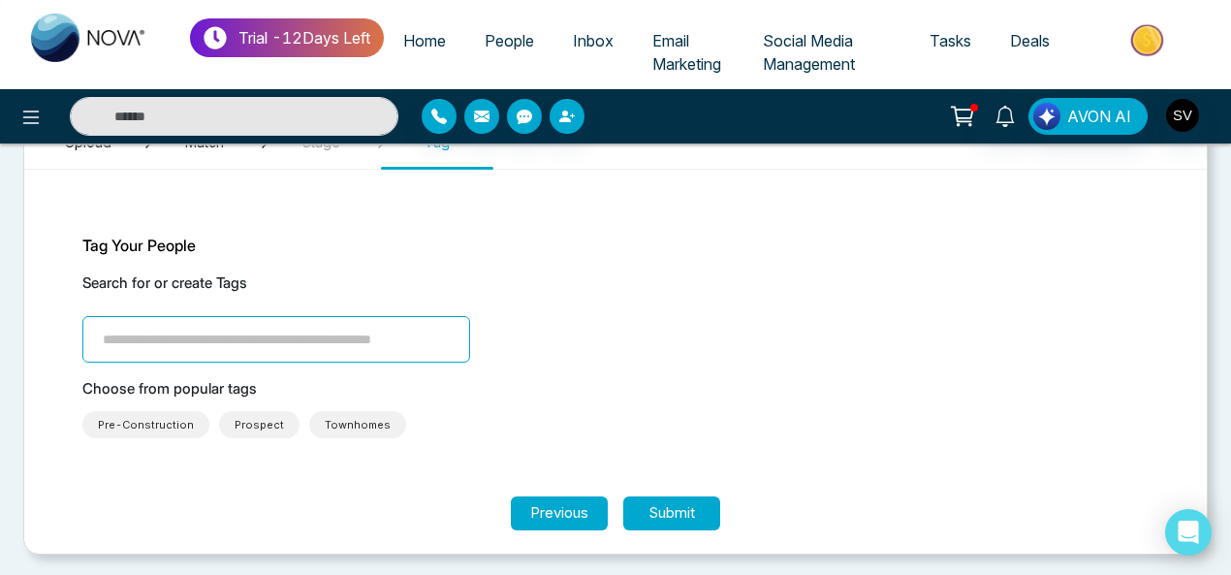
click at [136, 423] on span "Pre-Construction" at bounding box center [146, 424] width 96 height 19
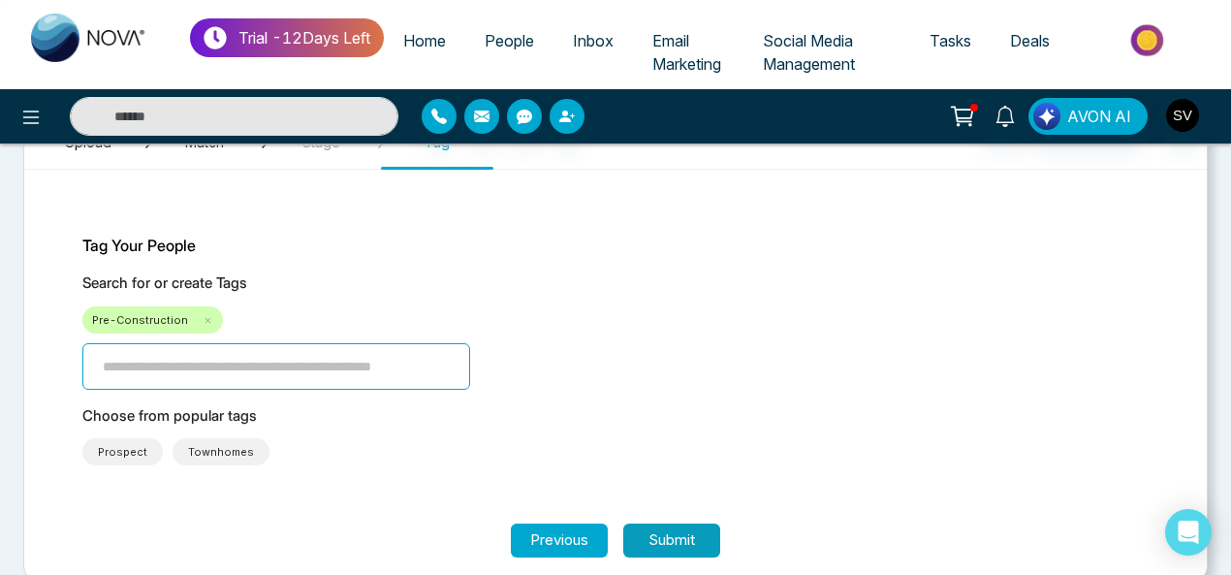
click at [683, 539] on button "Submit" at bounding box center [671, 540] width 97 height 34
click at [816, 313] on div "Trial - 12 Days Left Home People Inbox Email Marketing Social Media Management …" at bounding box center [615, 253] width 1231 height 703
drag, startPoint x: 551, startPoint y: 106, endPoint x: 537, endPoint y: 76, distance: 33.0
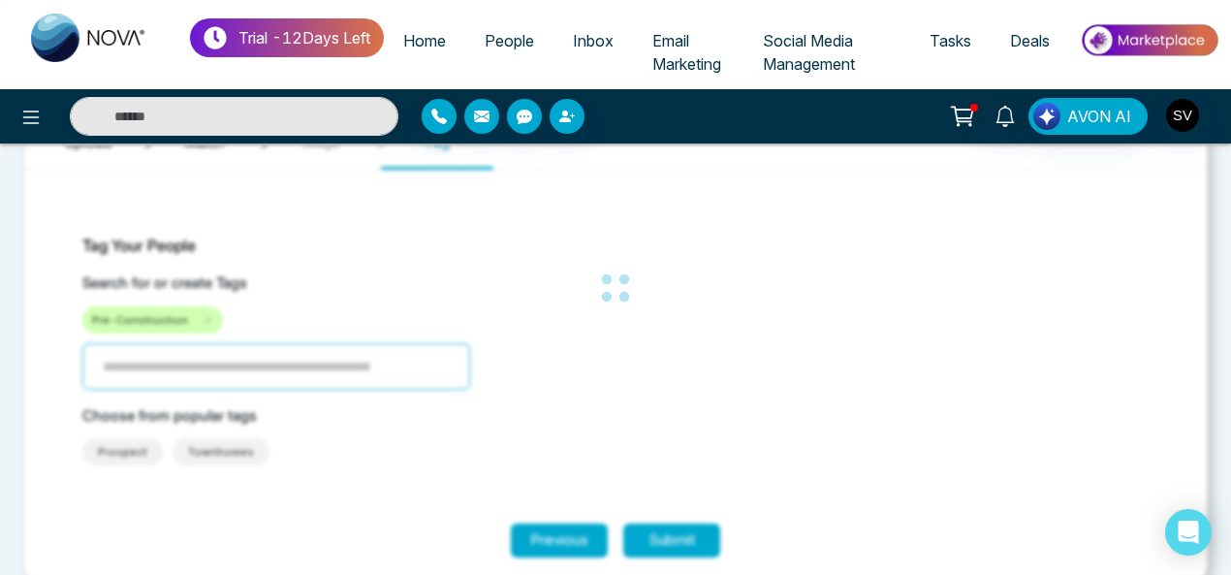
click at [550, 106] on div at bounding box center [564, 116] width 285 height 35
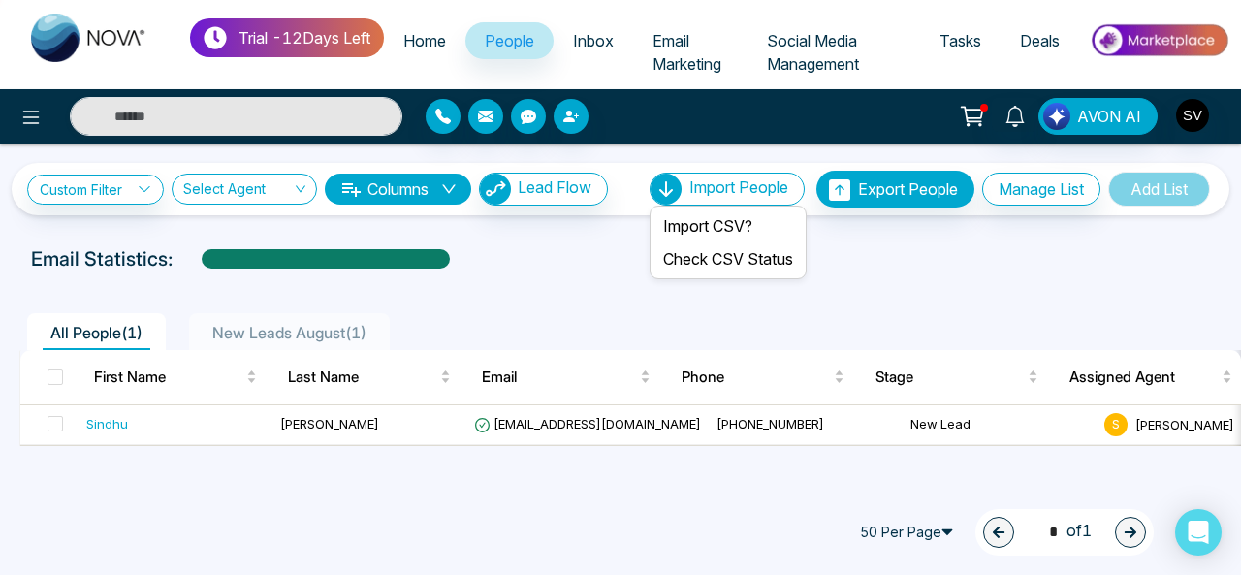
click at [732, 179] on span "Import People" at bounding box center [738, 186] width 99 height 19
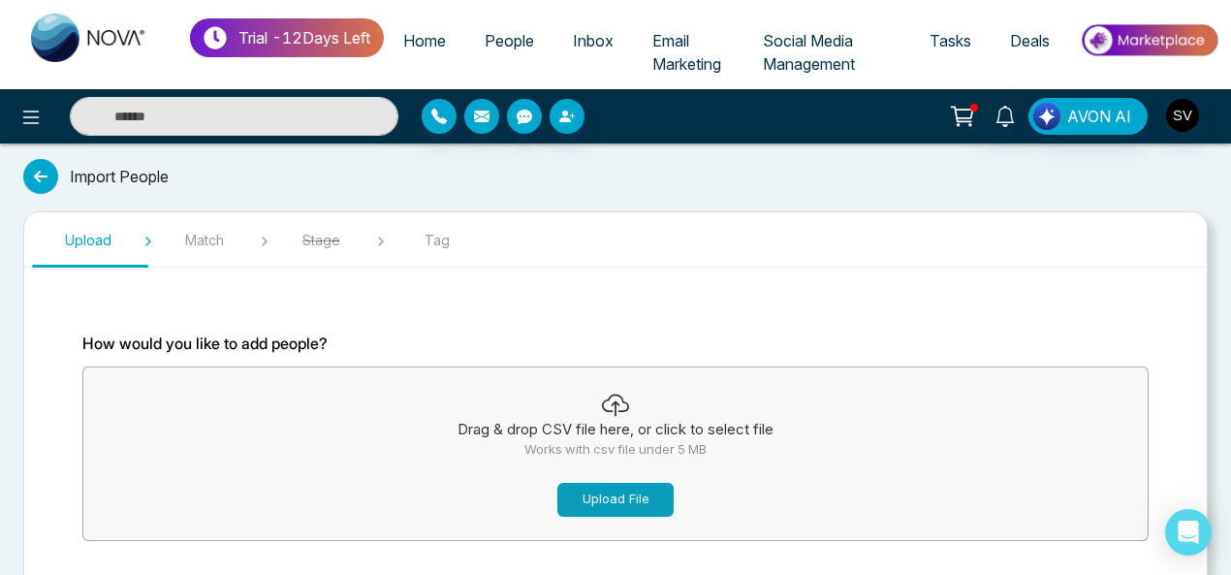
click at [599, 502] on button "Upload File" at bounding box center [615, 500] width 116 height 34
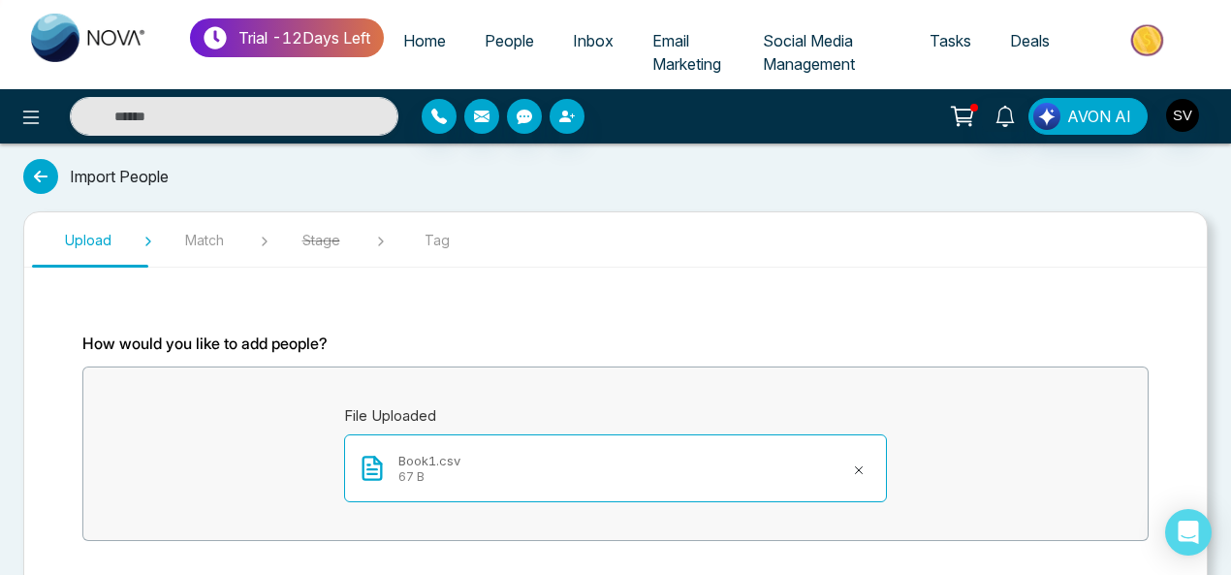
scroll to position [111, 0]
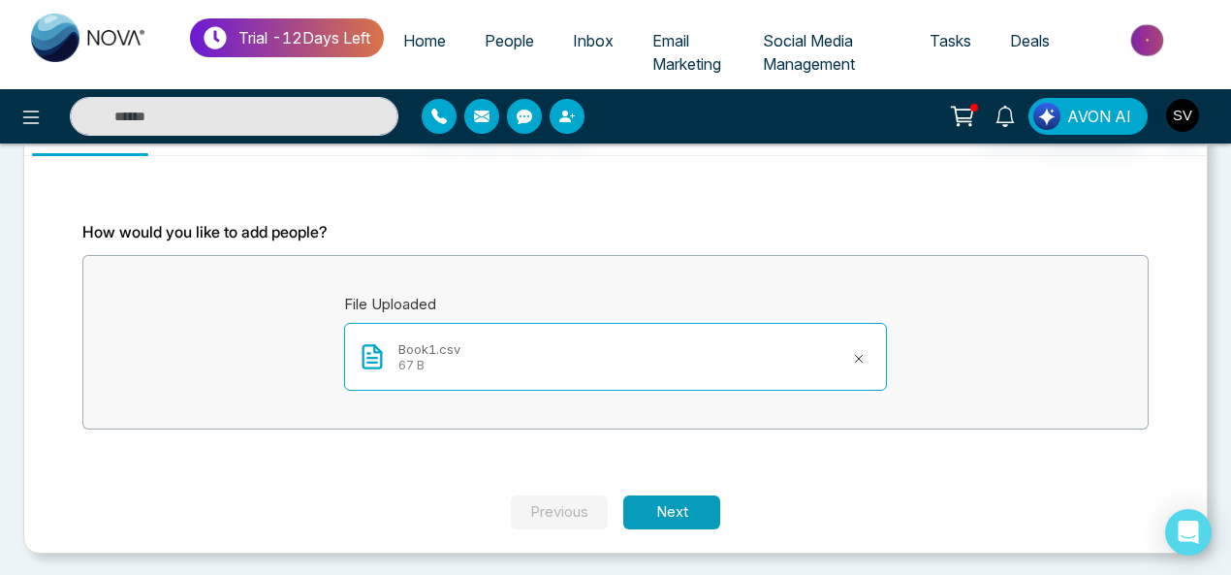
click at [646, 509] on button "Next" at bounding box center [671, 512] width 97 height 34
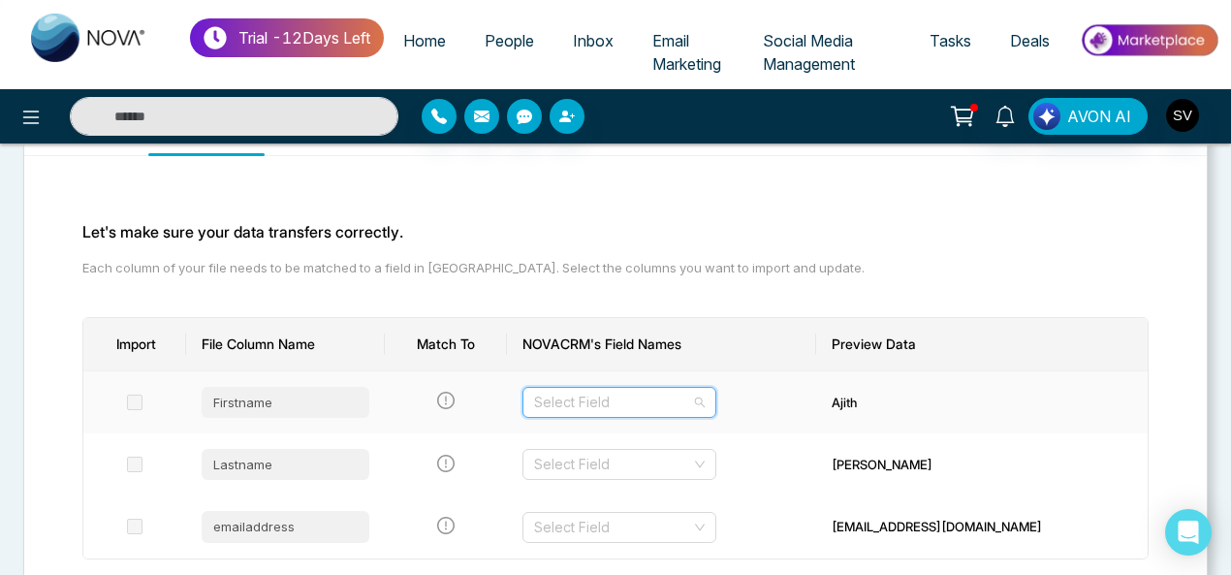
click at [690, 407] on input "search" at bounding box center [612, 402] width 157 height 29
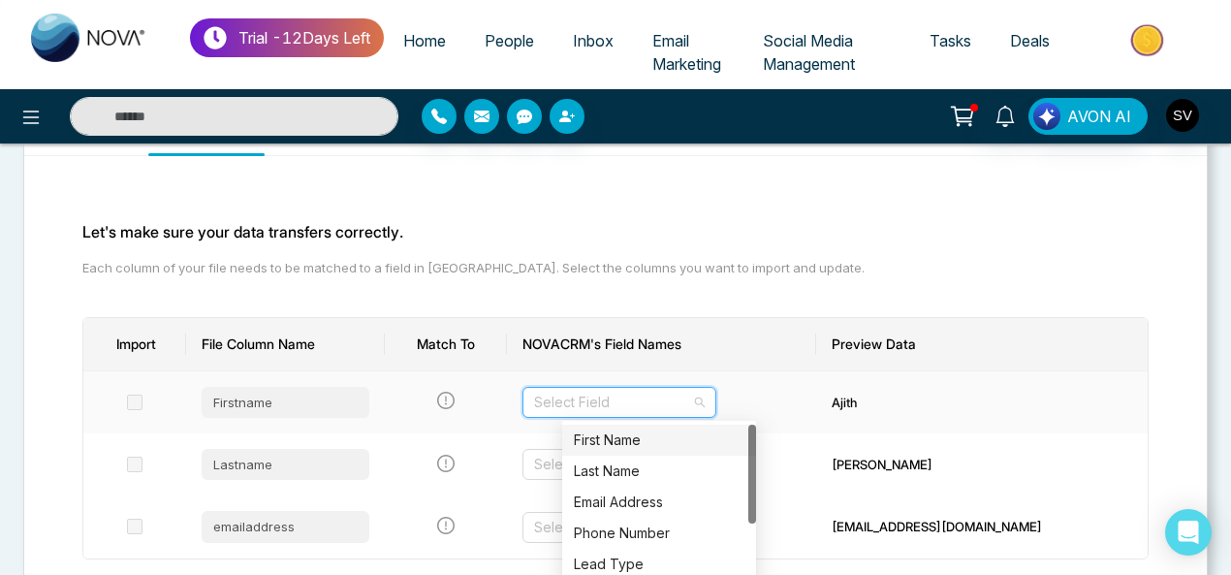
click at [634, 436] on div "First Name" at bounding box center [659, 439] width 171 height 21
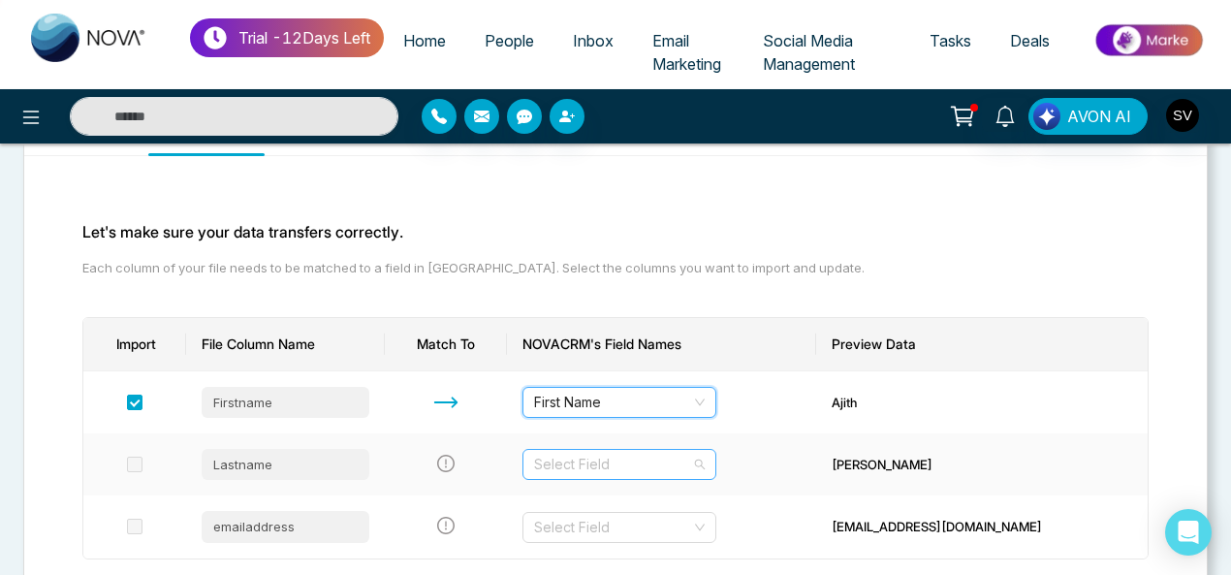
click at [638, 463] on input "search" at bounding box center [612, 464] width 157 height 29
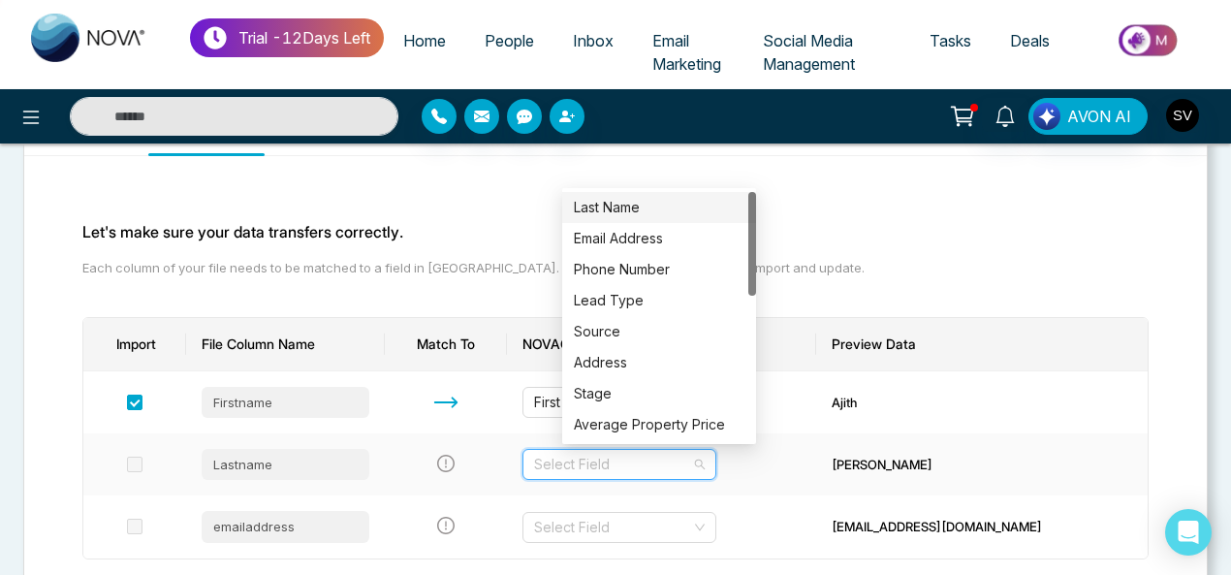
click at [619, 197] on div "Last Name" at bounding box center [659, 207] width 171 height 21
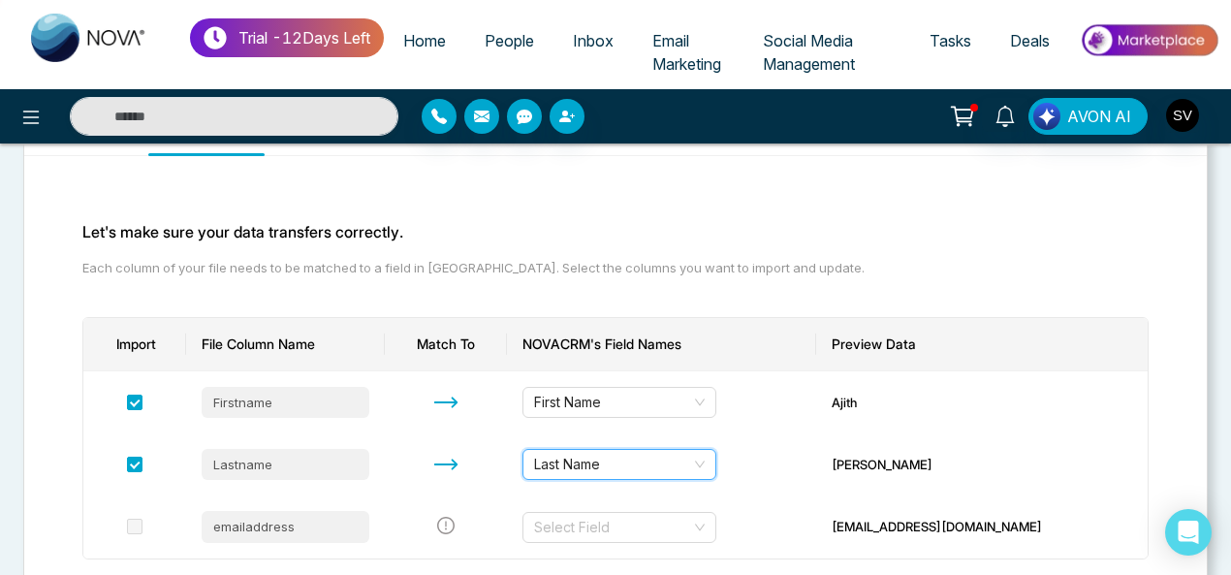
scroll to position [246, 0]
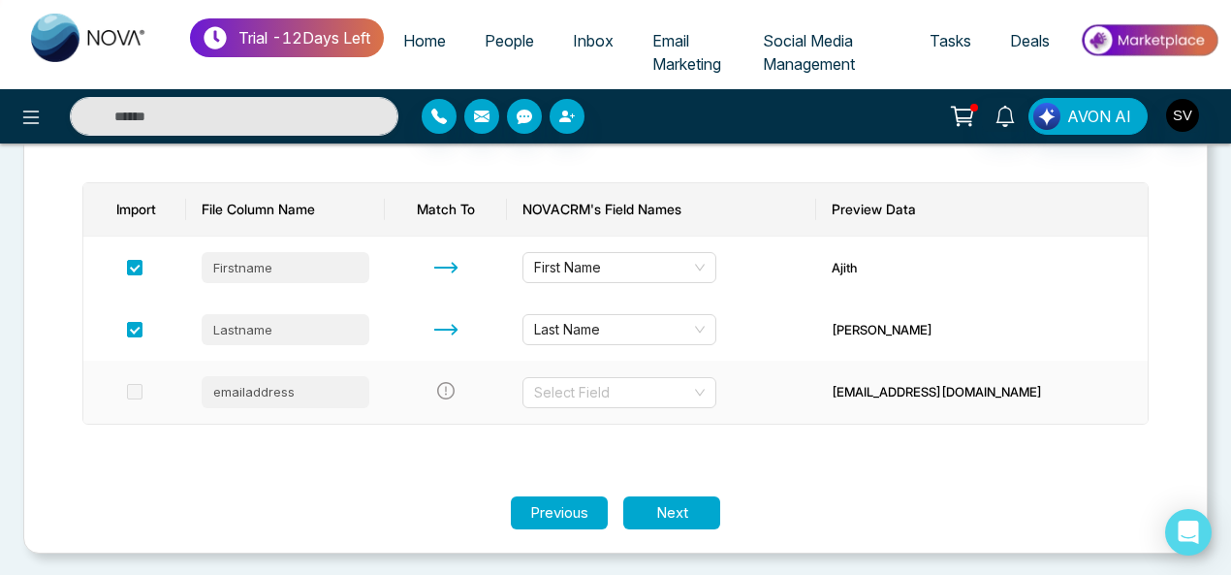
click at [655, 411] on td "Select Field" at bounding box center [661, 392] width 309 height 62
click at [651, 393] on input "search" at bounding box center [612, 392] width 157 height 29
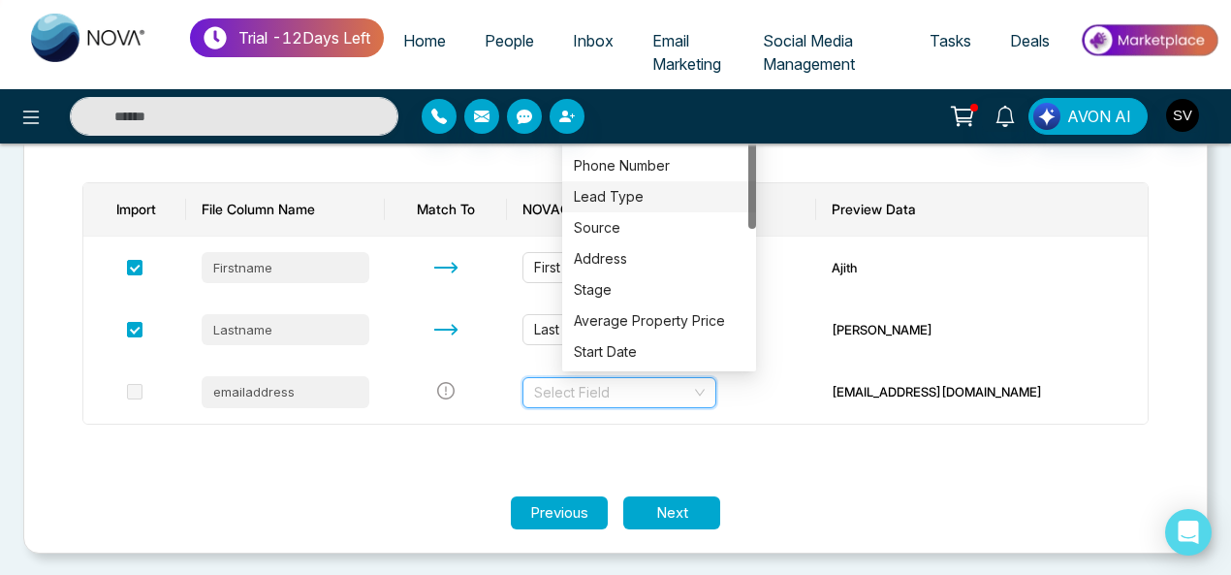
scroll to position [215, 0]
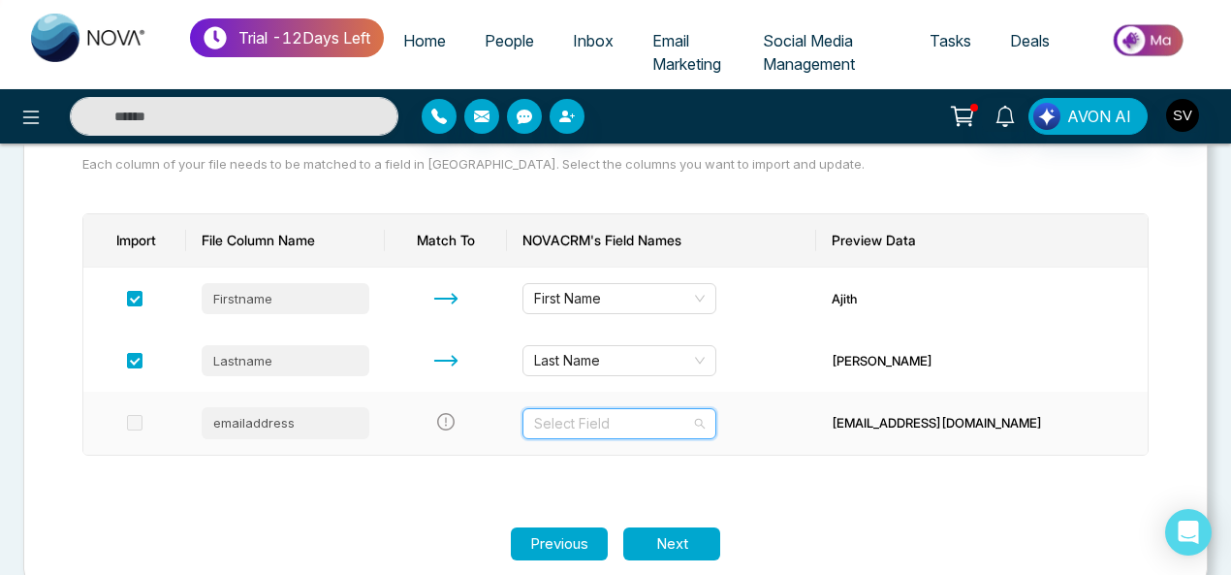
click at [584, 427] on input "search" at bounding box center [612, 423] width 157 height 29
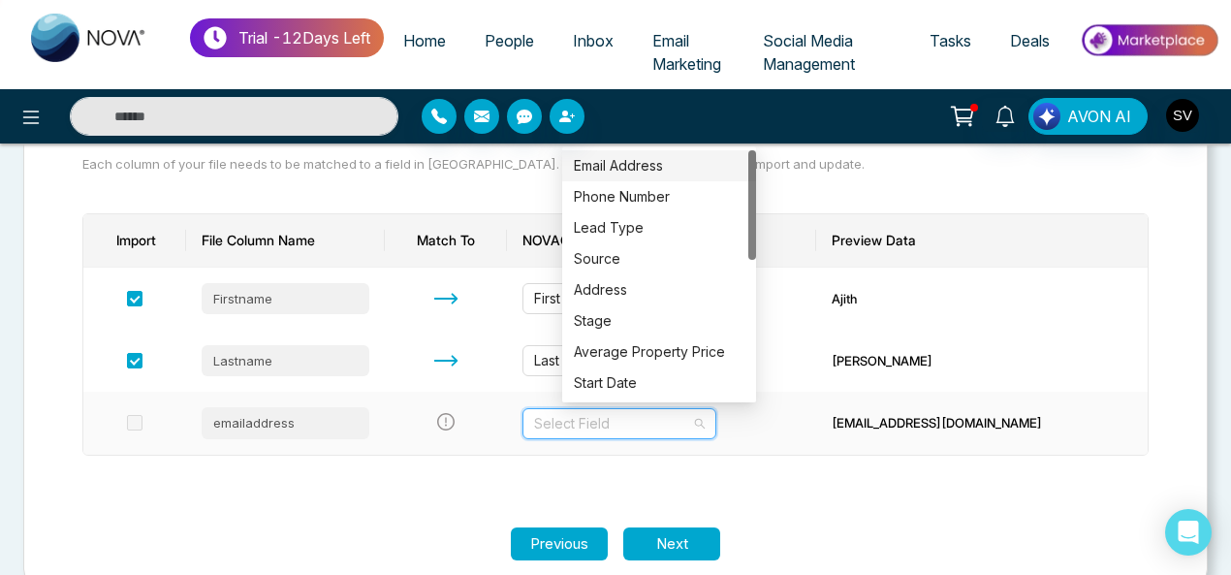
click at [647, 162] on div "Email Address" at bounding box center [659, 165] width 171 height 21
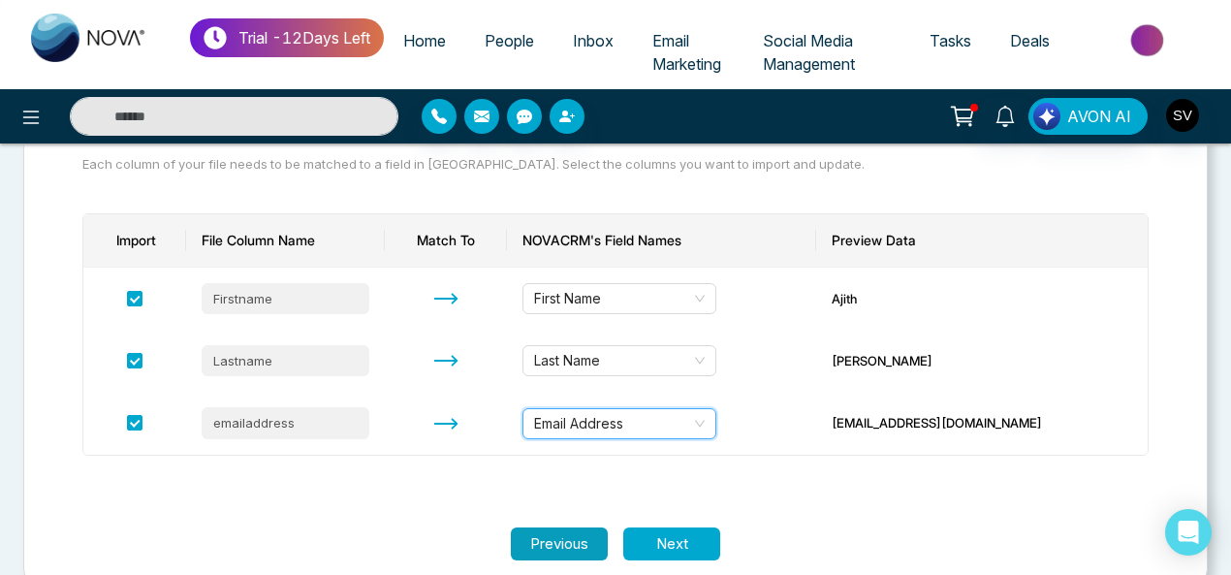
click at [542, 537] on button "Previous" at bounding box center [559, 544] width 97 height 34
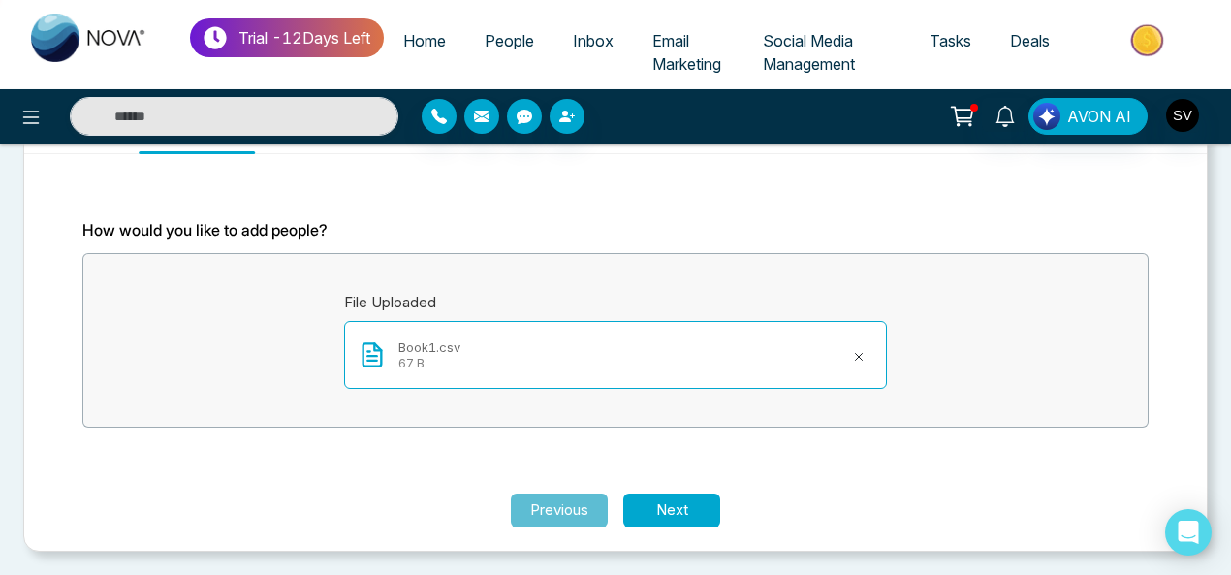
scroll to position [111, 0]
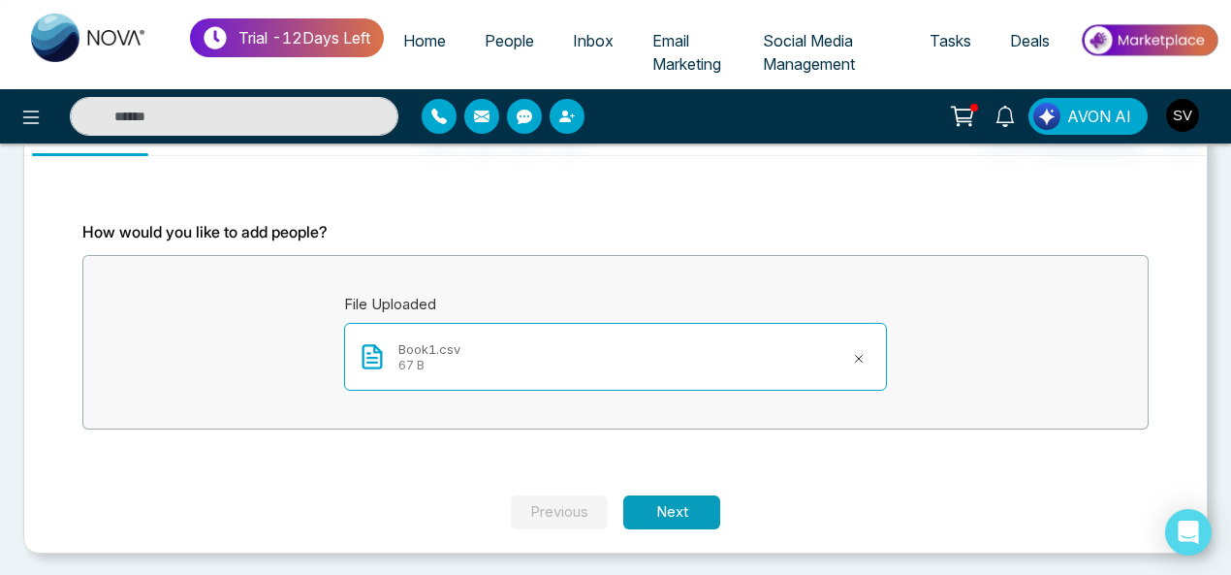
click at [690, 507] on button "Next" at bounding box center [671, 512] width 97 height 34
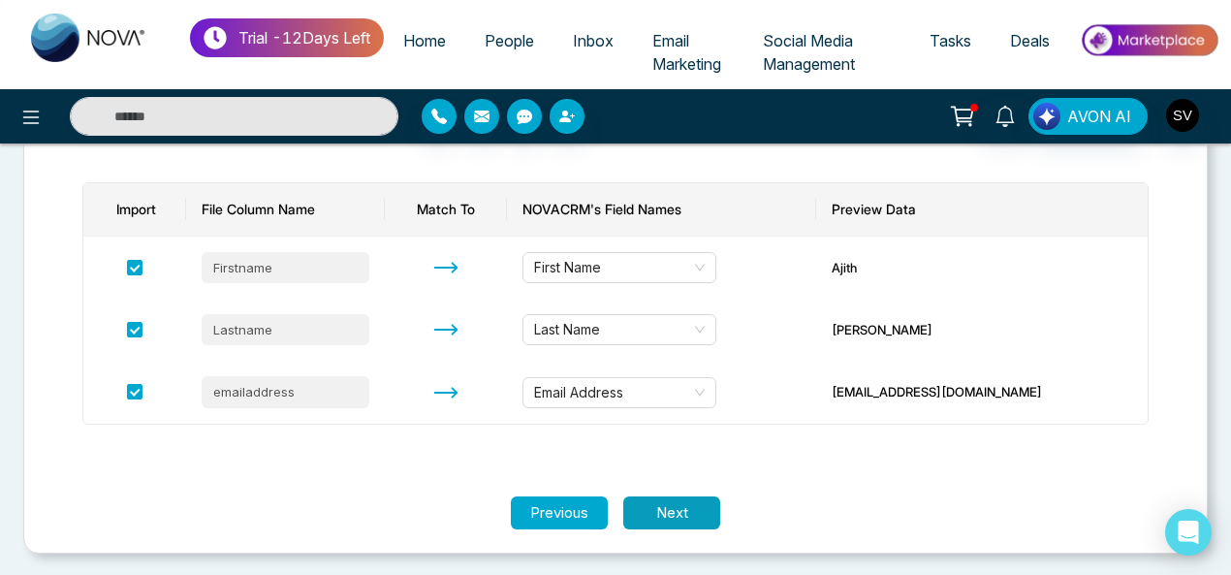
click at [696, 505] on button "Next" at bounding box center [671, 513] width 97 height 34
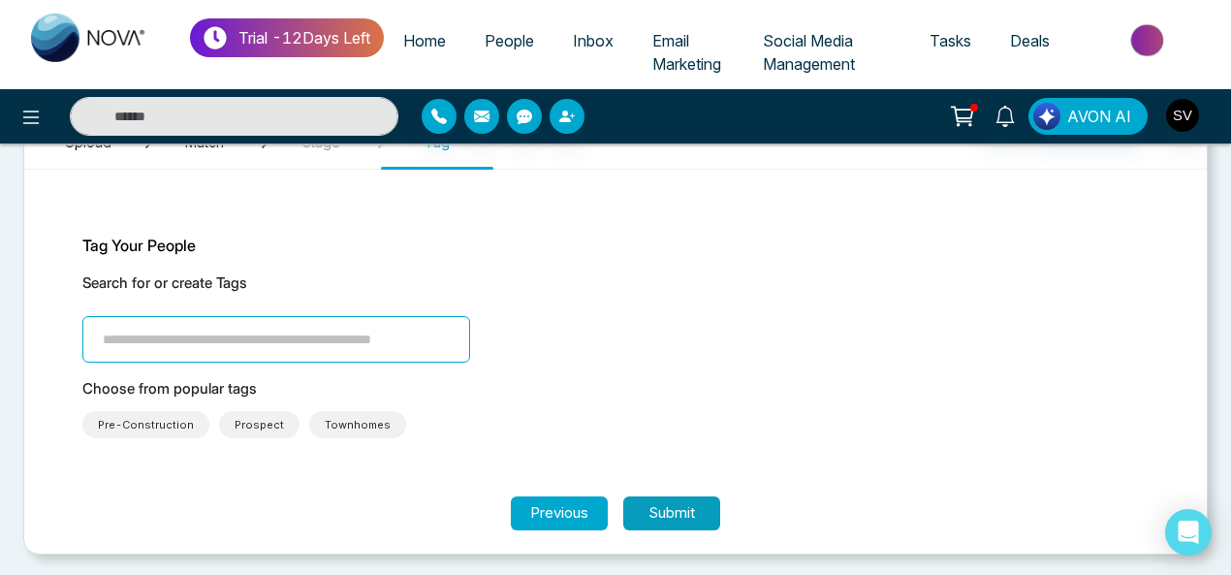
click at [693, 505] on button "Submit" at bounding box center [671, 513] width 97 height 34
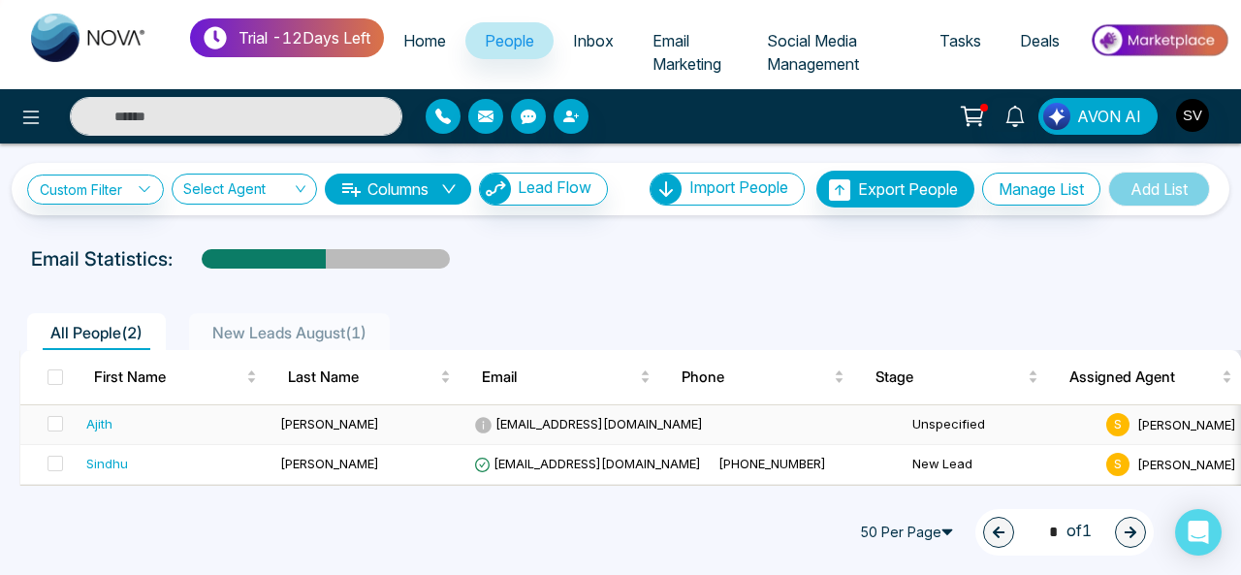
click at [904, 419] on td "Unspecified" at bounding box center [1001, 425] width 194 height 40
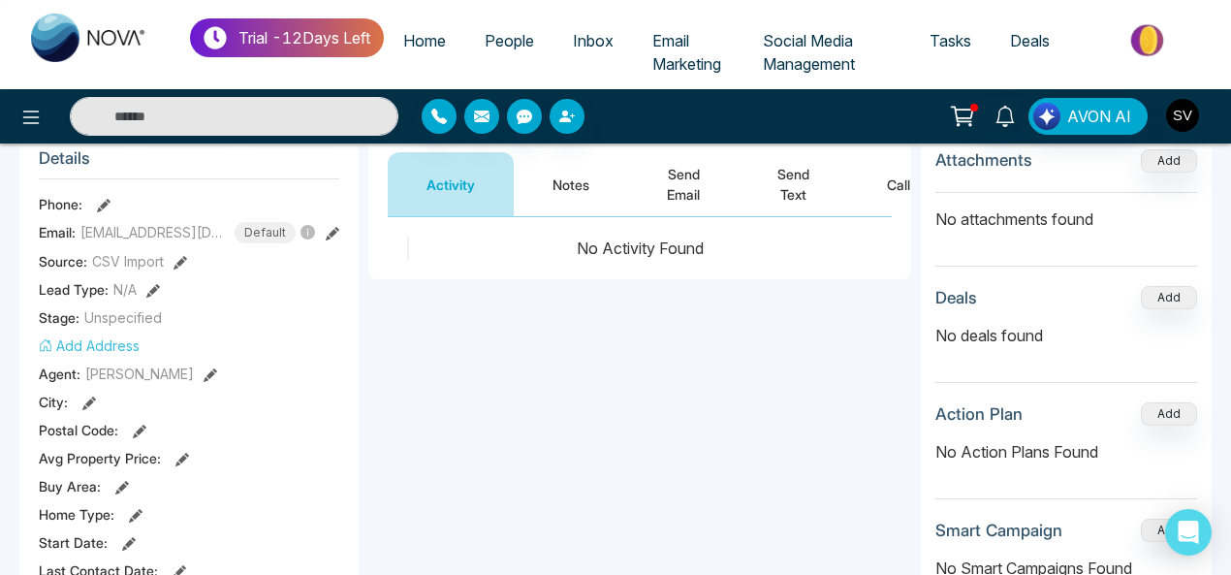
scroll to position [262, 0]
click at [136, 321] on span "Unspecified" at bounding box center [123, 315] width 78 height 20
click at [432, 36] on span "Home" at bounding box center [424, 40] width 43 height 19
select select "*"
